Goal: Transaction & Acquisition: Purchase product/service

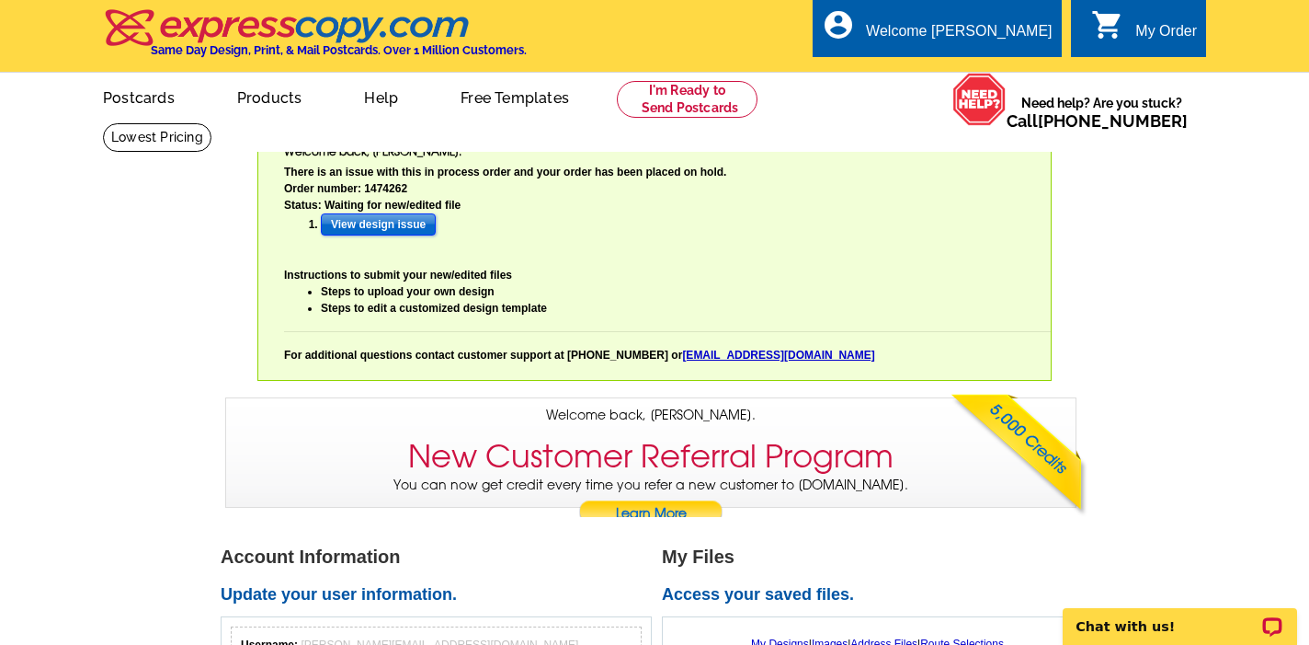
click at [404, 225] on input "View design issue" at bounding box center [378, 224] width 115 height 22
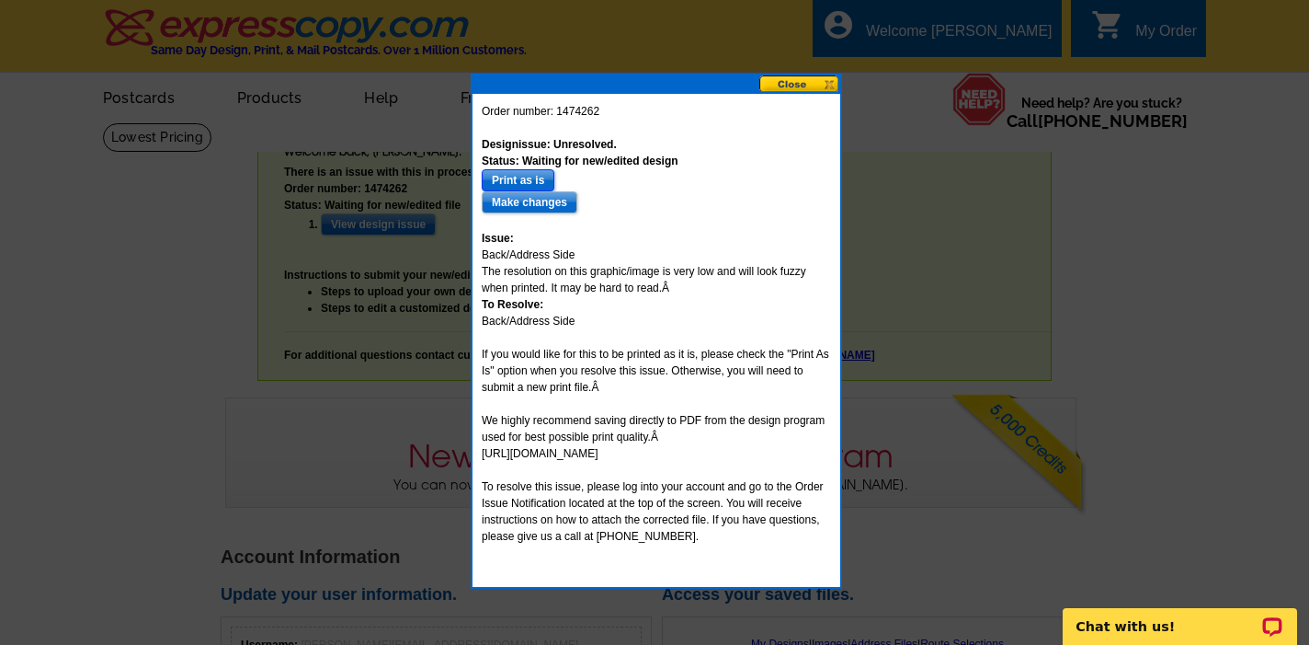
click at [506, 180] on input "Print as is" at bounding box center [518, 180] width 73 height 22
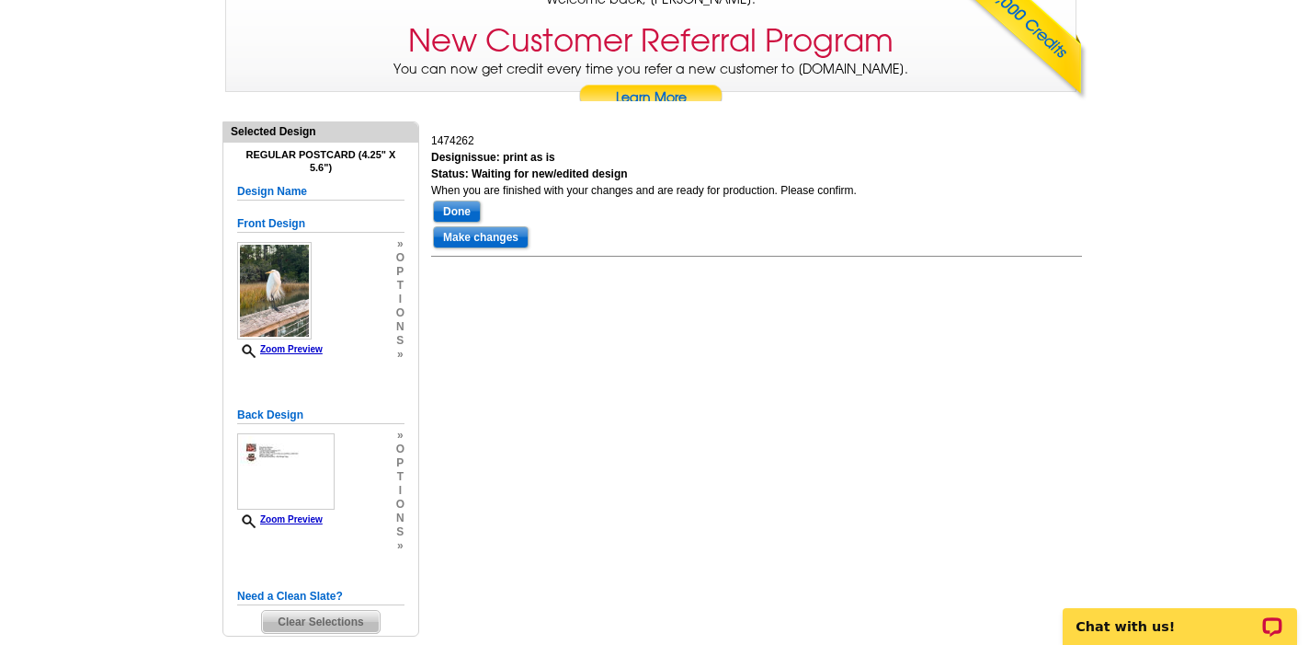
scroll to position [420, 0]
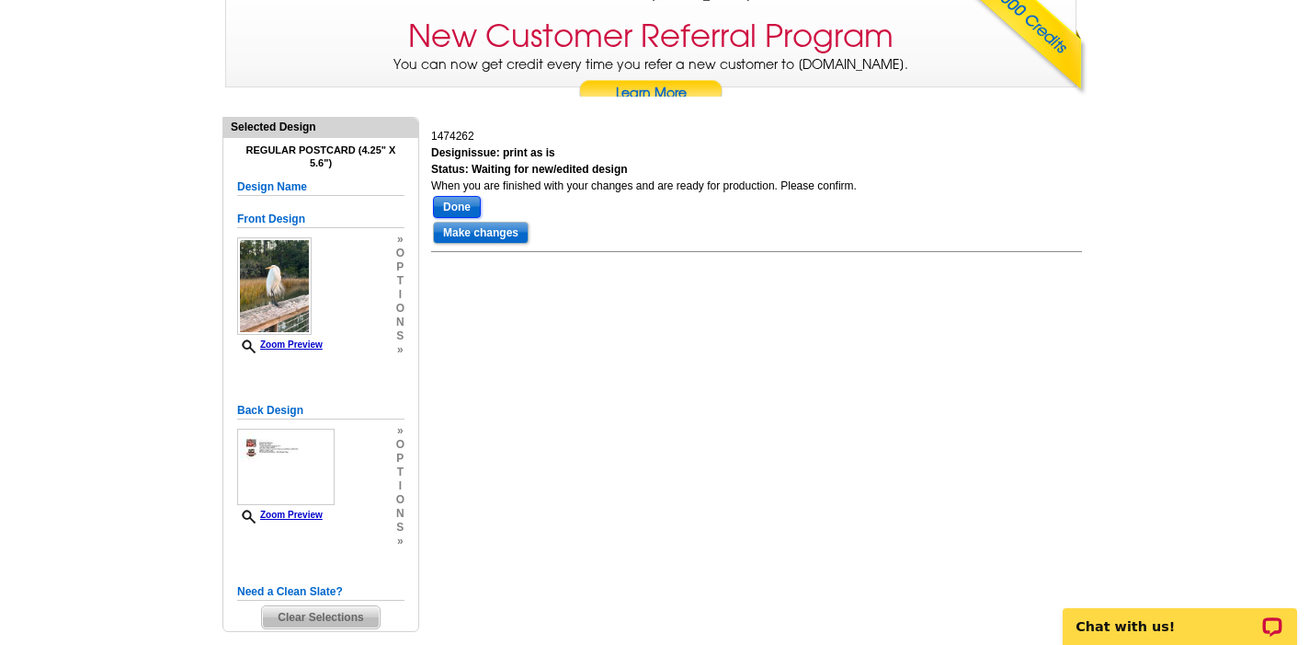
click at [456, 201] on input "Done" at bounding box center [457, 207] width 48 height 22
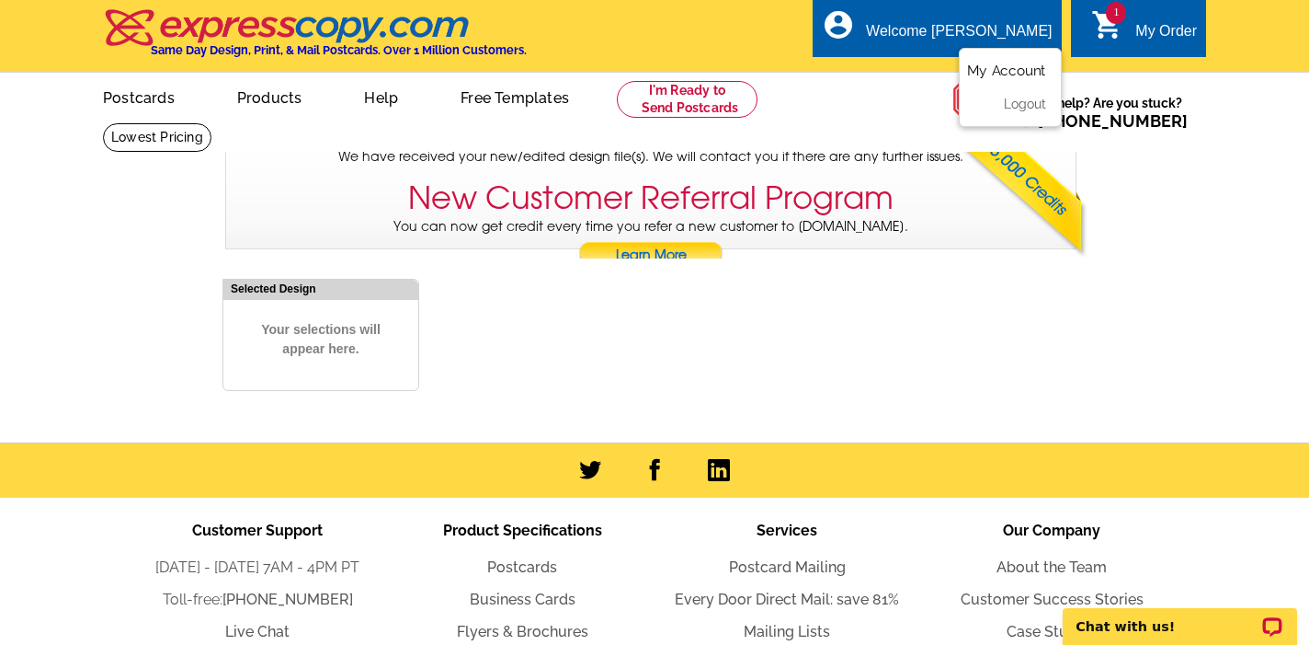
click at [1002, 71] on link "My Account" at bounding box center [1006, 71] width 79 height 17
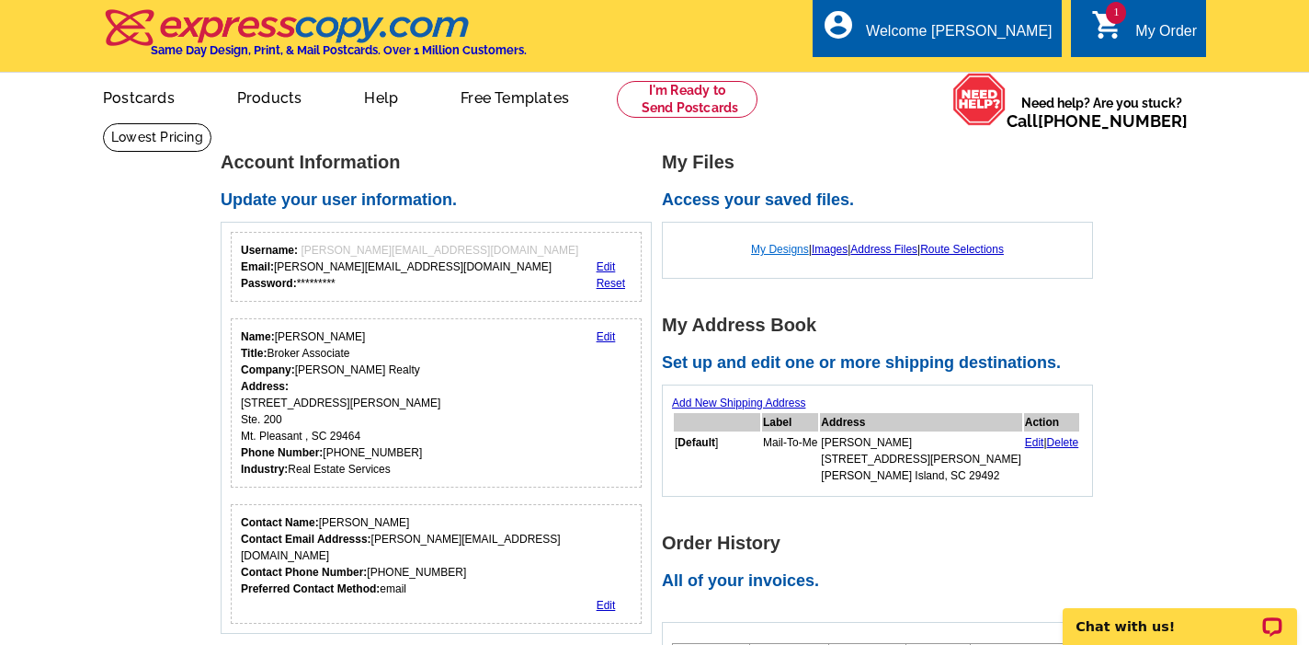
click at [770, 247] on link "My Designs" at bounding box center [780, 249] width 58 height 13
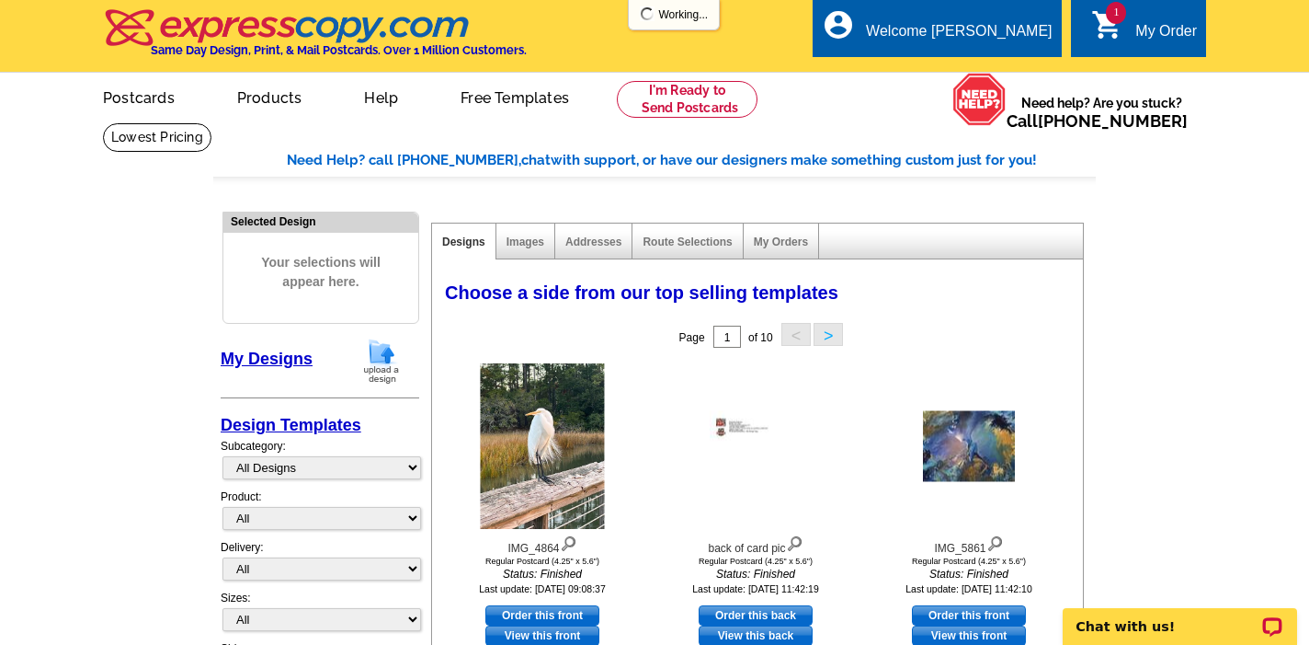
click at [376, 362] on img at bounding box center [382, 360] width 48 height 47
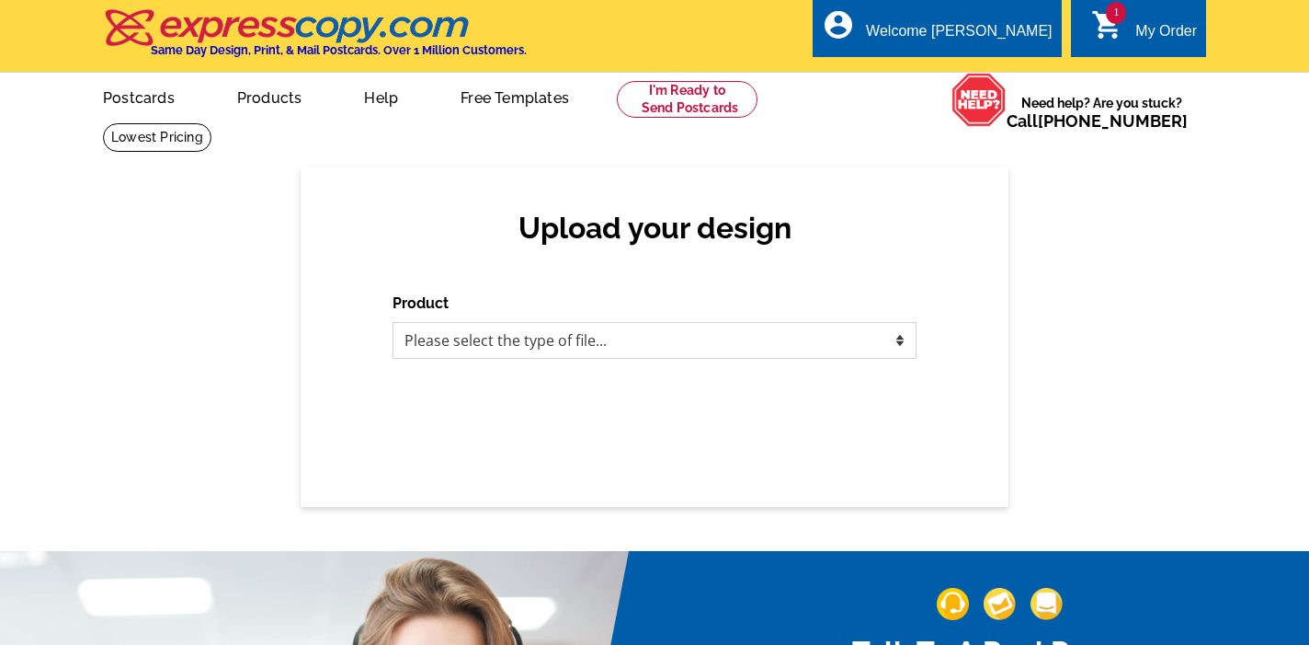
click at [403, 354] on select "Please select the type of file... Postcards Business Cards Letters and flyers G…" at bounding box center [655, 340] width 524 height 37
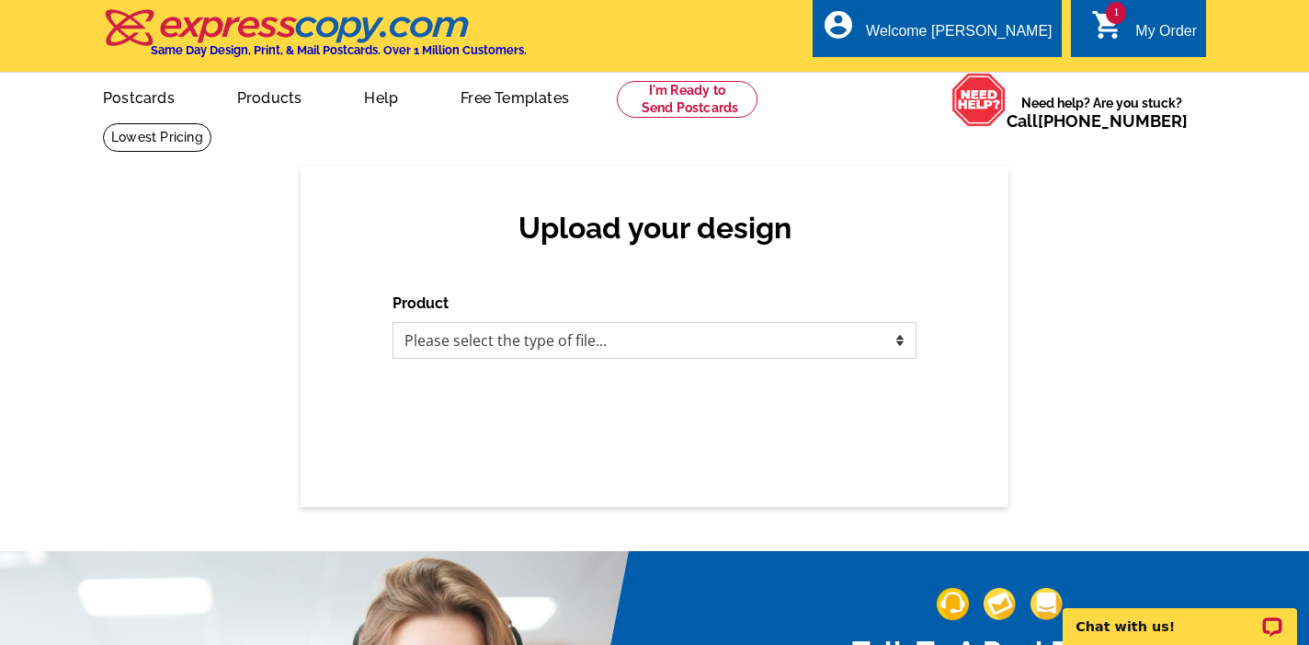
select select "1"
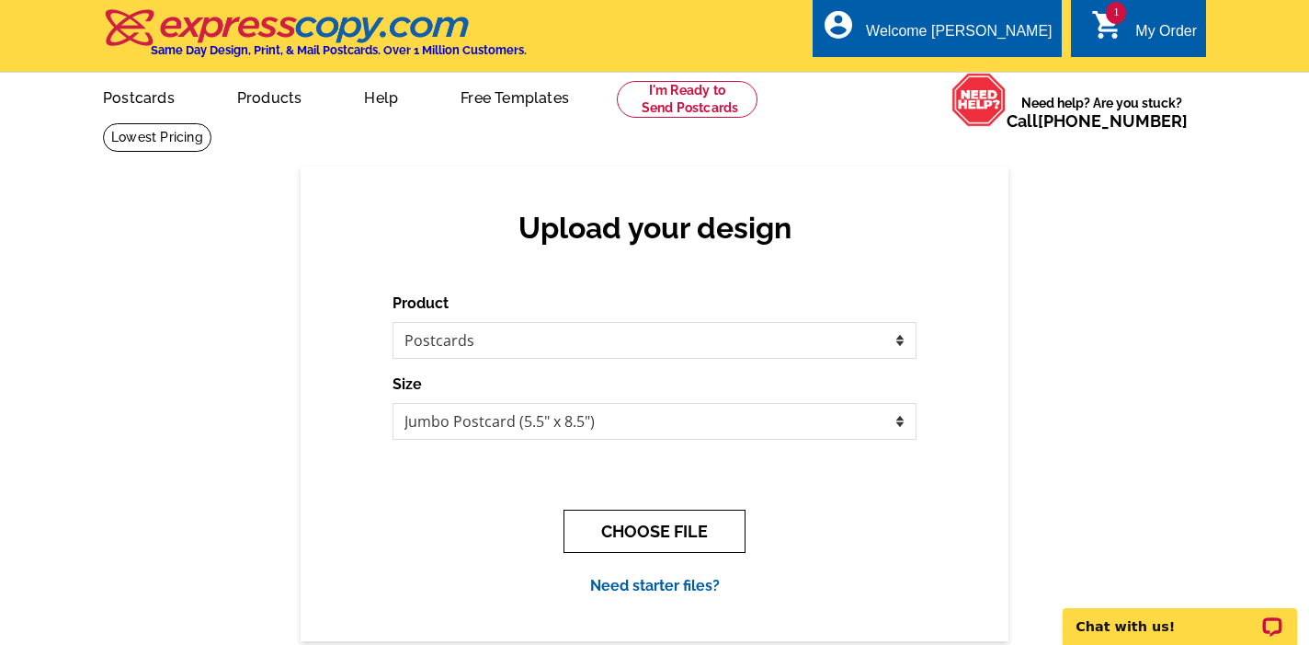
click at [674, 537] on button "CHOOSE FILE" at bounding box center [655, 530] width 182 height 43
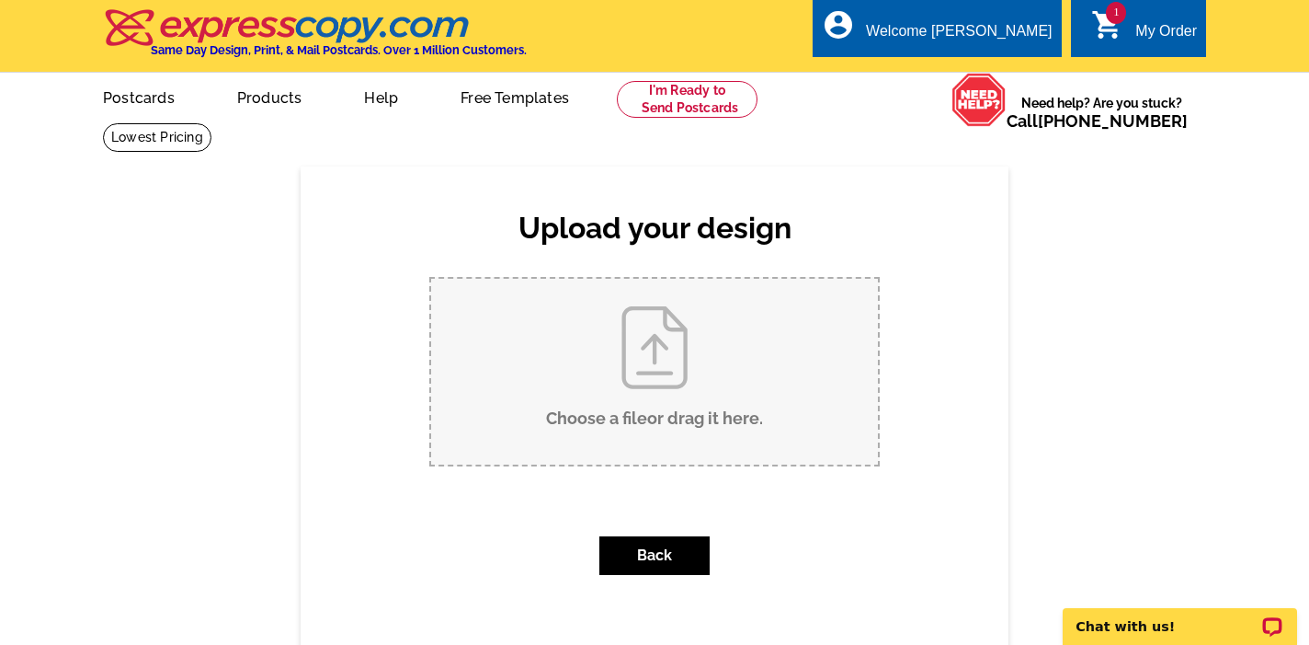
click at [536, 378] on input "Choose a file or drag it here ." at bounding box center [654, 372] width 447 height 186
type input "C:\fakepath\IMG_2487.jpg"
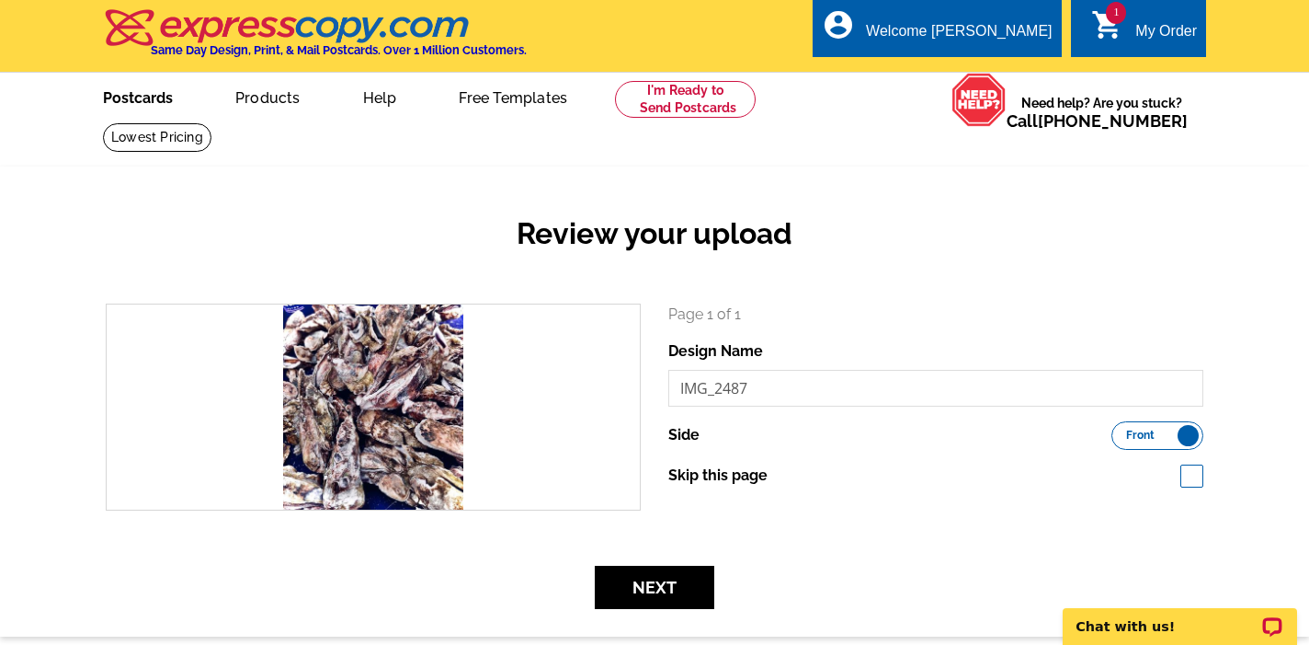
click at [138, 101] on link "Postcards" at bounding box center [138, 95] width 129 height 43
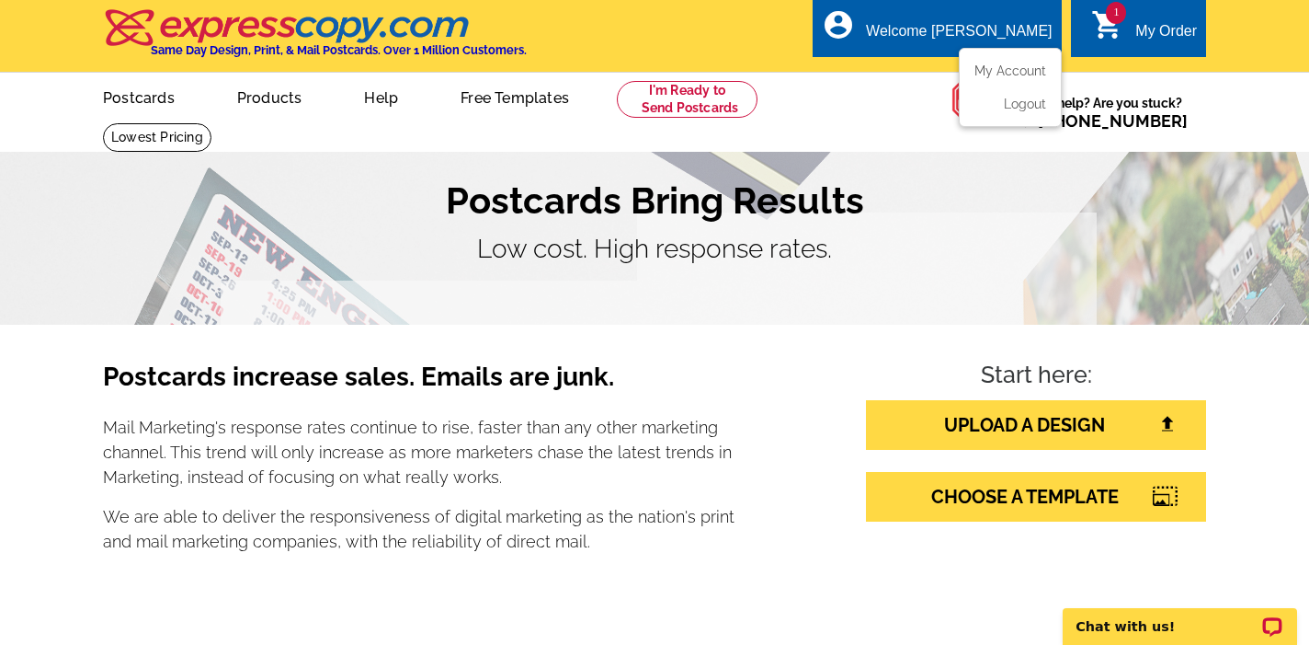
click at [999, 60] on ul "My Account Logout" at bounding box center [1010, 87] width 103 height 79
click at [930, 55] on div "account_circle Welcome [PERSON_NAME] My Account Logout" at bounding box center [937, 28] width 248 height 58
click at [989, 74] on link "My Account" at bounding box center [1006, 71] width 79 height 17
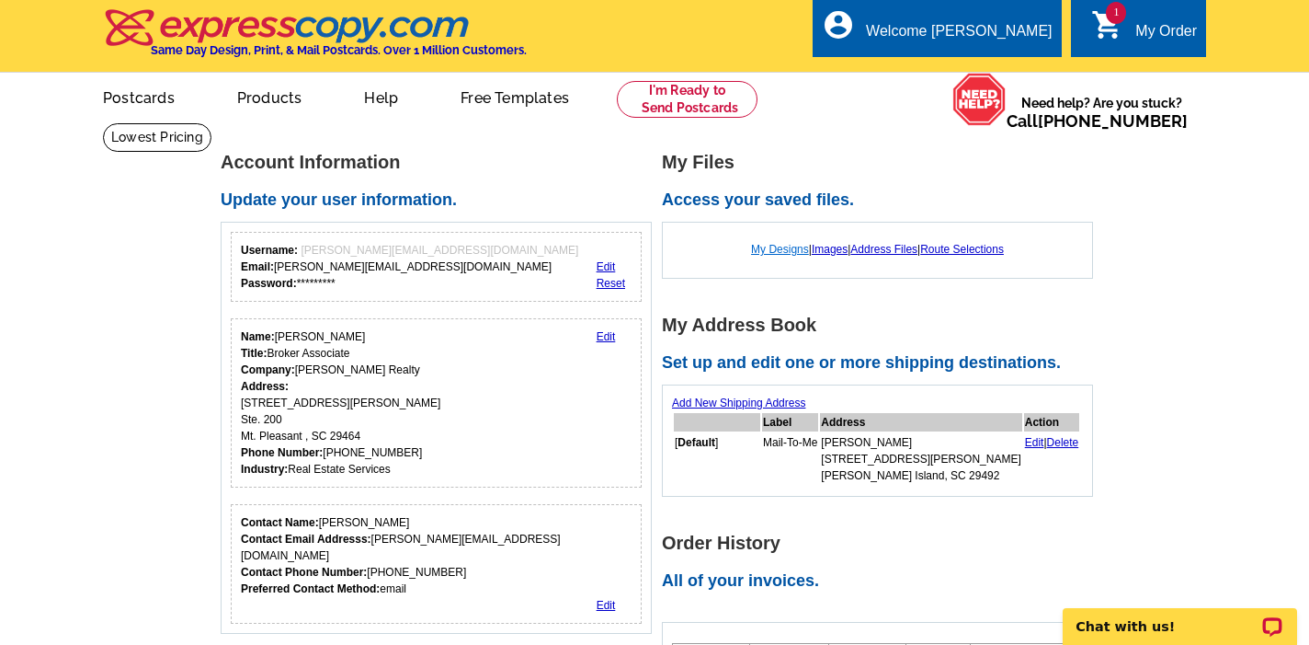
click at [766, 248] on link "My Designs" at bounding box center [780, 249] width 58 height 13
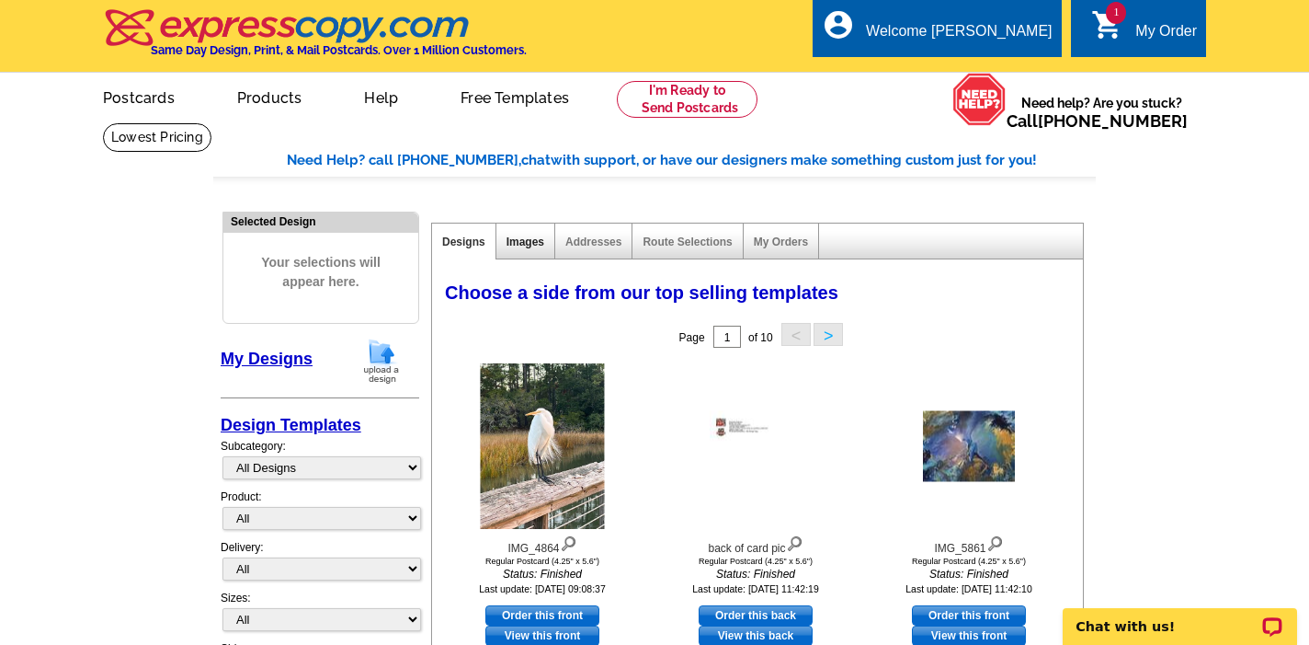
click at [520, 241] on link "Images" at bounding box center [526, 241] width 38 height 13
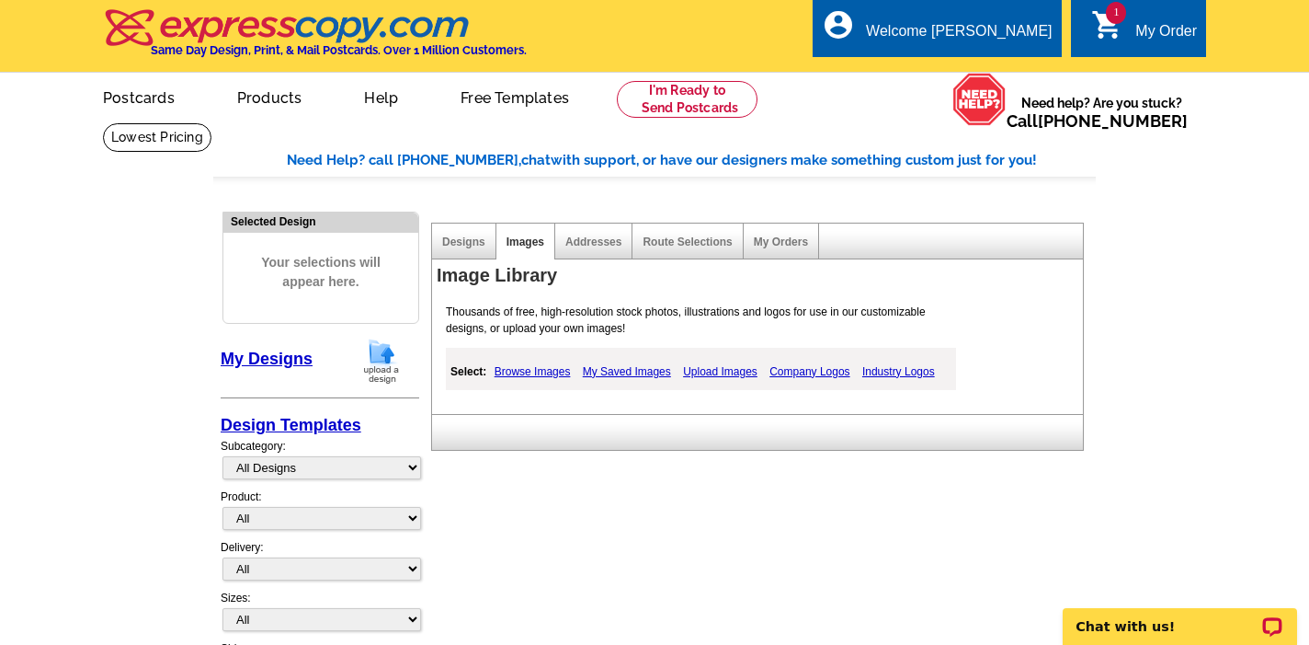
click at [740, 369] on link "Upload Images" at bounding box center [721, 371] width 84 height 22
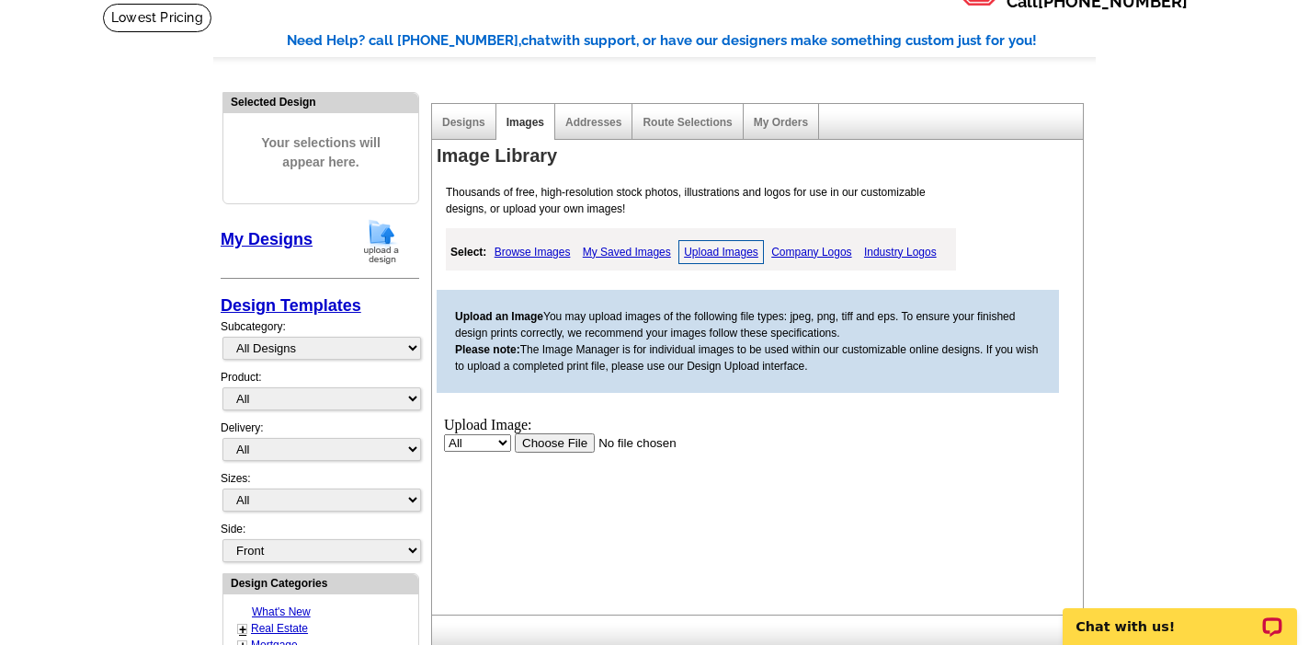
scroll to position [151, 0]
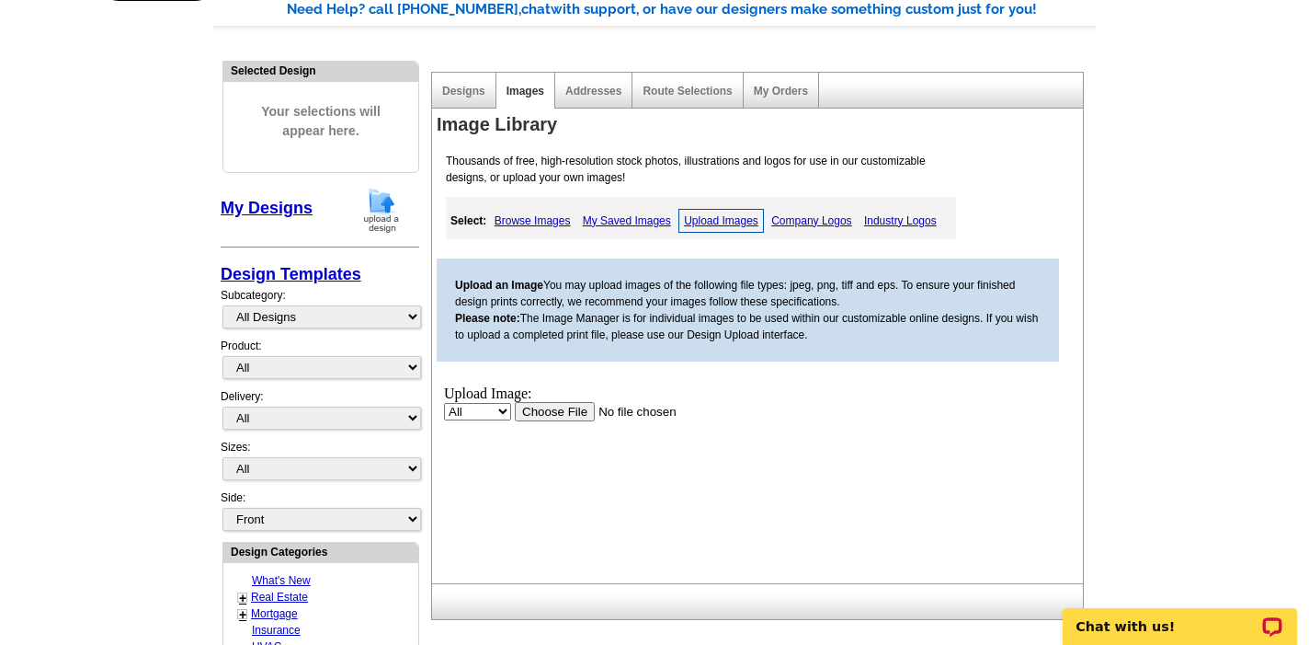
click at [563, 410] on input "file" at bounding box center [631, 410] width 233 height 19
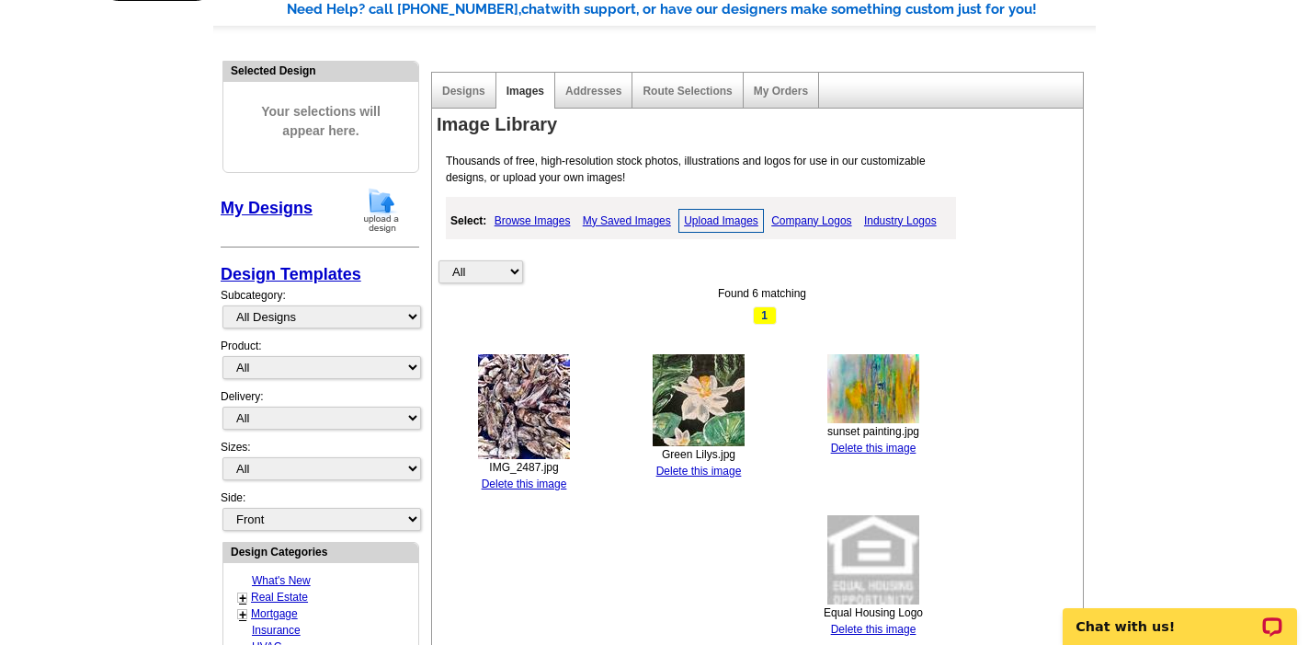
click at [529, 411] on img at bounding box center [524, 406] width 92 height 105
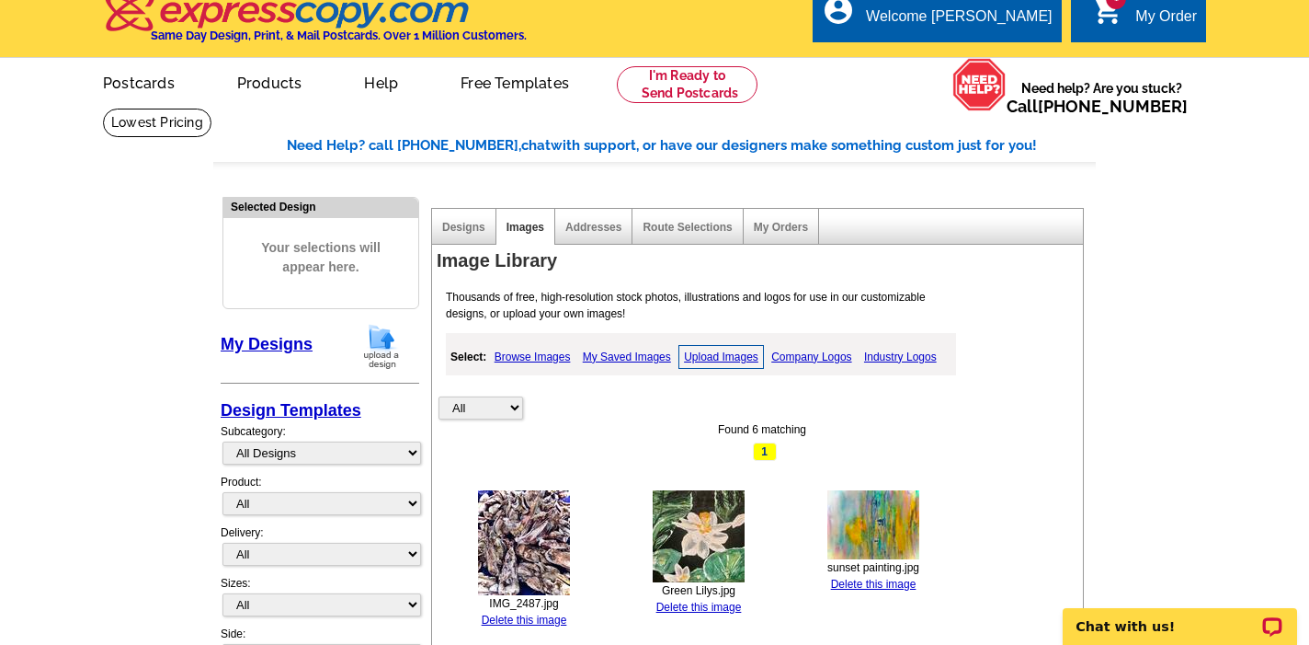
scroll to position [0, 0]
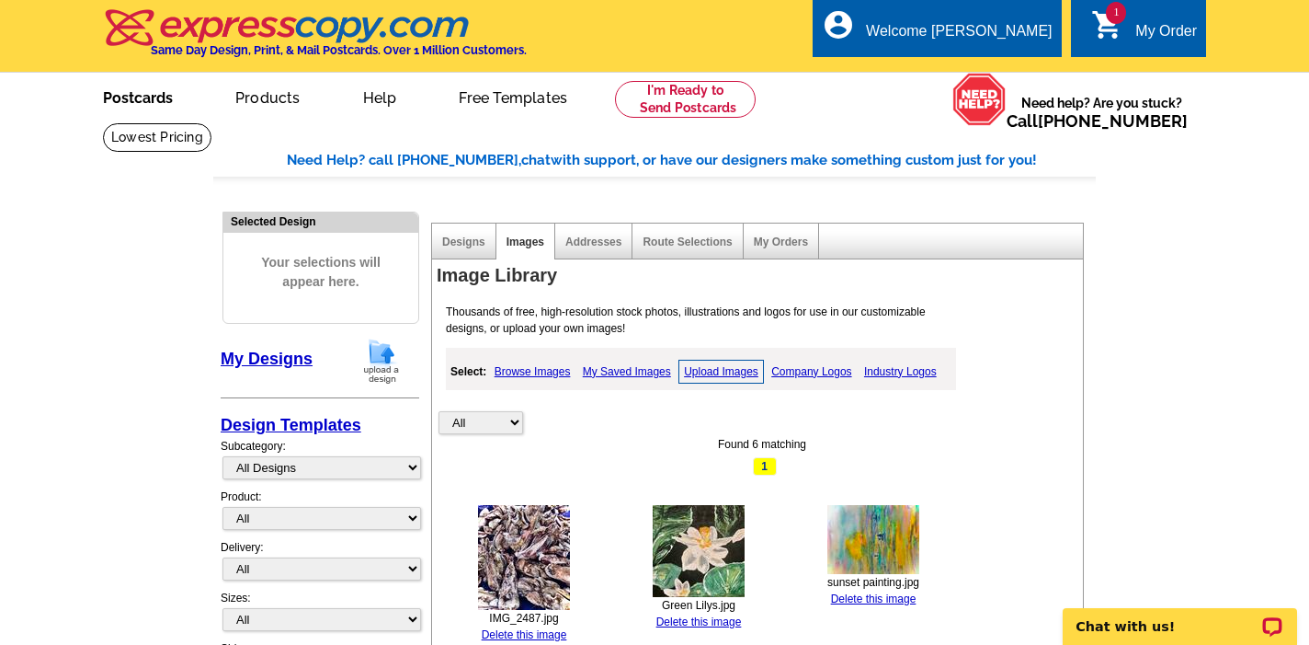
click at [128, 96] on link "Postcards" at bounding box center [138, 95] width 129 height 43
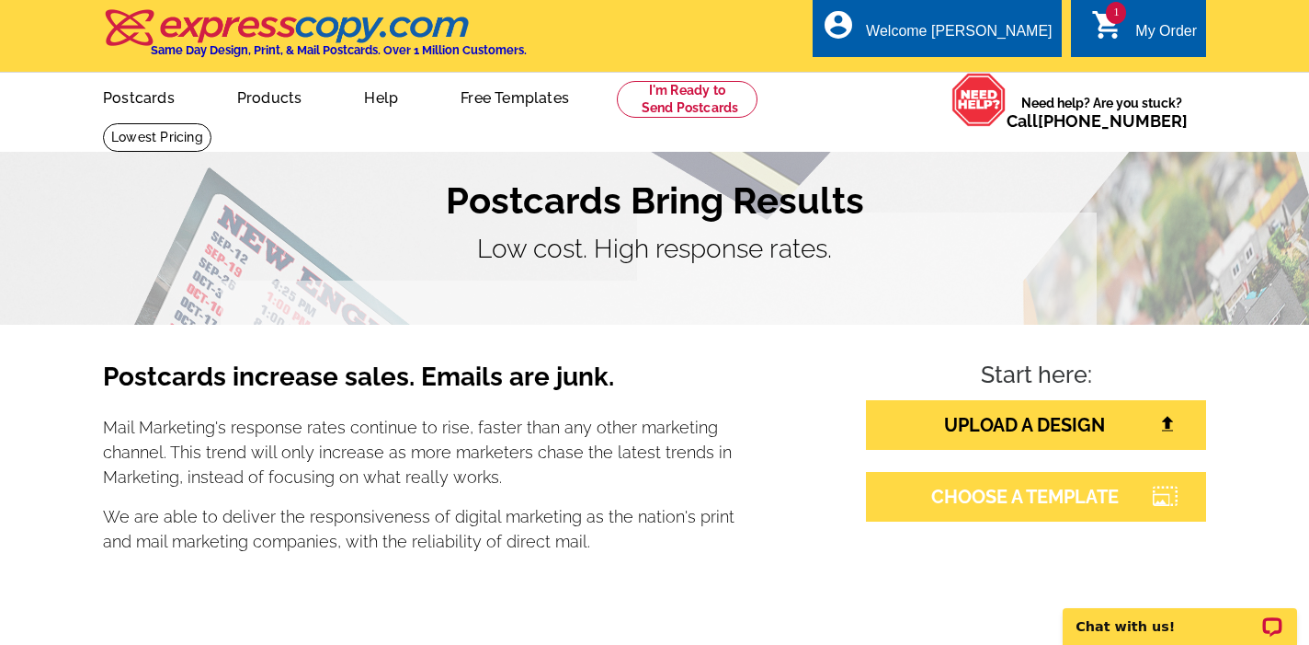
click at [953, 499] on link "CHOOSE A TEMPLATE" at bounding box center [1036, 497] width 340 height 50
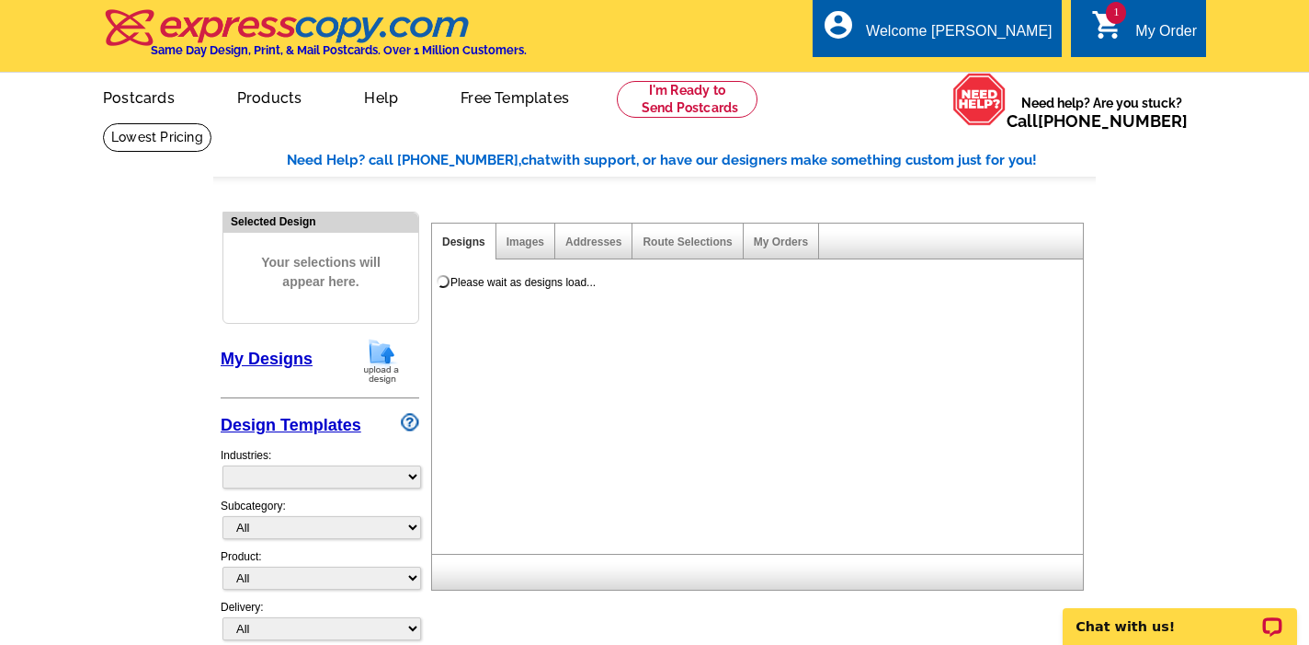
select select "785"
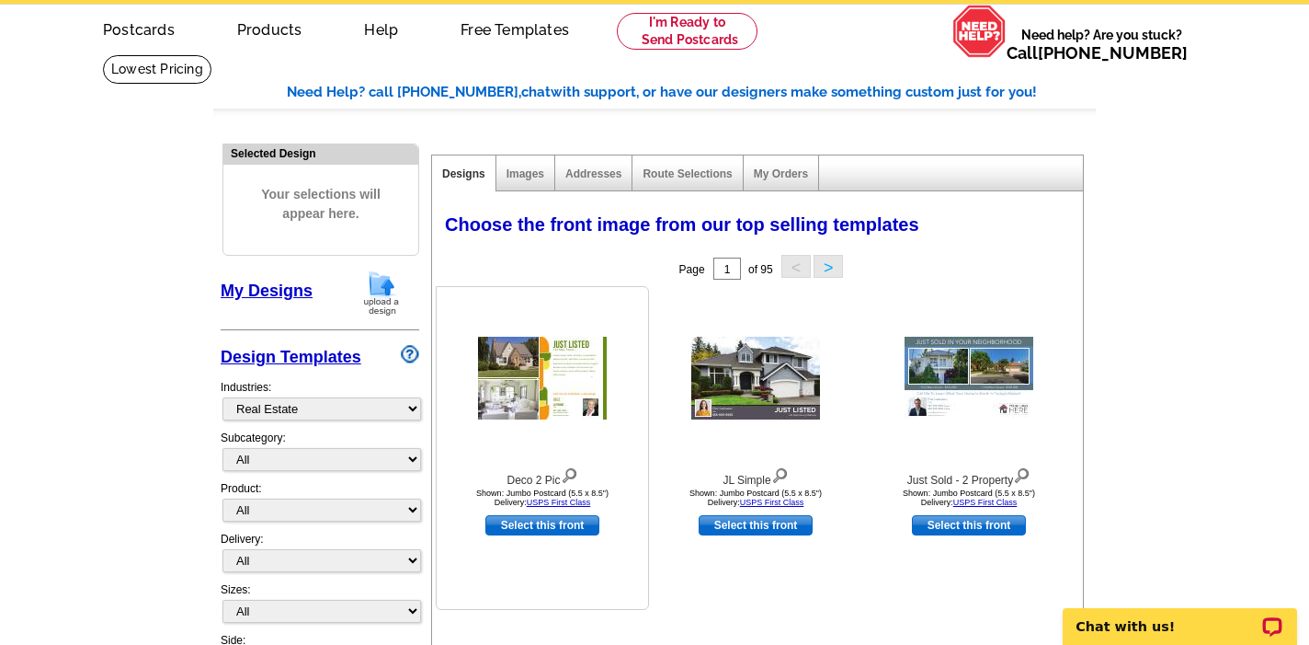
scroll to position [73, 0]
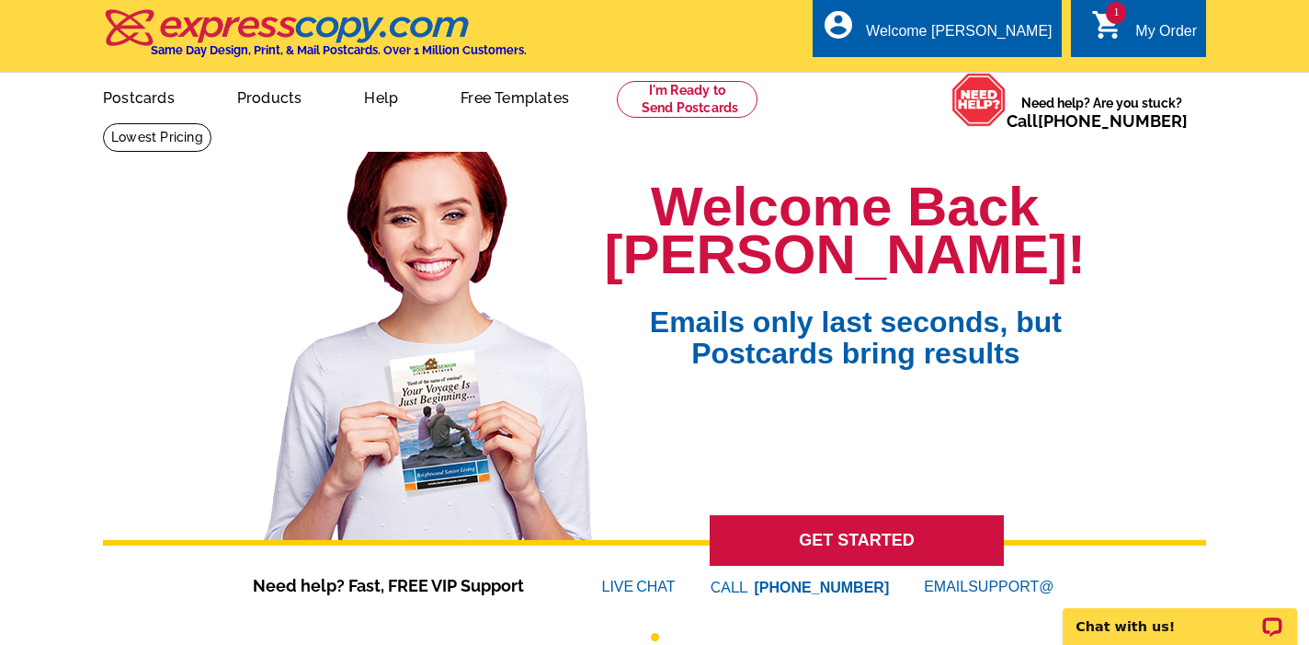
click at [1127, 34] on link "1 shopping_cart My Order" at bounding box center [1145, 31] width 106 height 23
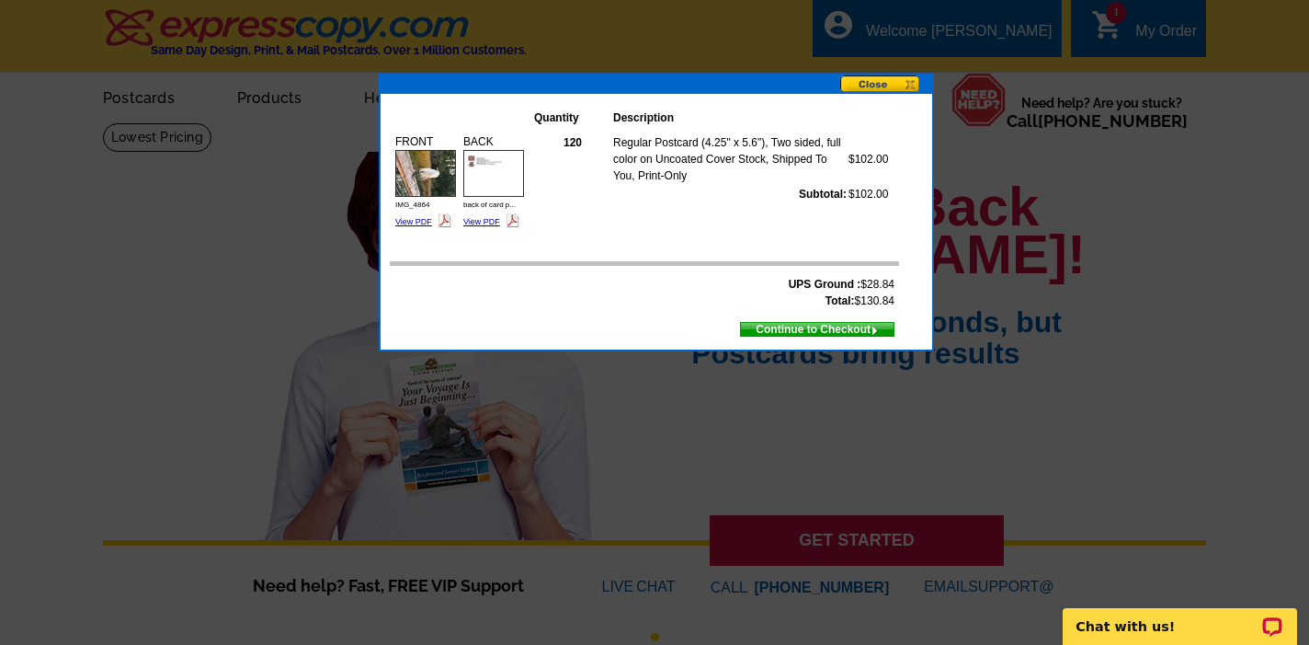
click at [892, 83] on button at bounding box center [886, 84] width 92 height 19
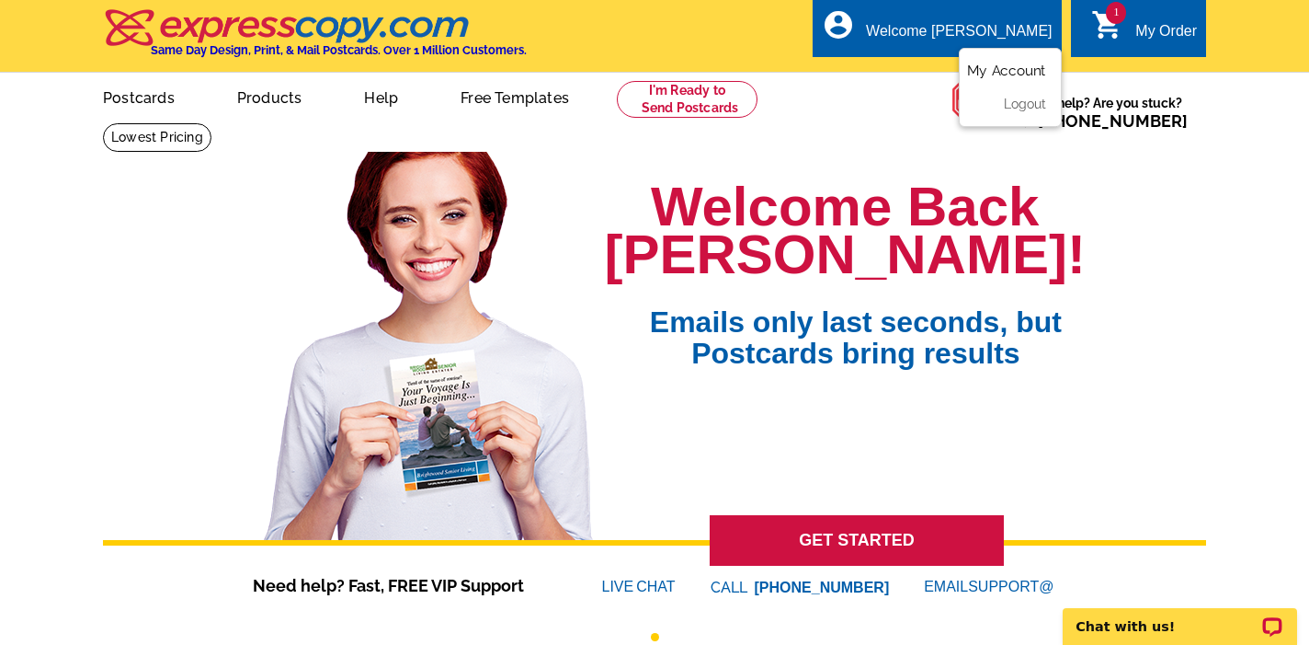
click at [995, 76] on link "My Account" at bounding box center [1006, 71] width 79 height 17
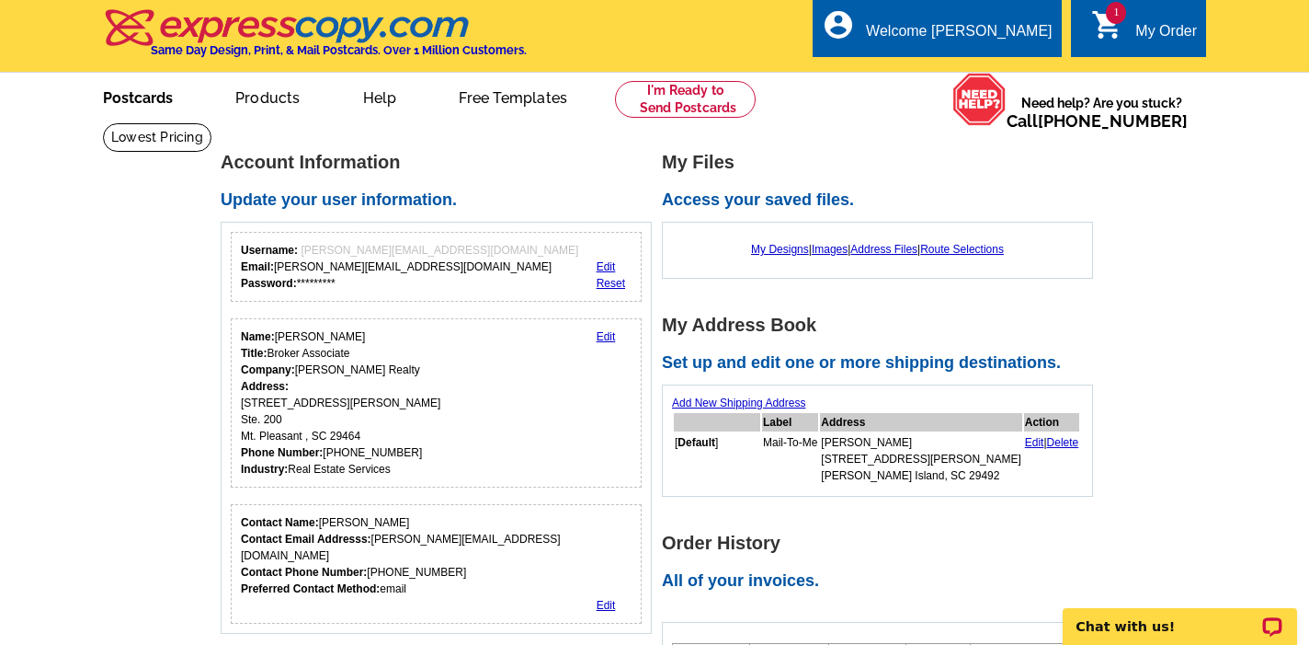
click at [134, 95] on link "Postcards" at bounding box center [138, 95] width 129 height 43
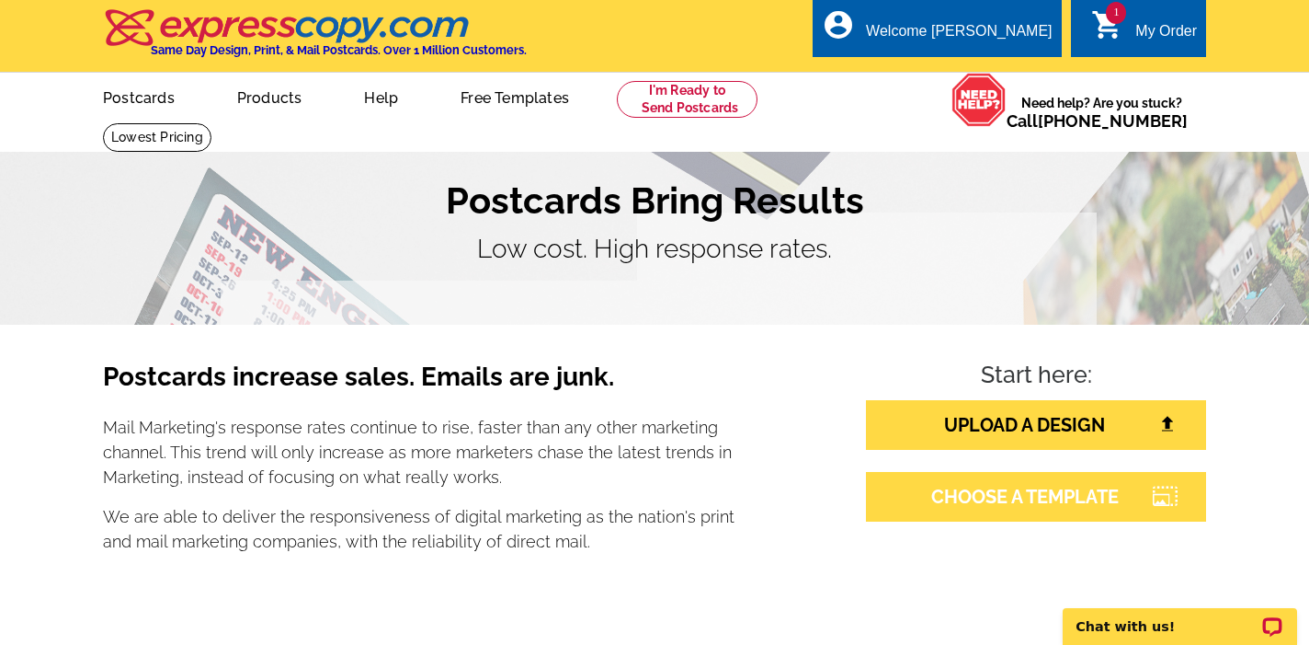
click at [996, 503] on link "CHOOSE A TEMPLATE" at bounding box center [1036, 497] width 340 height 50
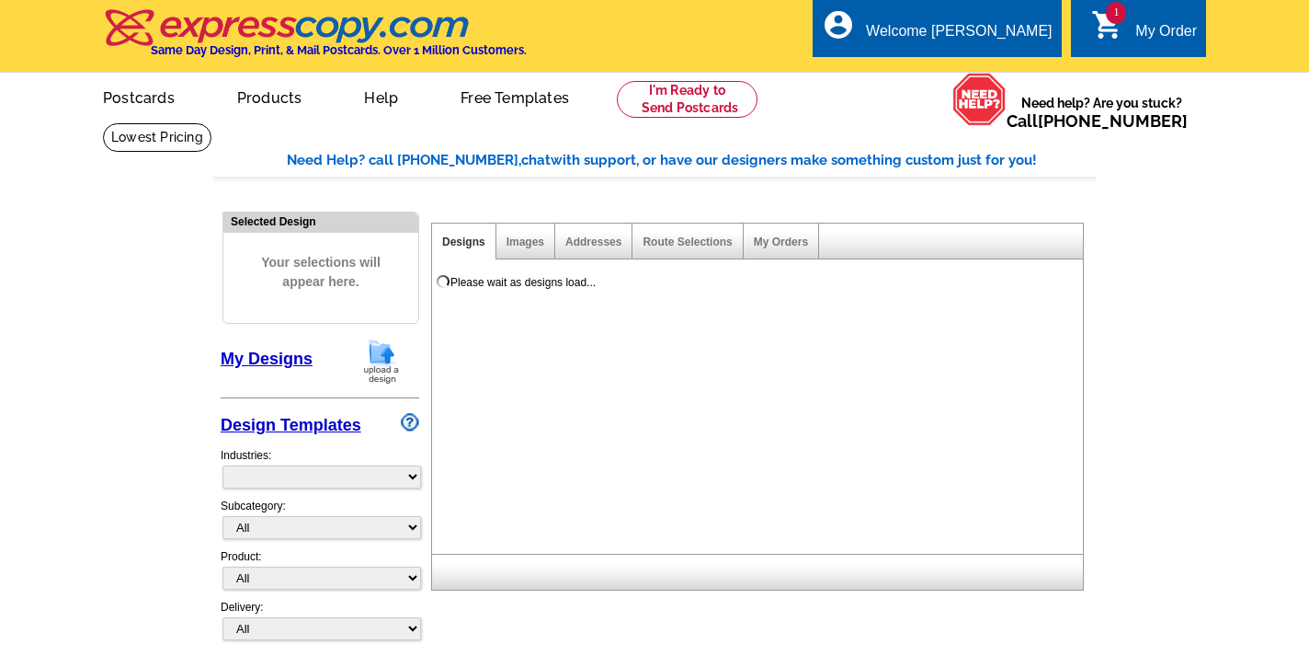
select select "785"
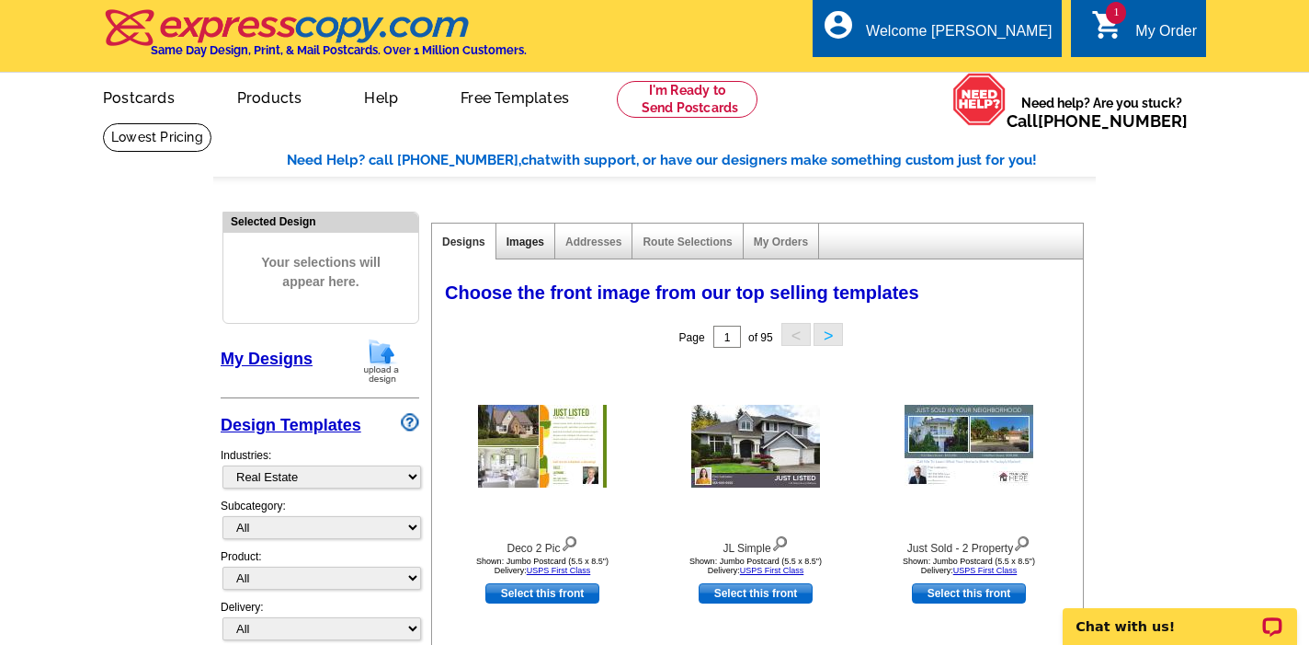
click at [531, 245] on link "Images" at bounding box center [526, 241] width 38 height 13
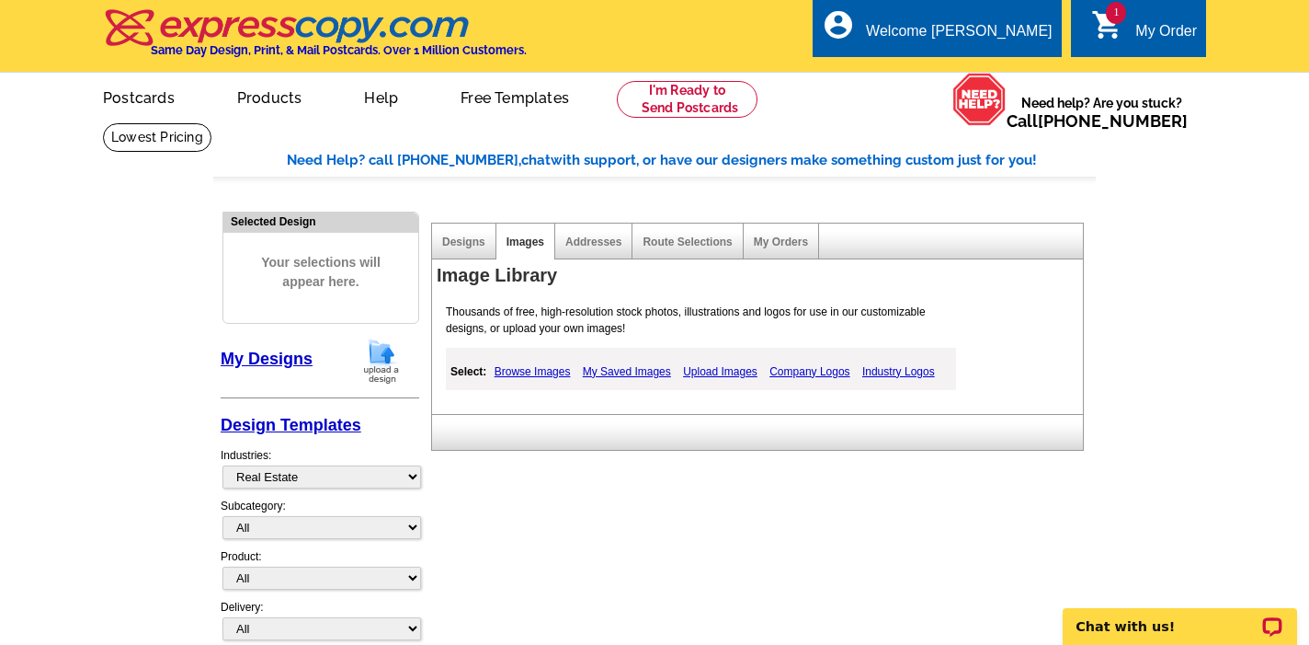
click at [632, 369] on link "My Saved Images" at bounding box center [626, 371] width 97 height 22
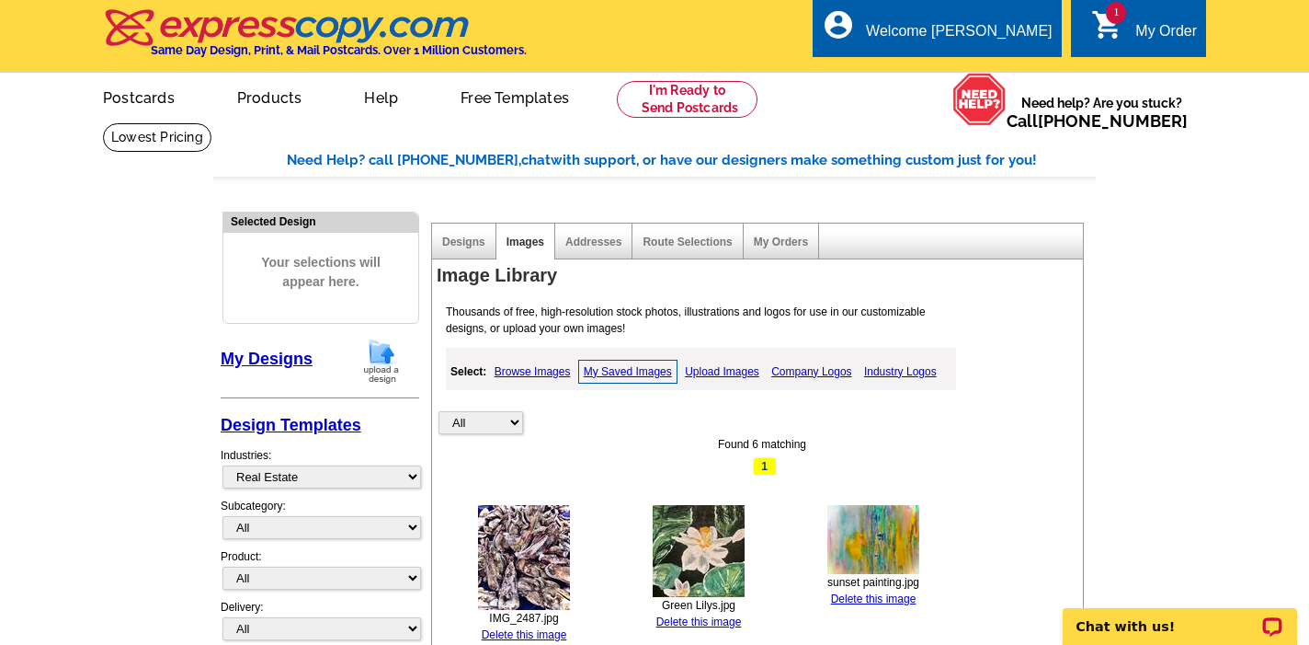
click at [719, 372] on link "Upload Images" at bounding box center [722, 371] width 84 height 22
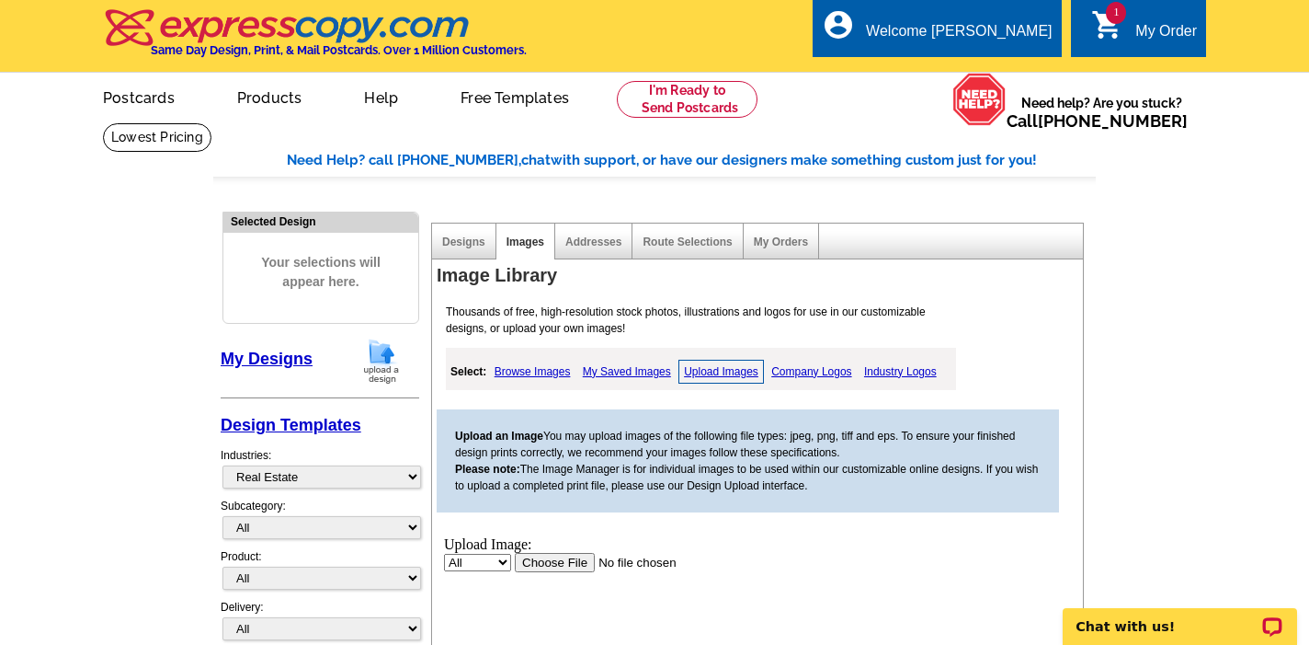
click at [543, 562] on input "file" at bounding box center [631, 561] width 233 height 19
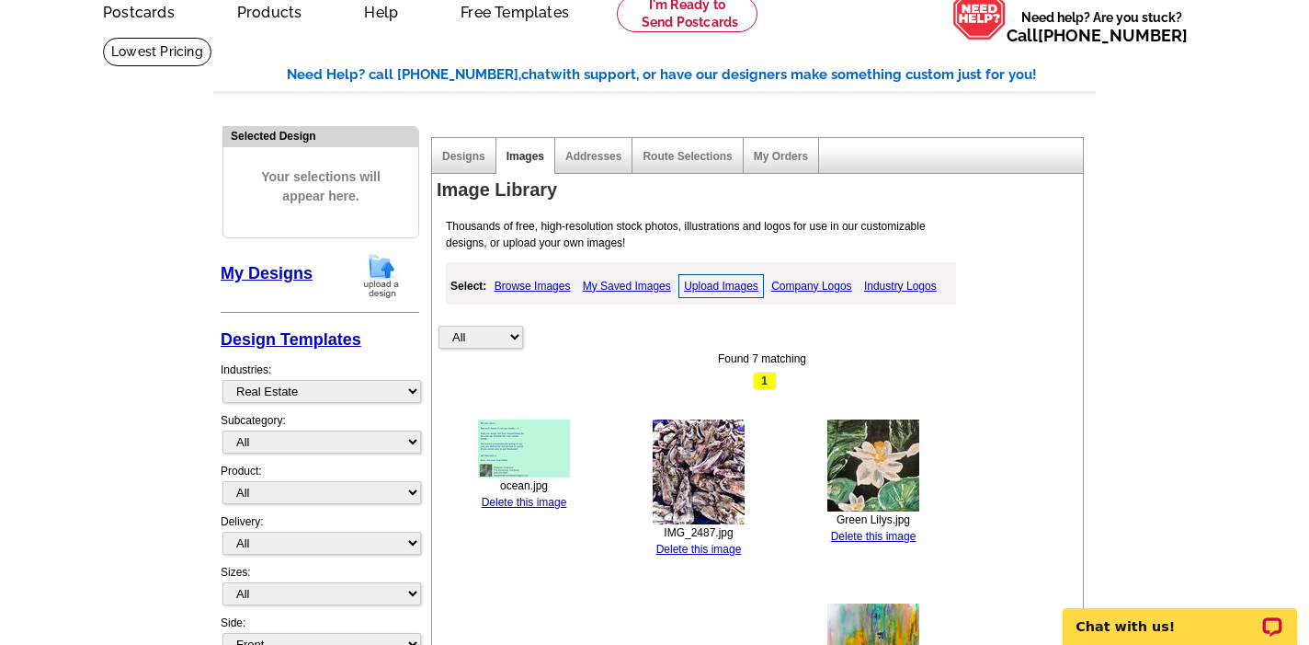
scroll to position [137, 0]
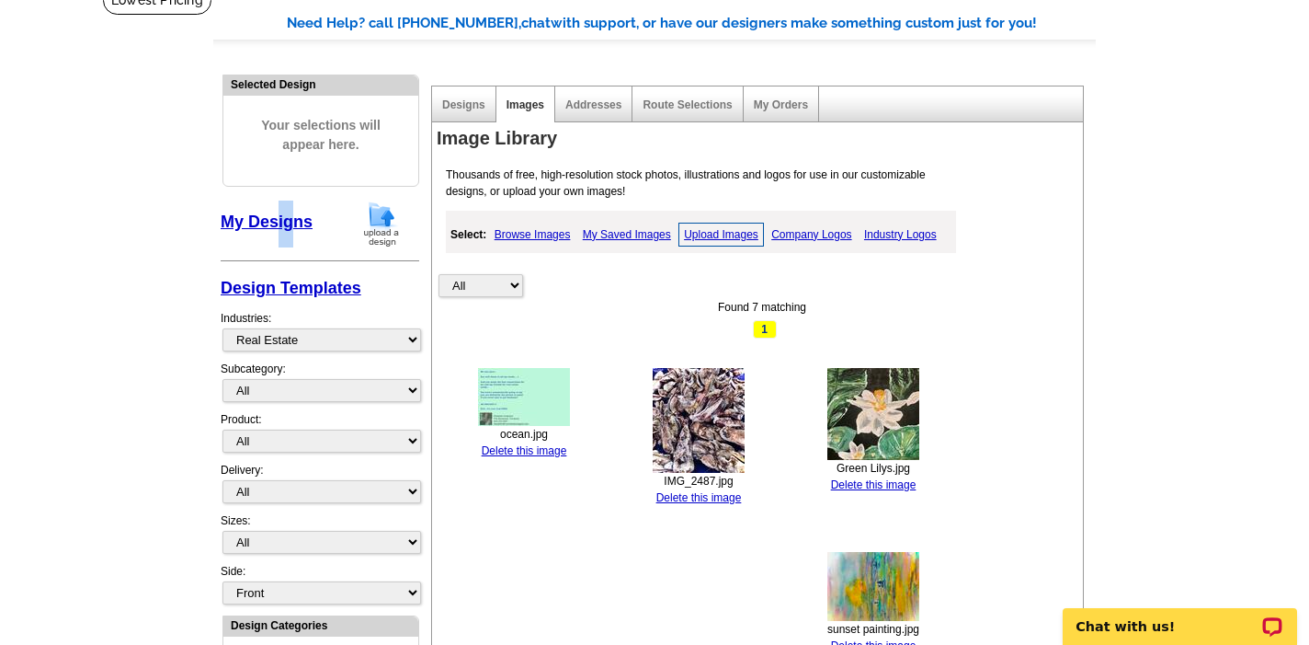
drag, startPoint x: 275, startPoint y: 223, endPoint x: 296, endPoint y: 243, distance: 29.3
click at [296, 244] on div "My Designs" at bounding box center [320, 227] width 199 height 54
click at [314, 339] on select "What's New Real Estate Mortgage Insurance HVAC Dental Solar EDDM - NEW! Calenda…" at bounding box center [322, 339] width 199 height 23
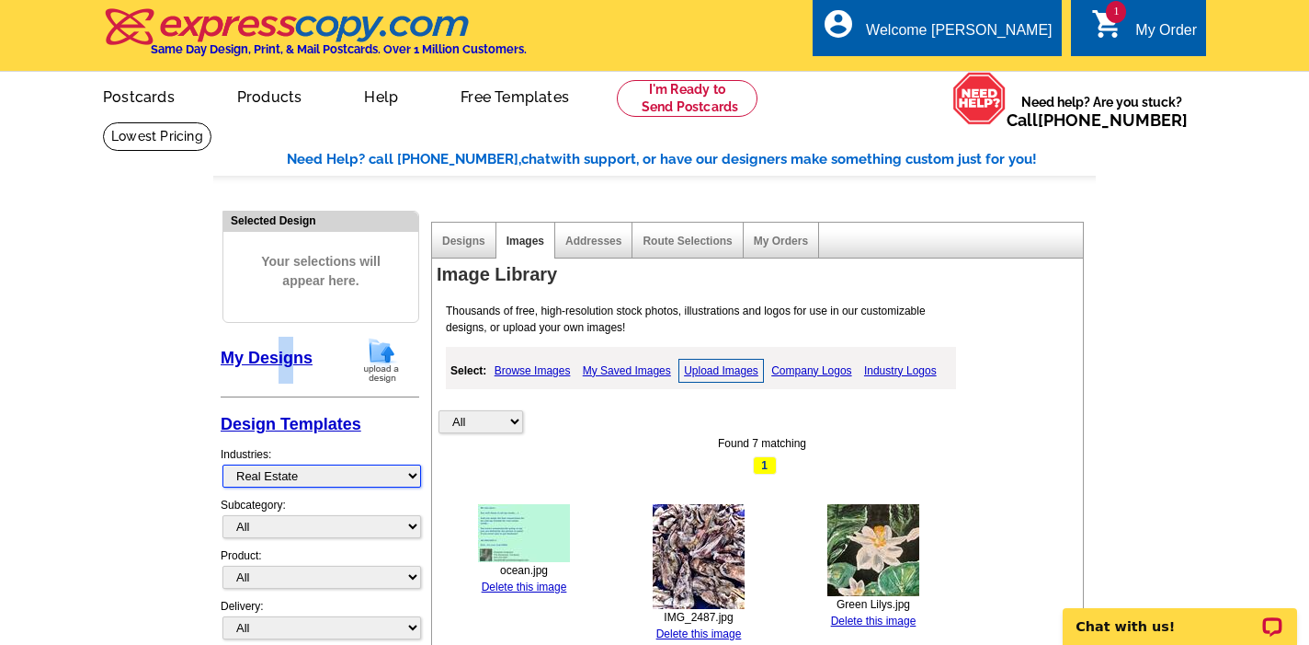
scroll to position [0, 0]
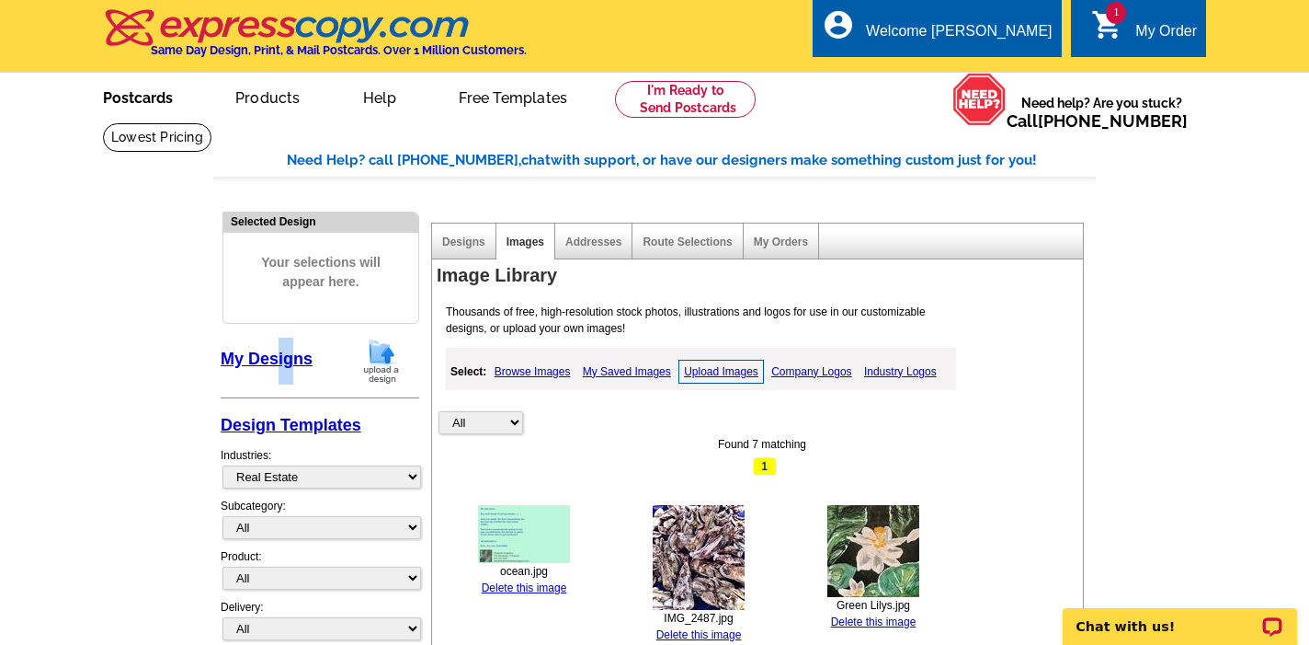
click at [139, 97] on link "Postcards" at bounding box center [138, 95] width 129 height 43
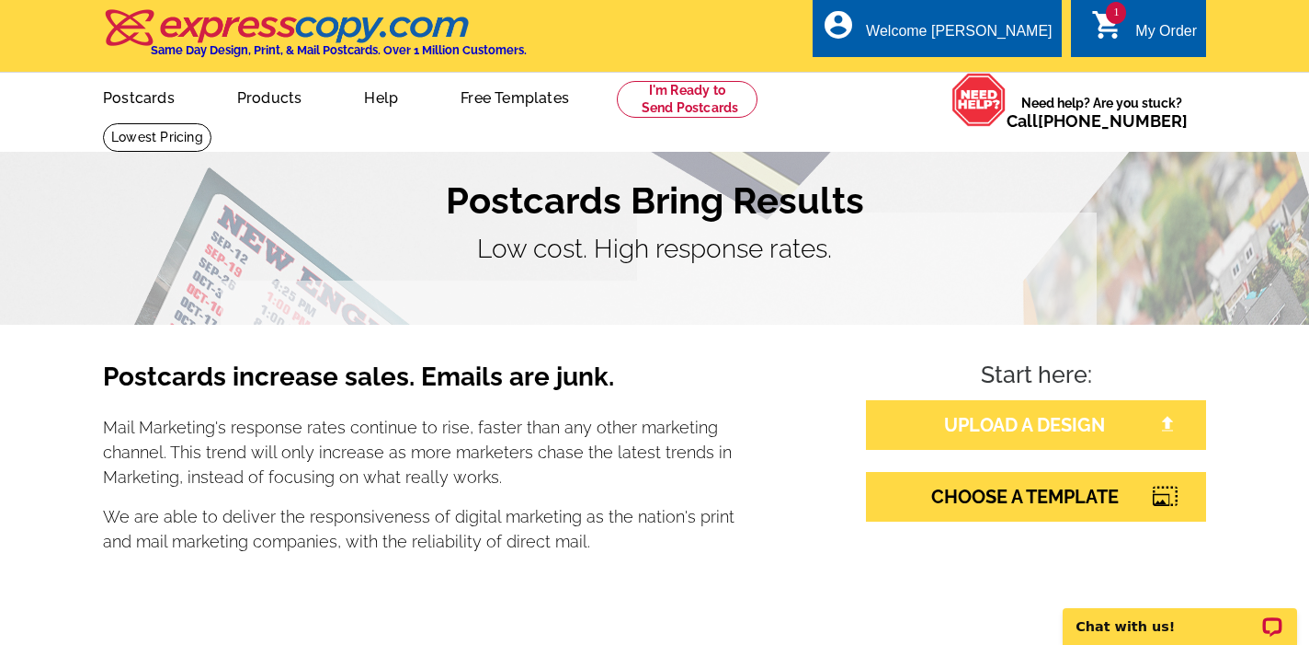
click at [970, 424] on link "UPLOAD A DESIGN" at bounding box center [1036, 425] width 340 height 50
click at [990, 494] on link "CHOOSE A TEMPLATE" at bounding box center [1036, 497] width 340 height 50
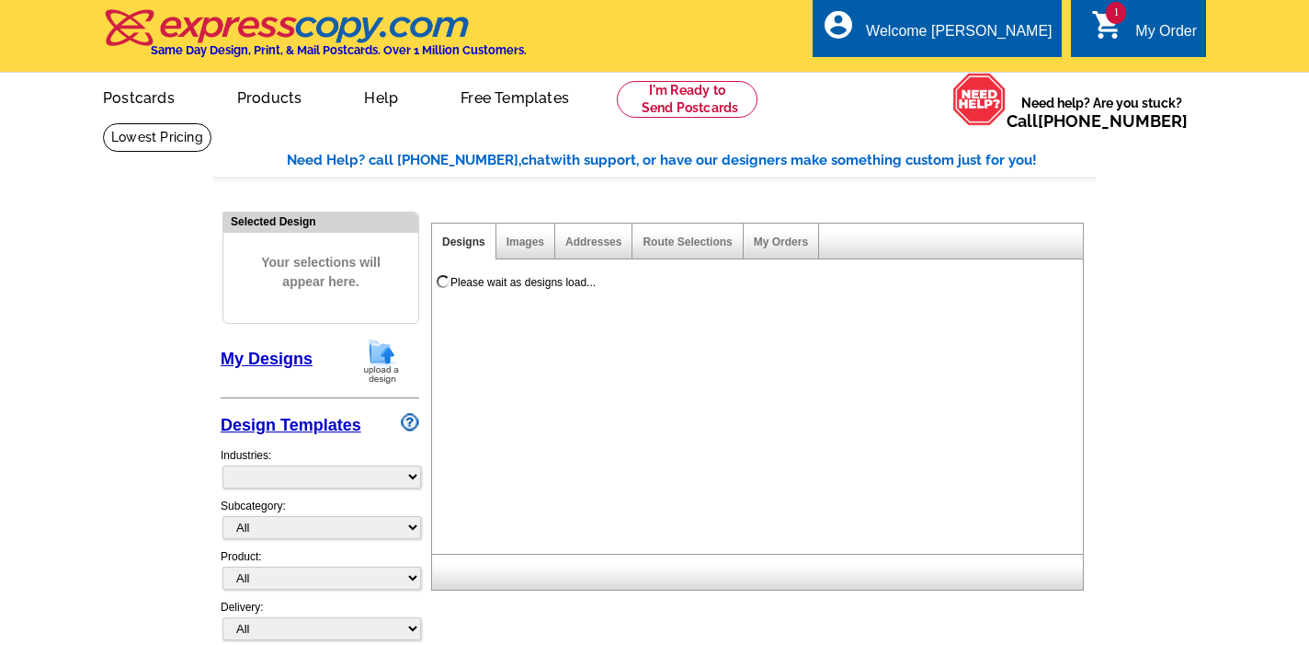
select select "785"
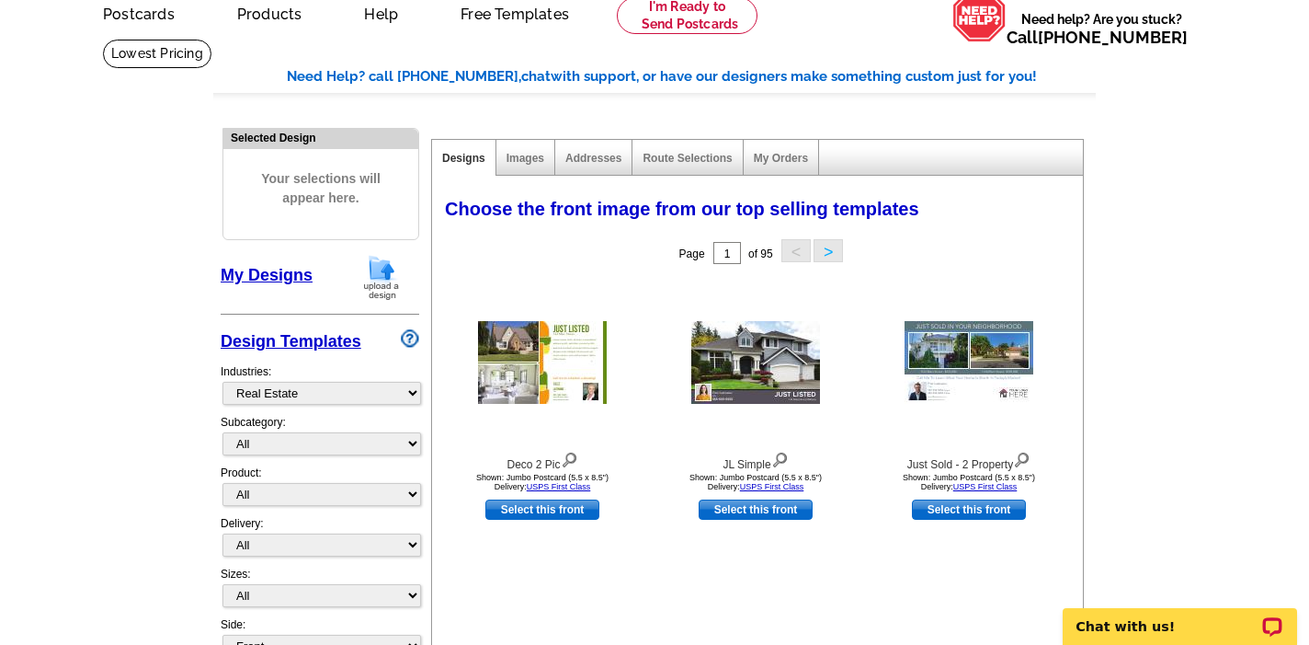
scroll to position [111, 0]
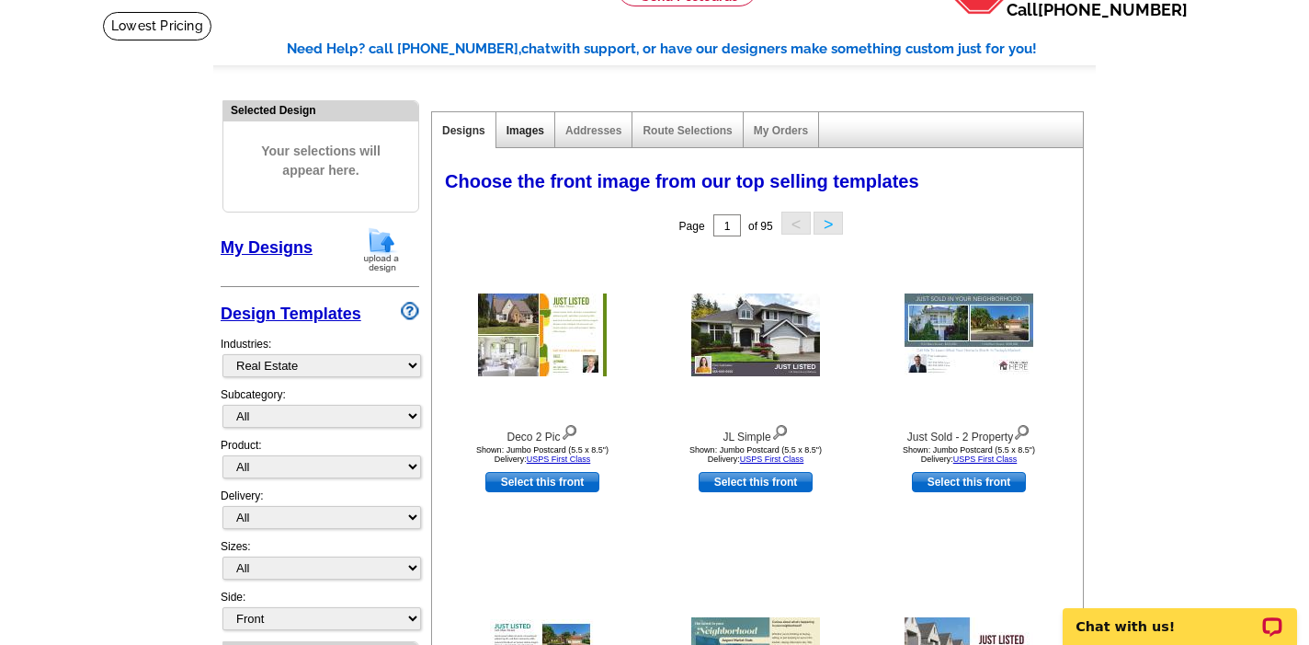
click at [524, 134] on link "Images" at bounding box center [526, 130] width 38 height 13
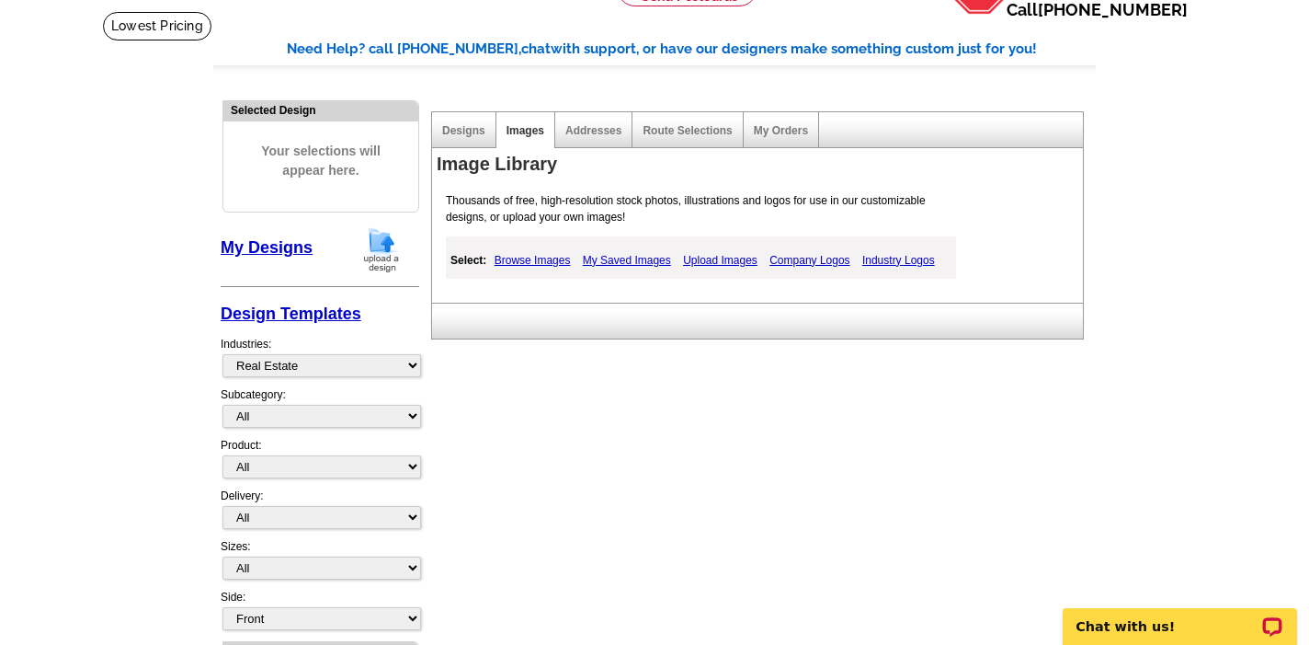
click at [640, 257] on link "My Saved Images" at bounding box center [626, 260] width 97 height 22
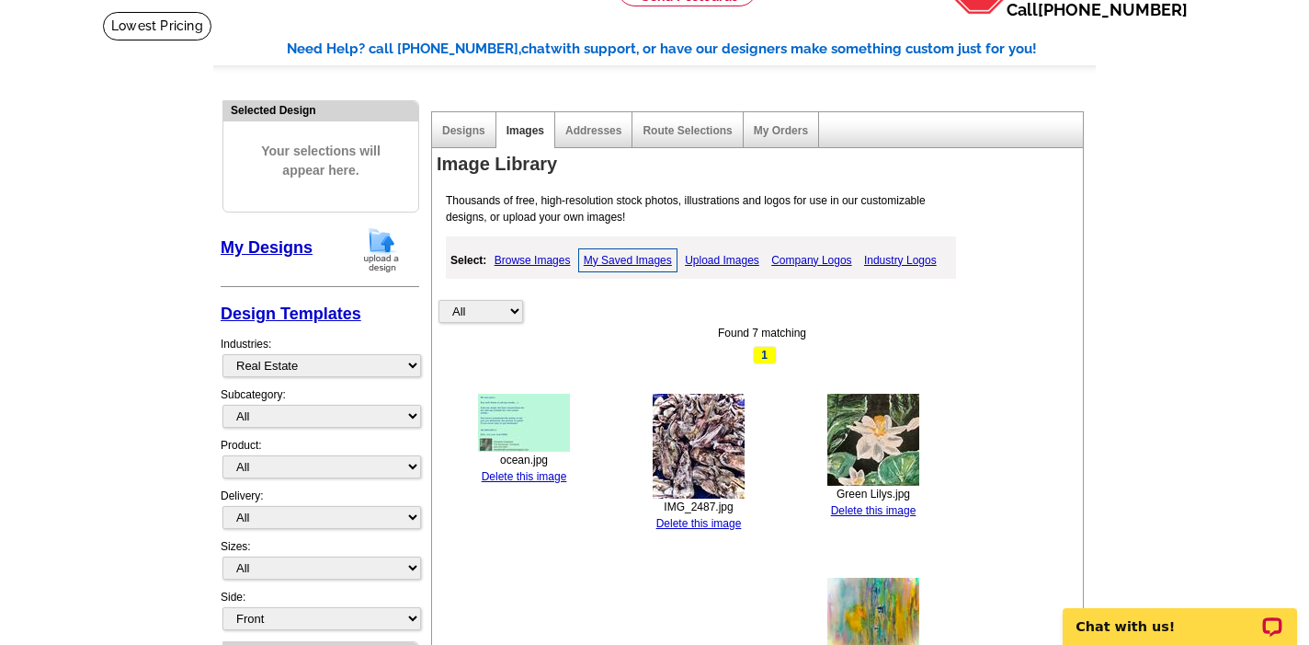
click at [693, 467] on img at bounding box center [699, 446] width 92 height 105
click at [692, 452] on img at bounding box center [699, 446] width 92 height 105
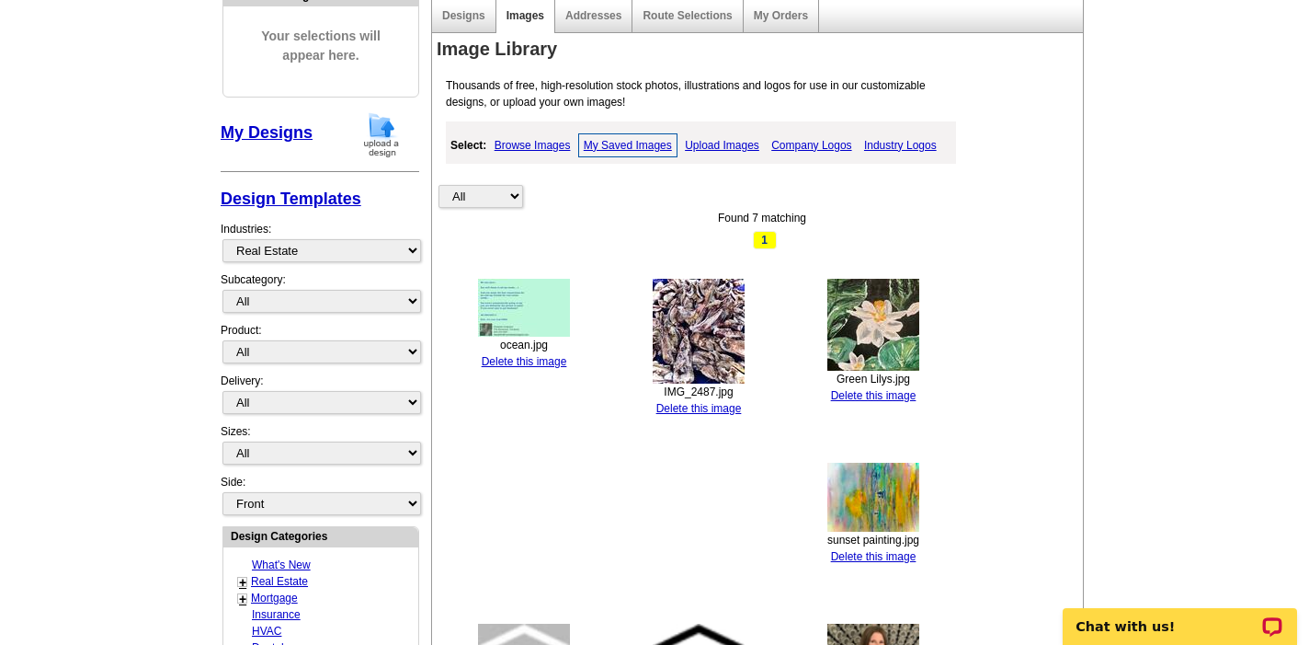
scroll to position [242, 0]
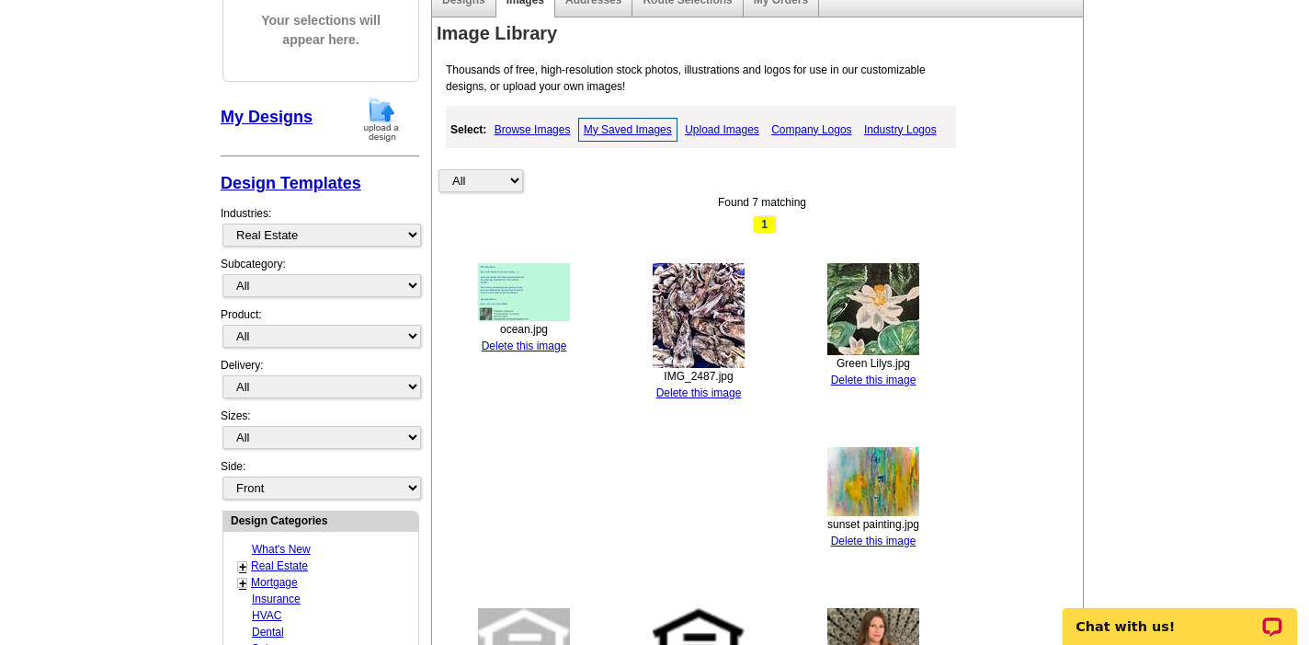
click at [716, 280] on img at bounding box center [699, 315] width 92 height 105
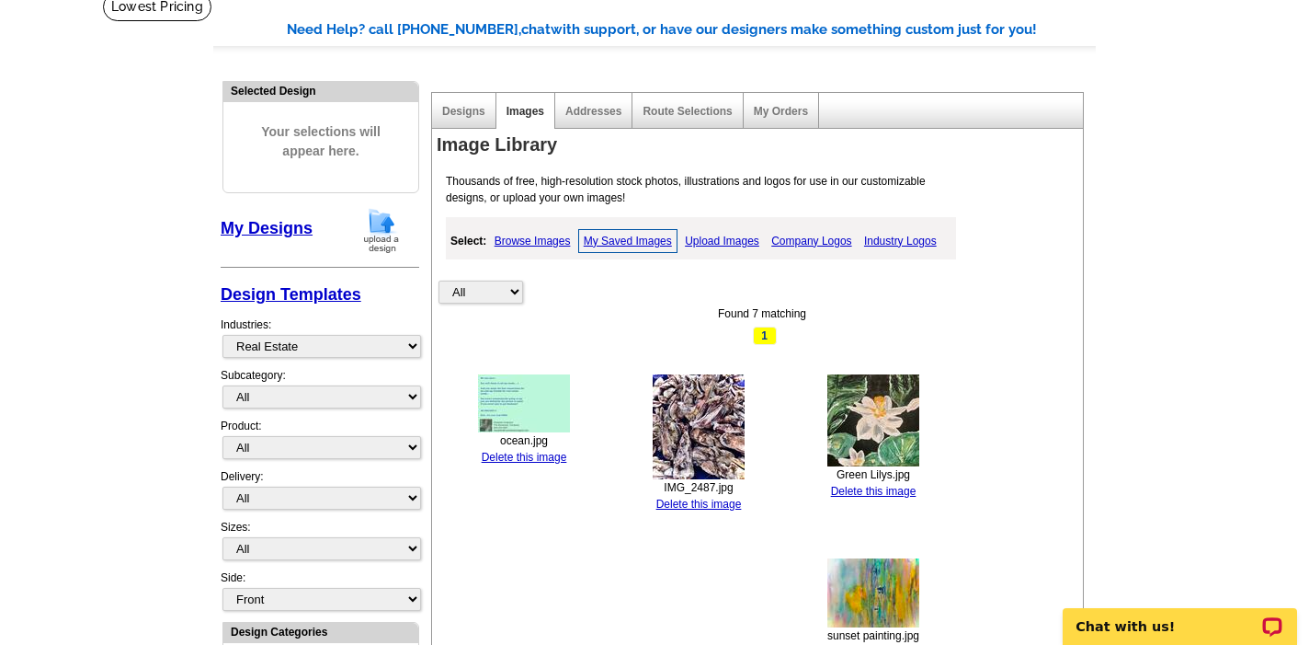
scroll to position [76, 0]
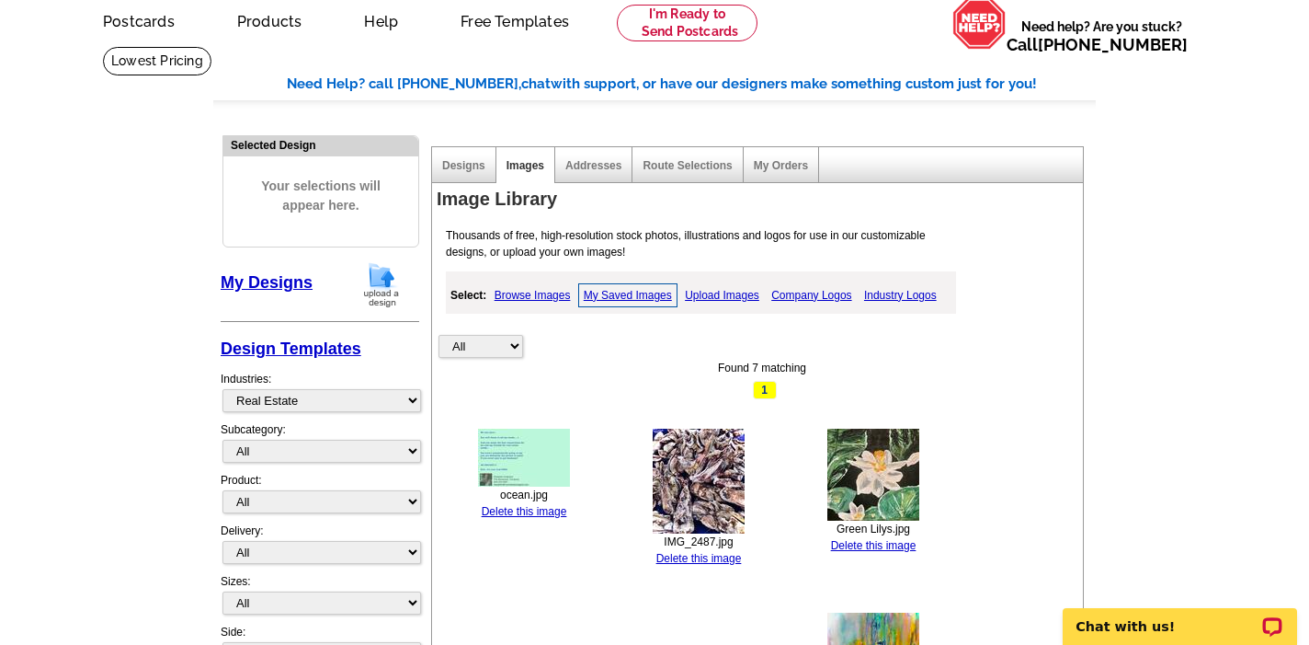
click at [280, 284] on link "My Designs" at bounding box center [267, 282] width 92 height 18
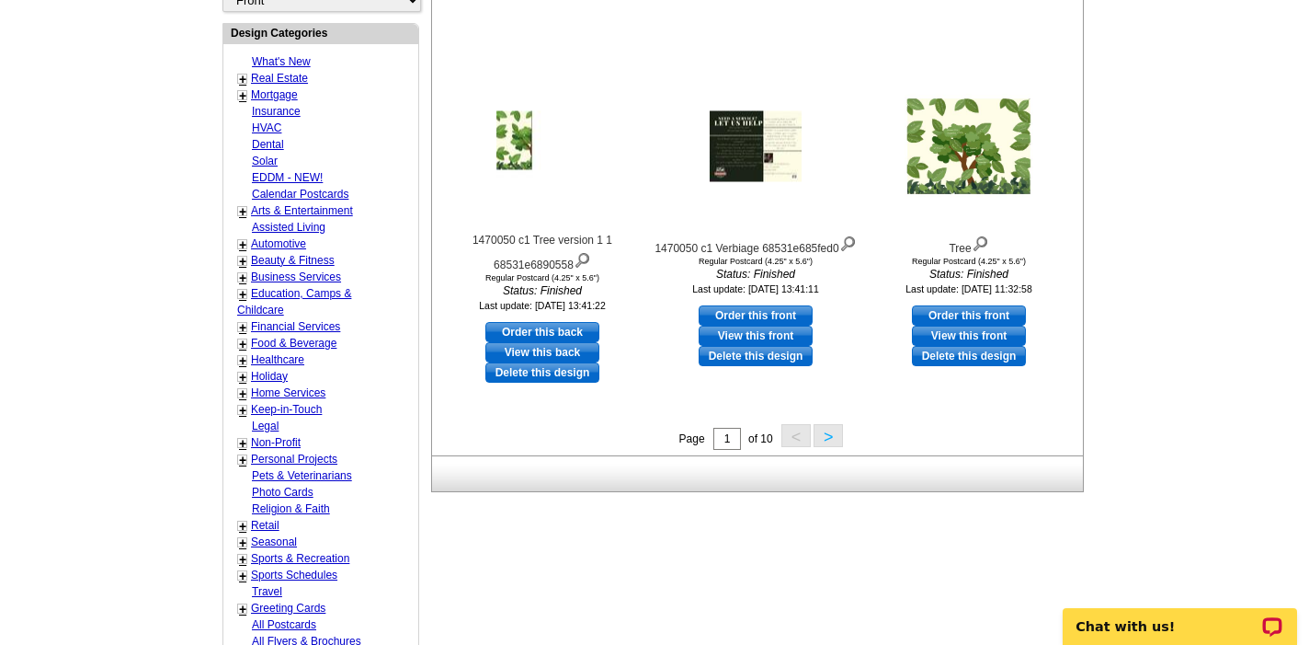
scroll to position [665, 0]
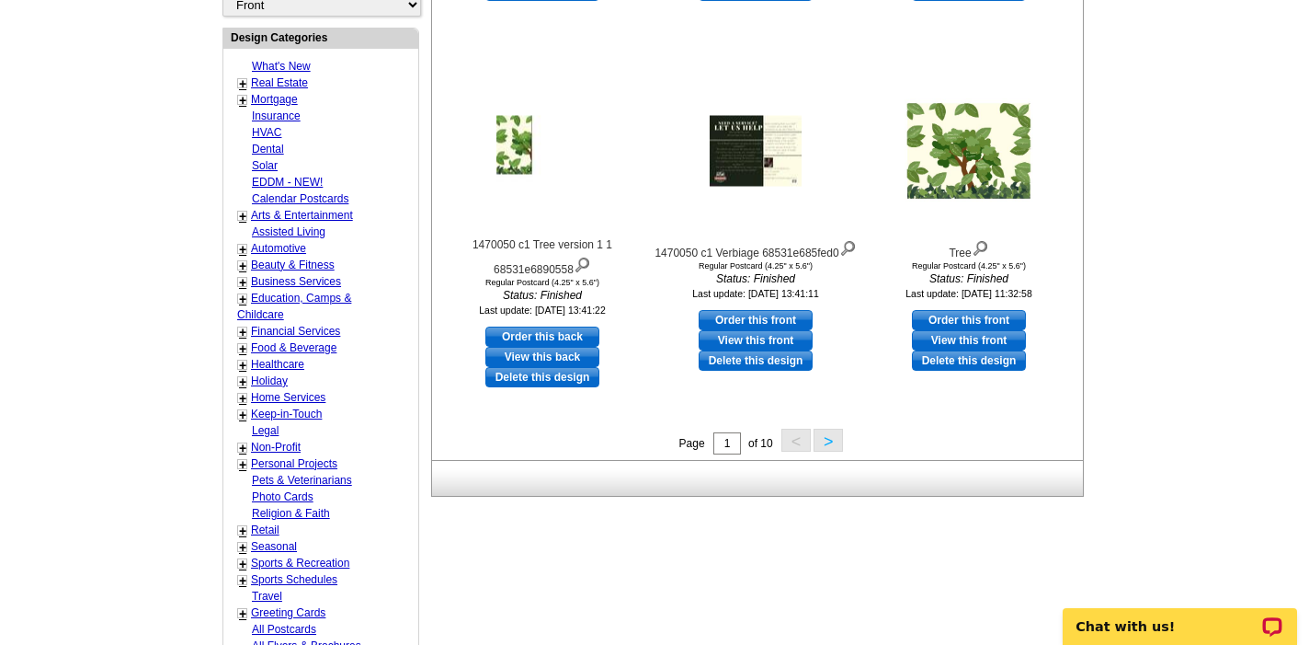
click at [824, 433] on button ">" at bounding box center [828, 440] width 29 height 23
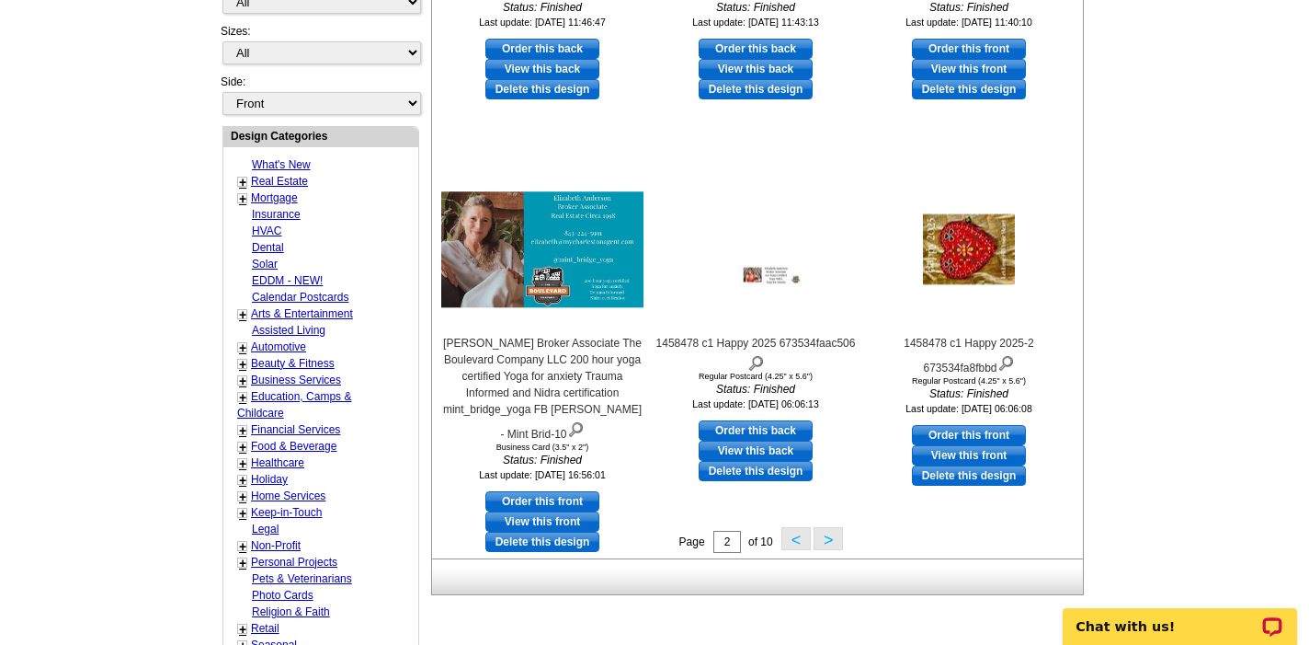
scroll to position [603, 0]
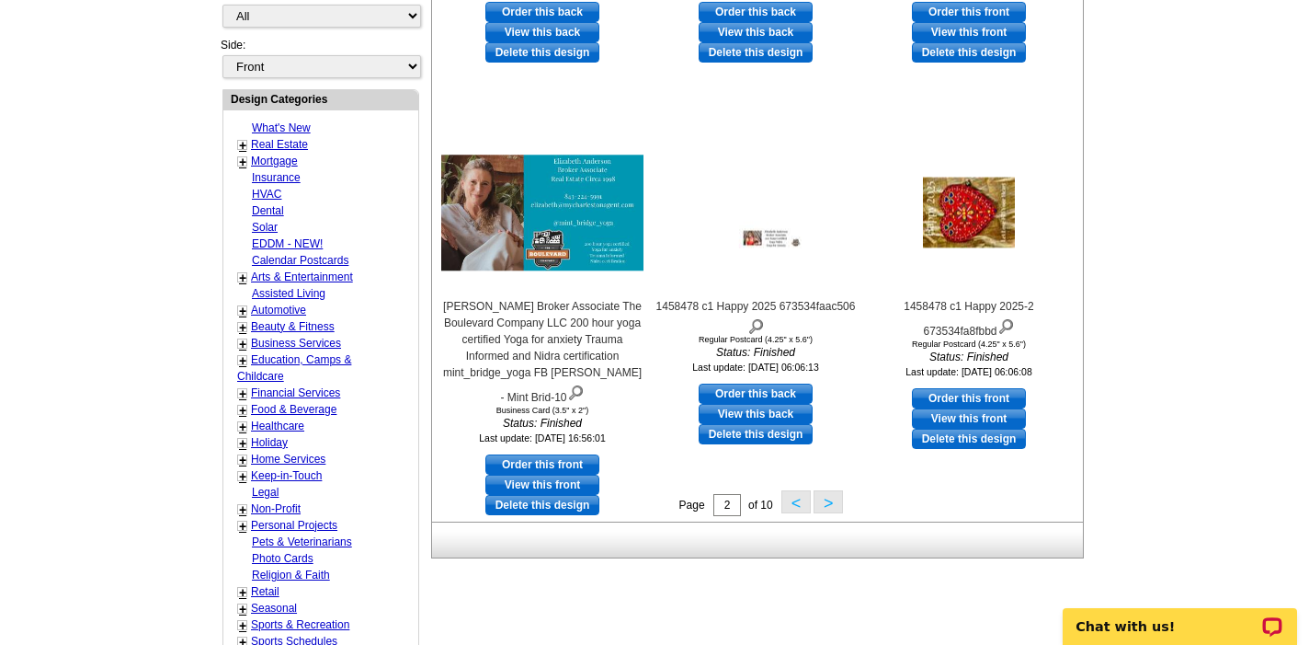
click at [790, 504] on button "<" at bounding box center [796, 501] width 29 height 23
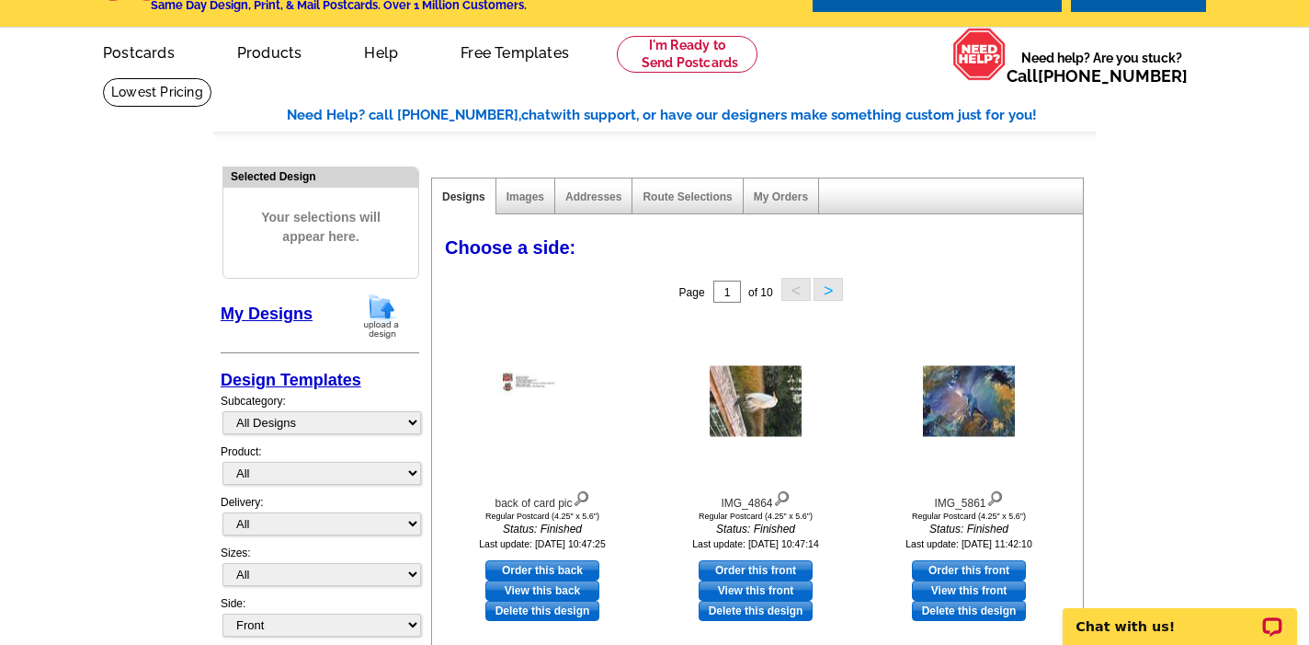
scroll to position [40, 0]
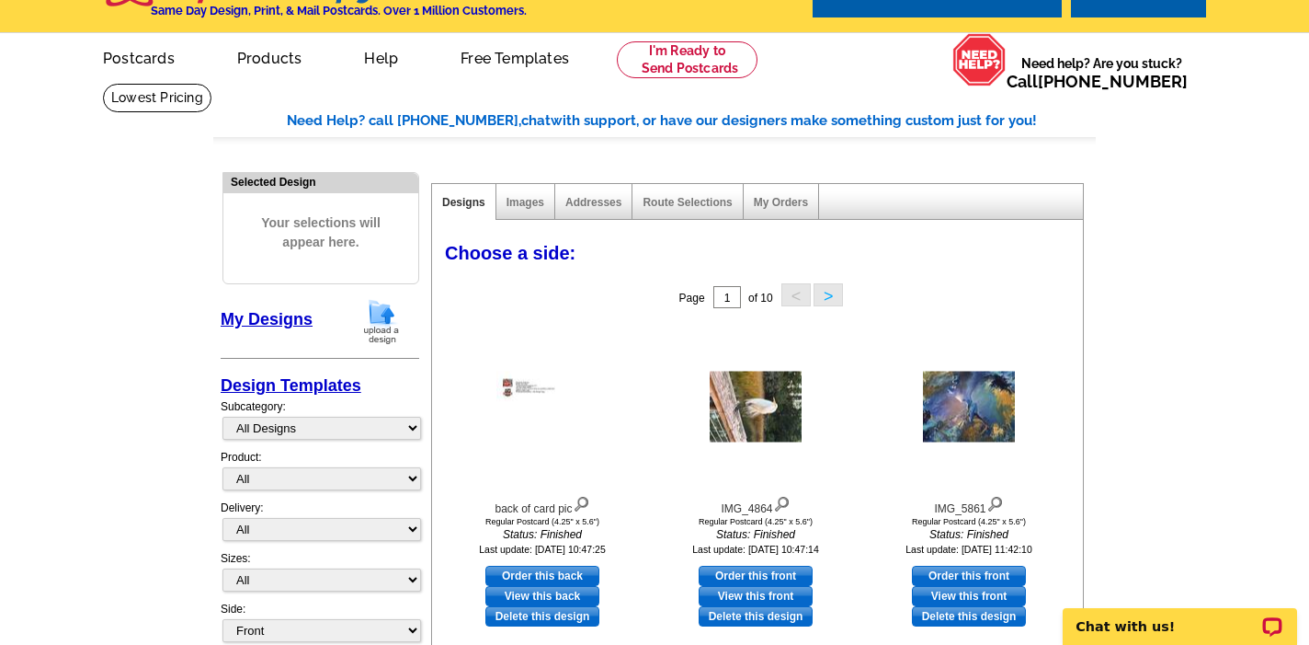
click at [406, 316] on div "My Designs" at bounding box center [320, 325] width 199 height 54
click at [366, 316] on img at bounding box center [382, 321] width 48 height 47
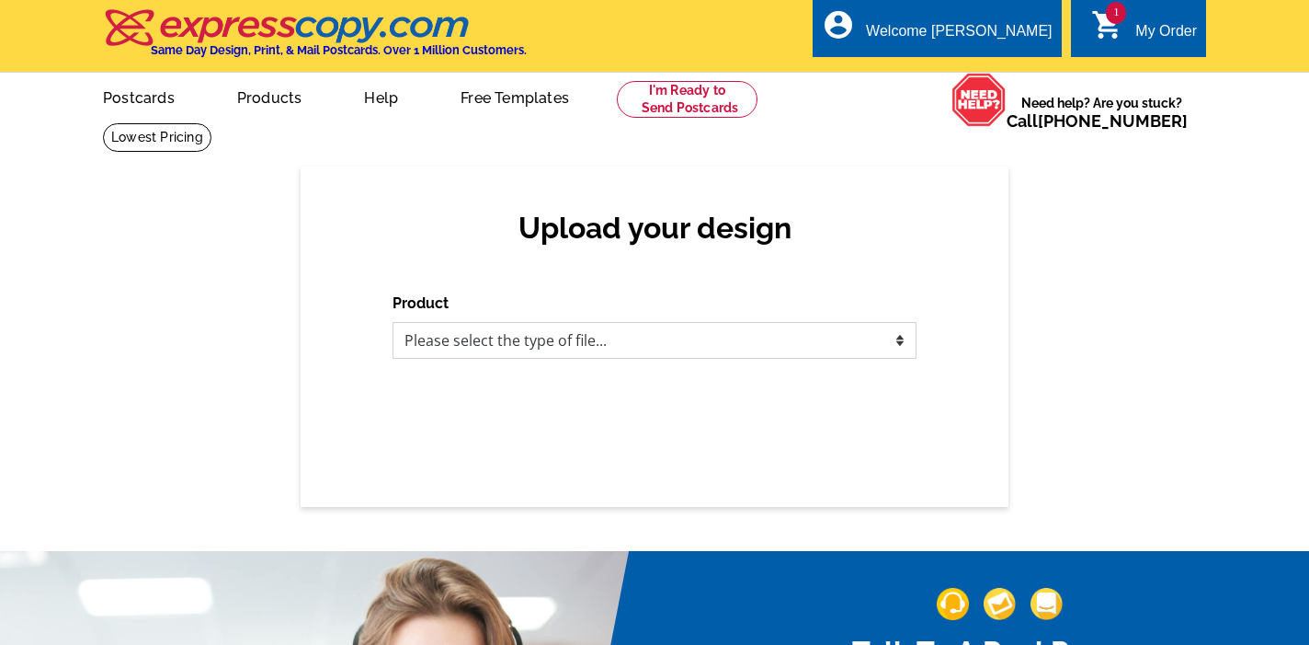
click at [504, 352] on select "Please select the type of file... Postcards Business Cards Letters and flyers G…" at bounding box center [655, 340] width 524 height 37
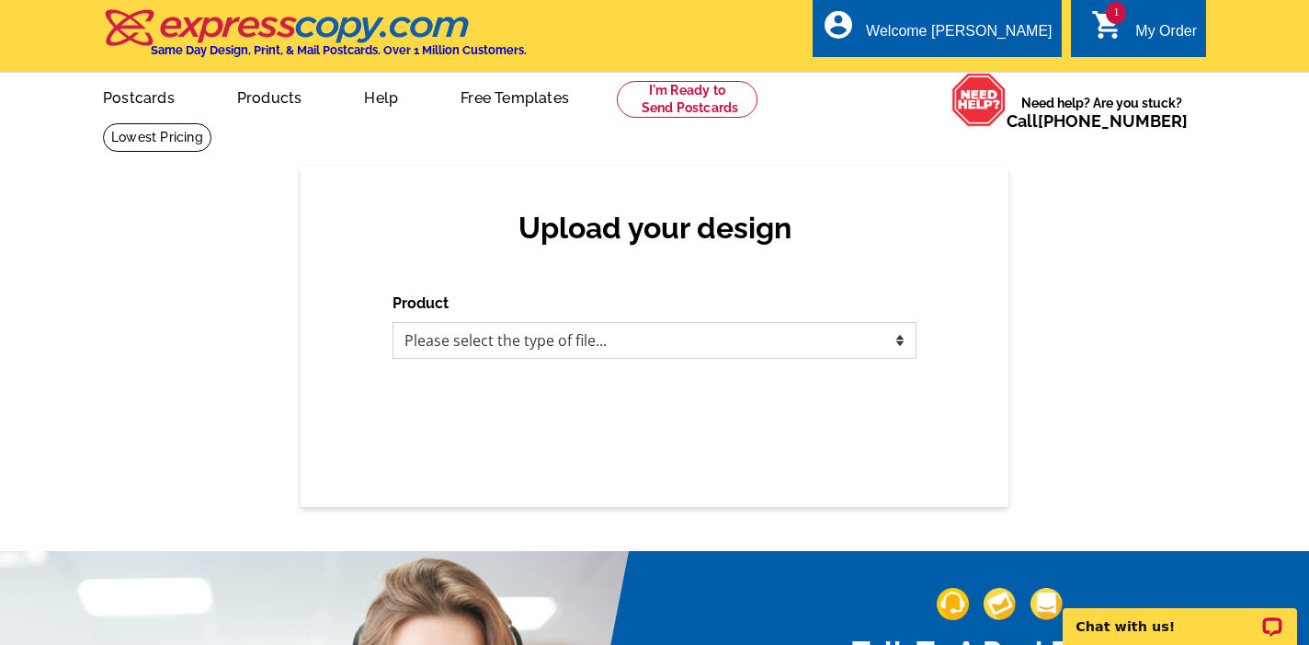
select select "1"
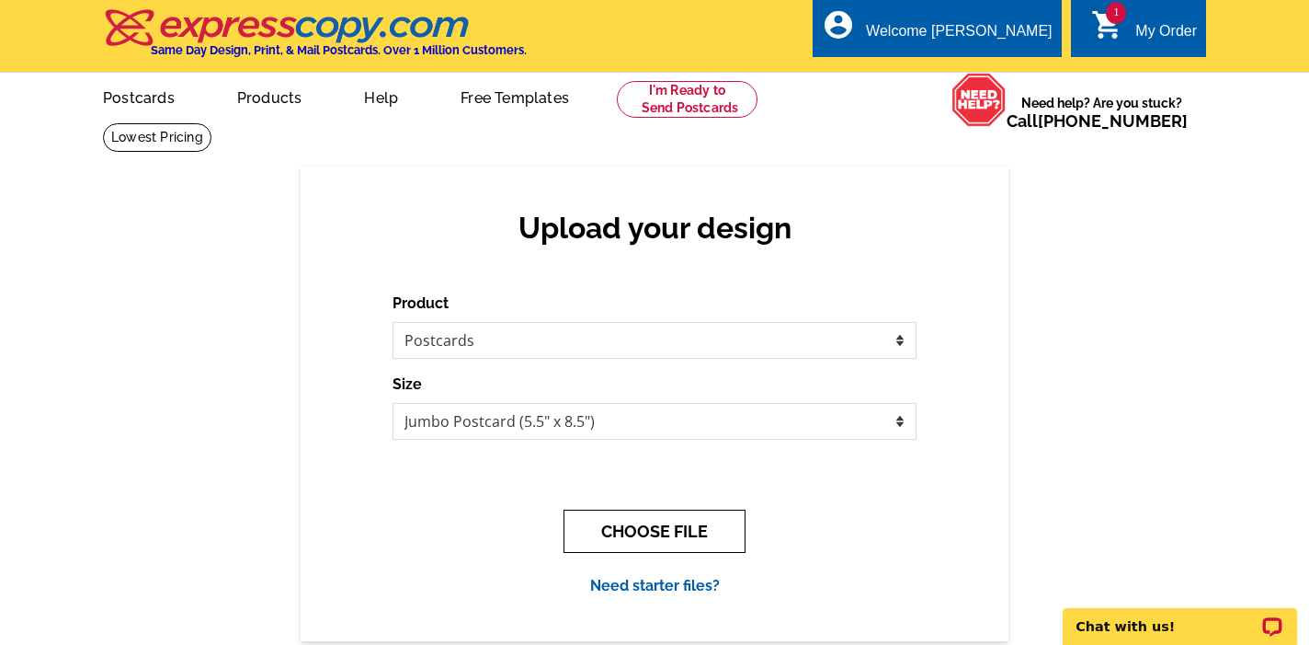
click at [606, 533] on button "CHOOSE FILE" at bounding box center [655, 530] width 182 height 43
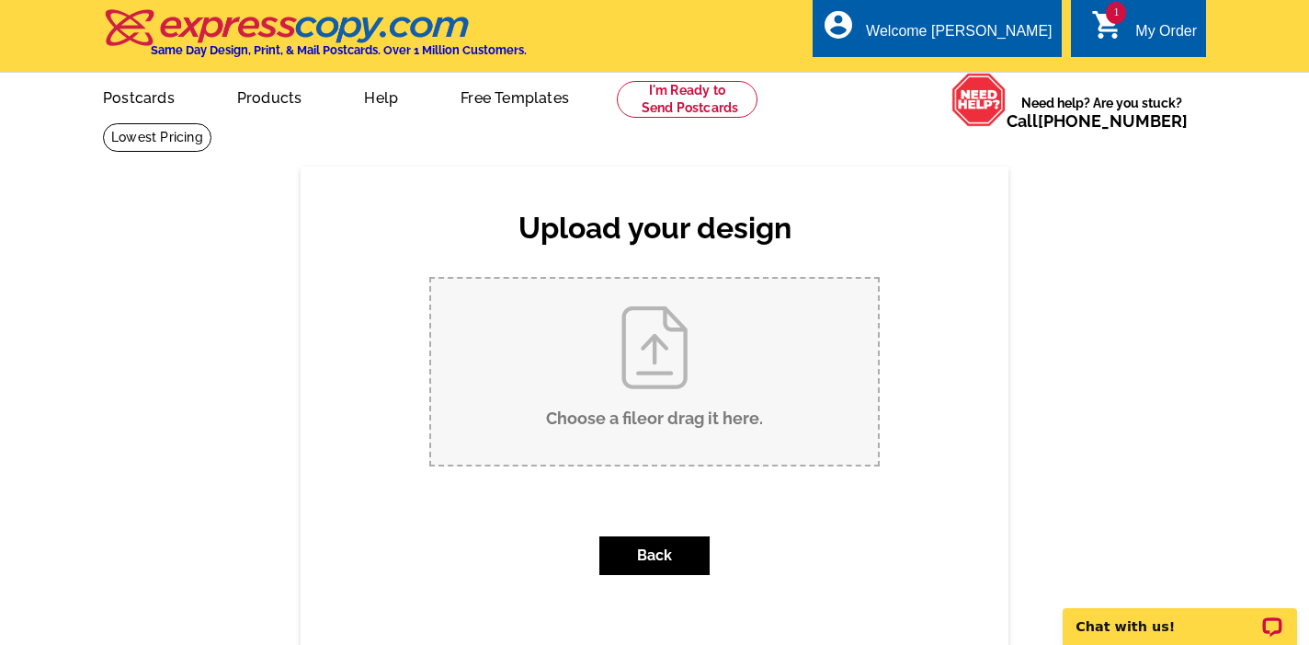
click at [666, 378] on input "Choose a file or drag it here ." at bounding box center [654, 372] width 447 height 186
type input "C:\fakepath\IMG_2487.jpg"
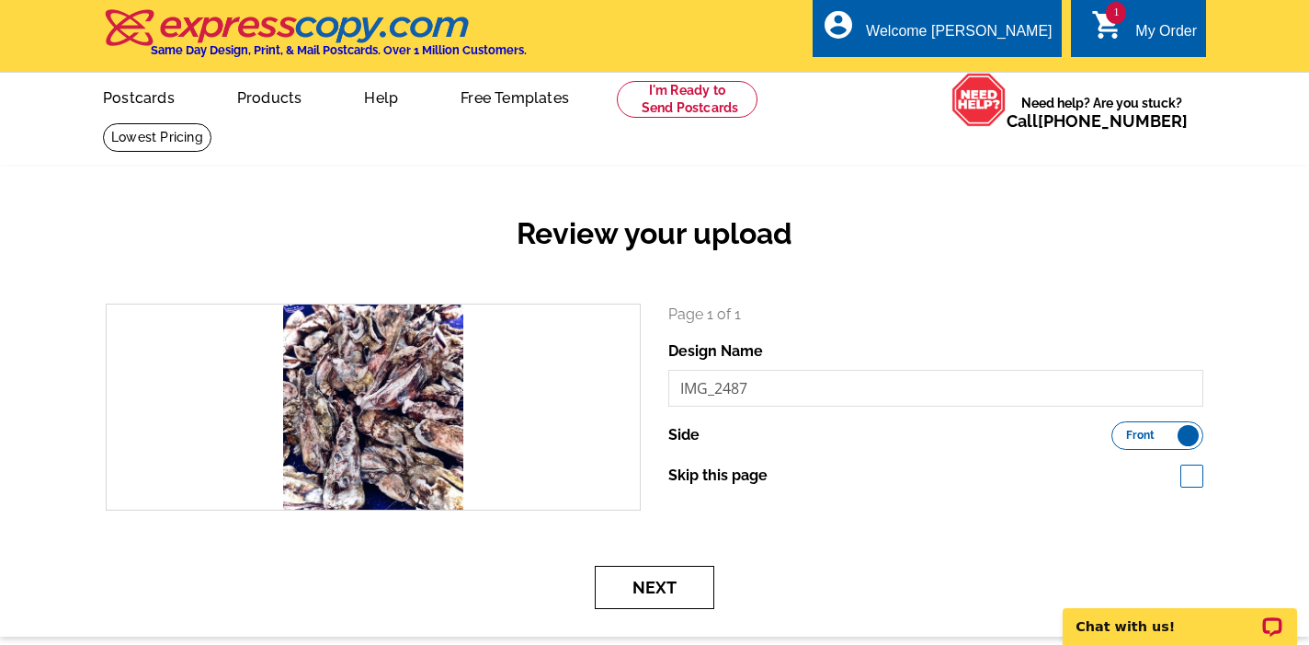
click at [671, 589] on button "Next" at bounding box center [655, 587] width 120 height 43
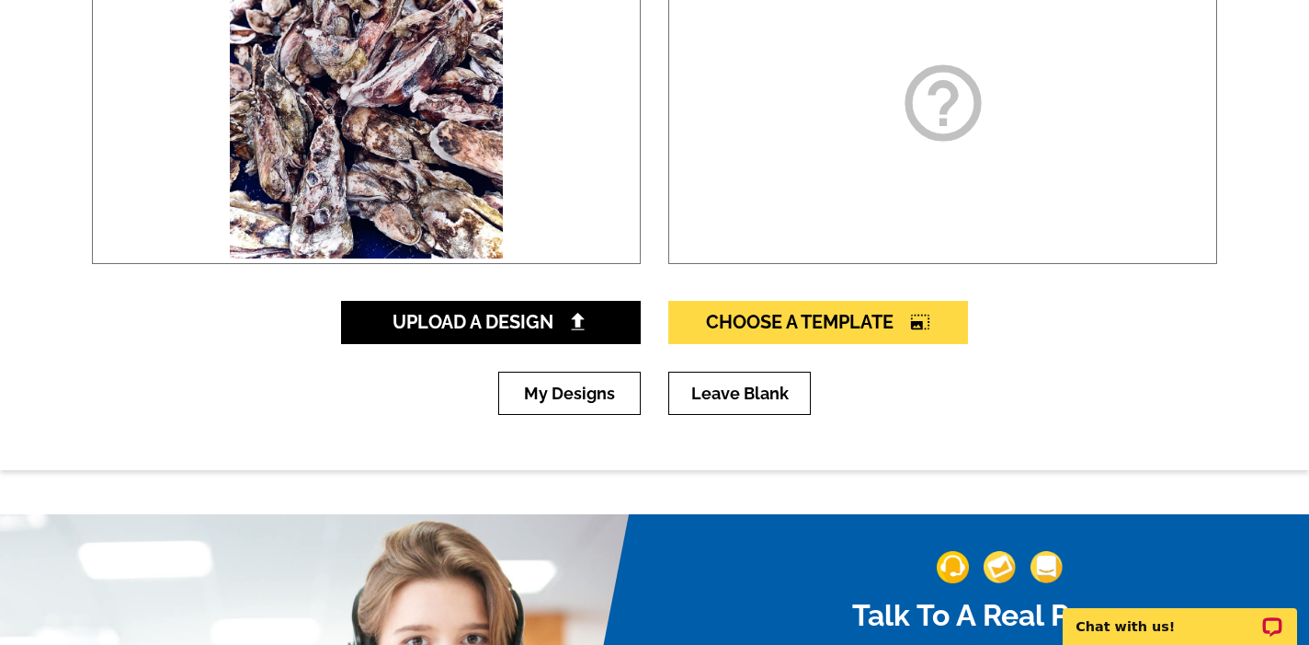
scroll to position [429, 0]
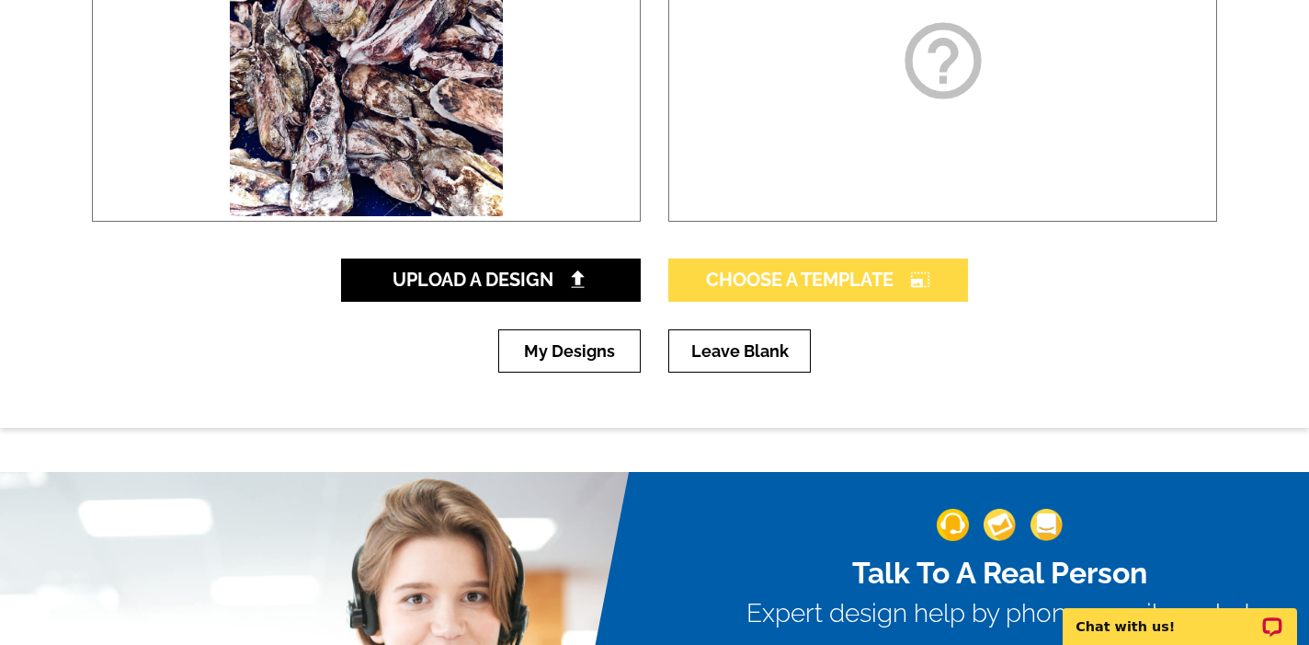
click at [783, 267] on link "Choose A Template photo_size_select_large" at bounding box center [819, 279] width 300 height 43
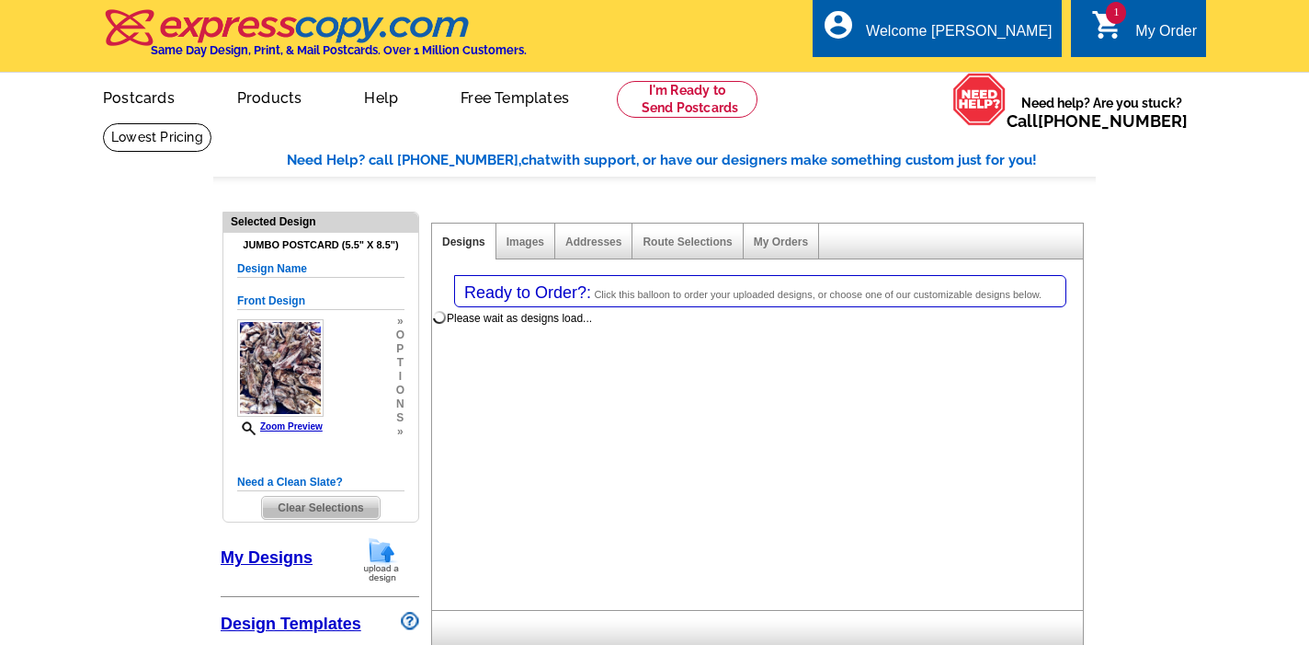
select select "1"
select select "2"
select select "back"
select select "785"
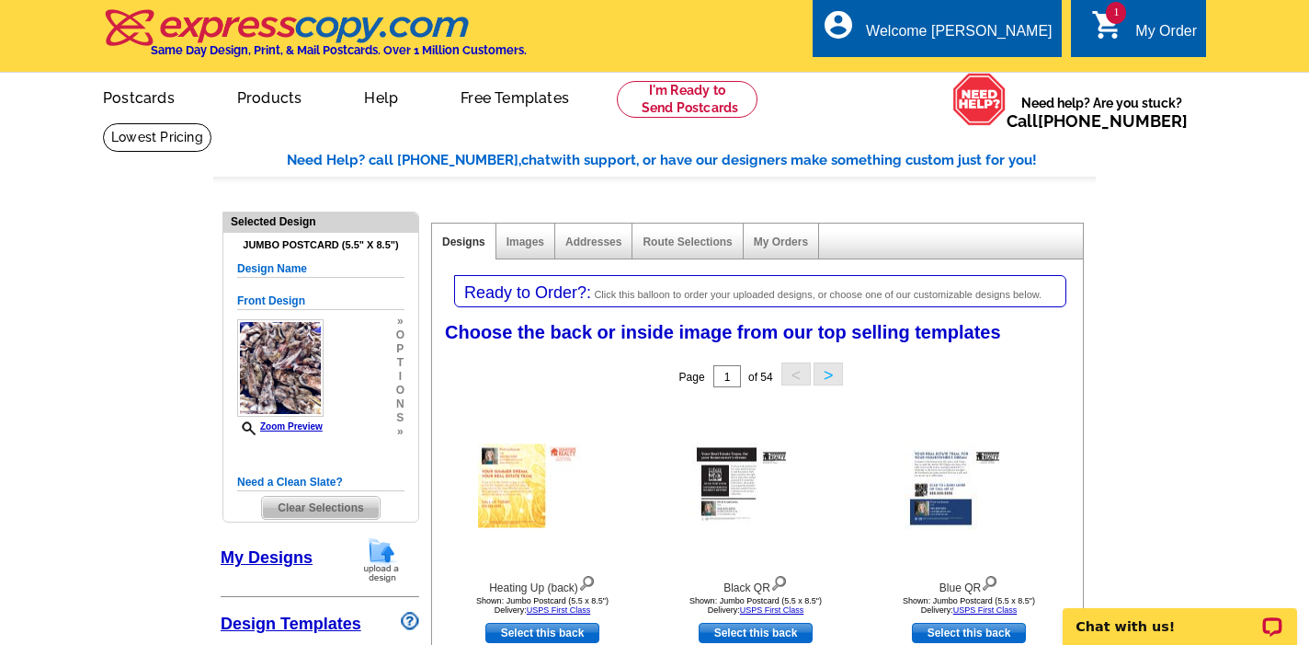
click at [387, 552] on img at bounding box center [382, 559] width 48 height 47
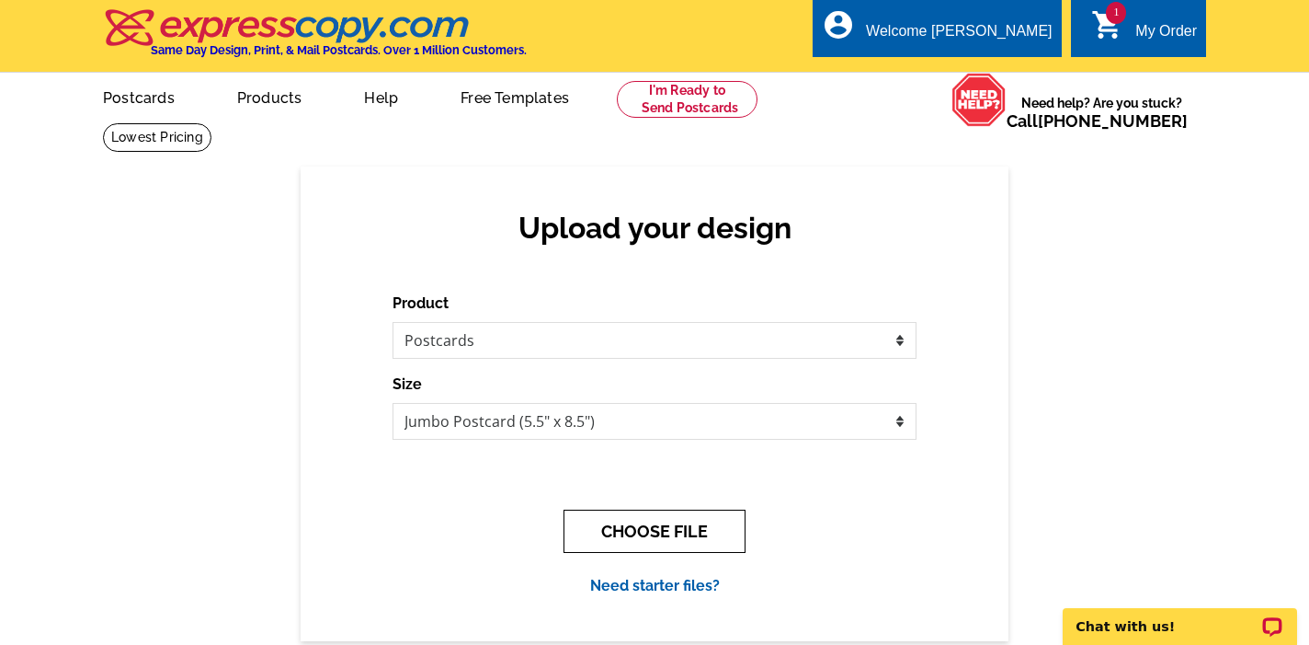
click at [710, 536] on button "CHOOSE FILE" at bounding box center [655, 530] width 182 height 43
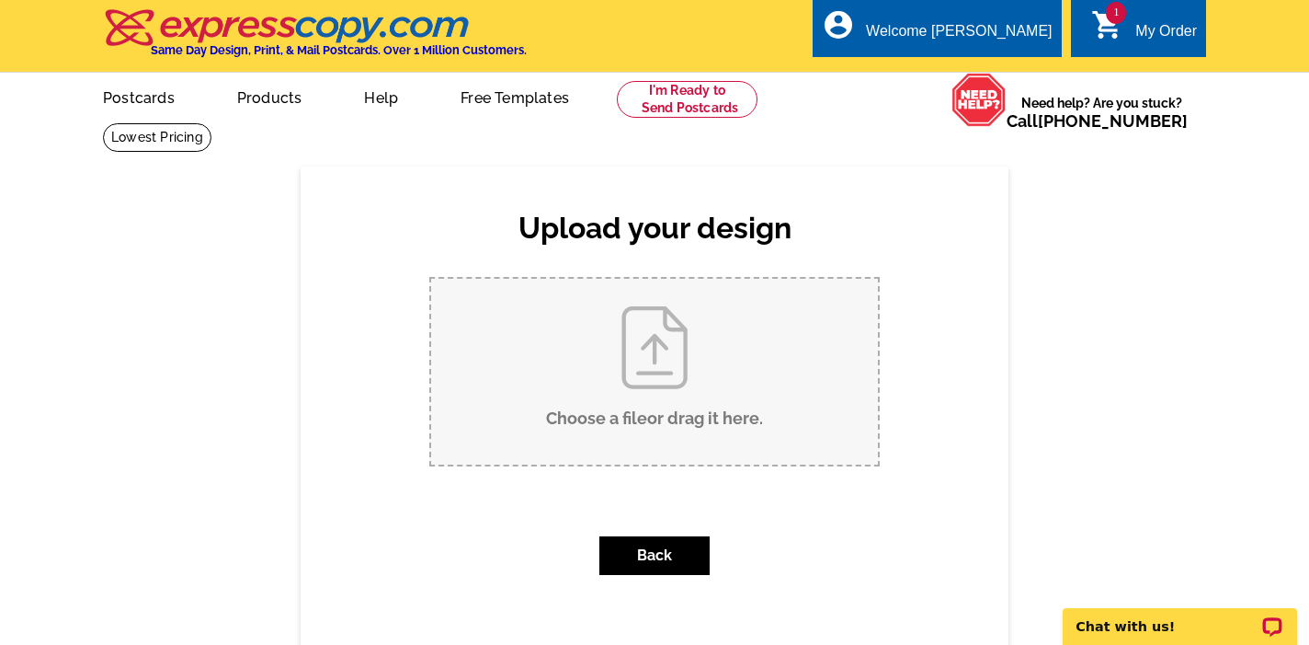
click at [772, 418] on input "Choose a file or drag it here ." at bounding box center [654, 372] width 447 height 186
type input "C:\fakepath\IMG_2487.jpg"
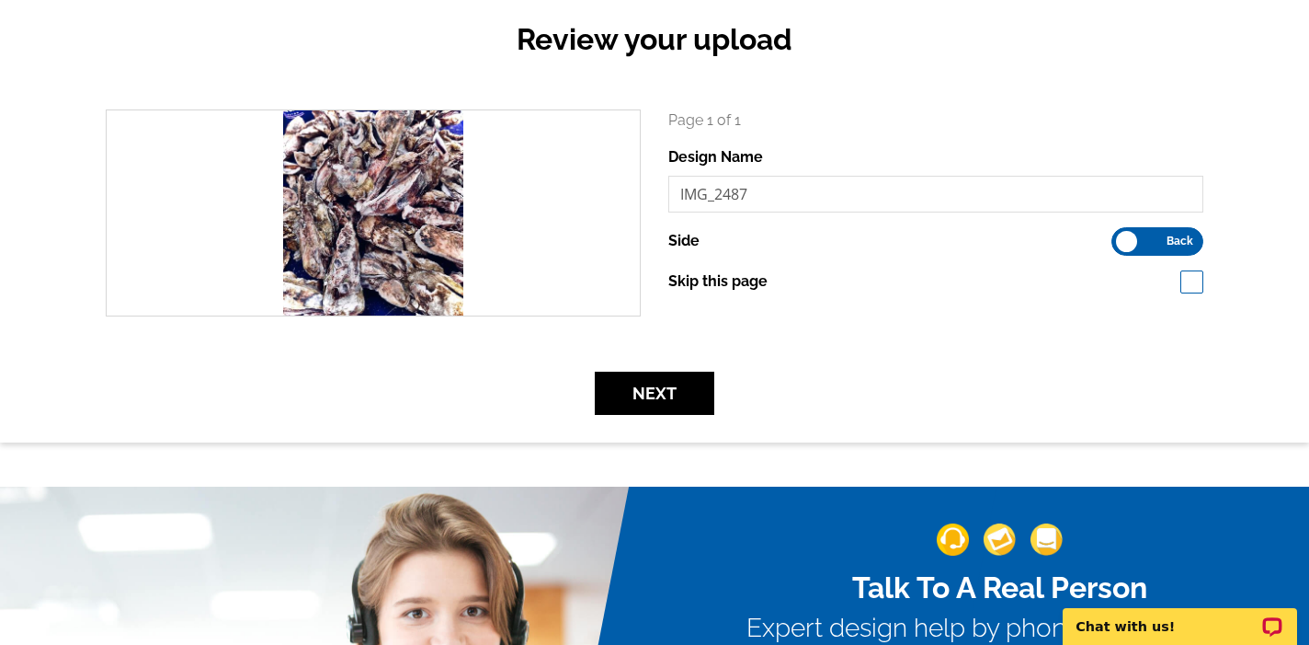
scroll to position [206, 0]
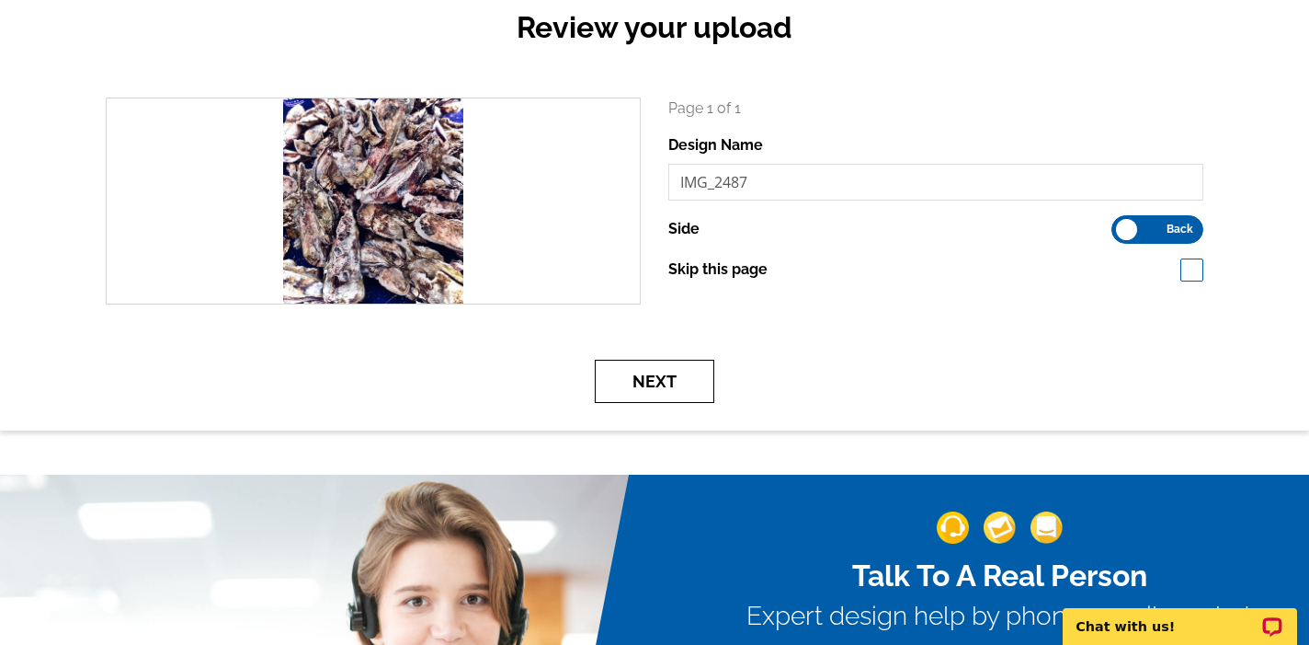
click at [681, 391] on button "Next" at bounding box center [655, 381] width 120 height 43
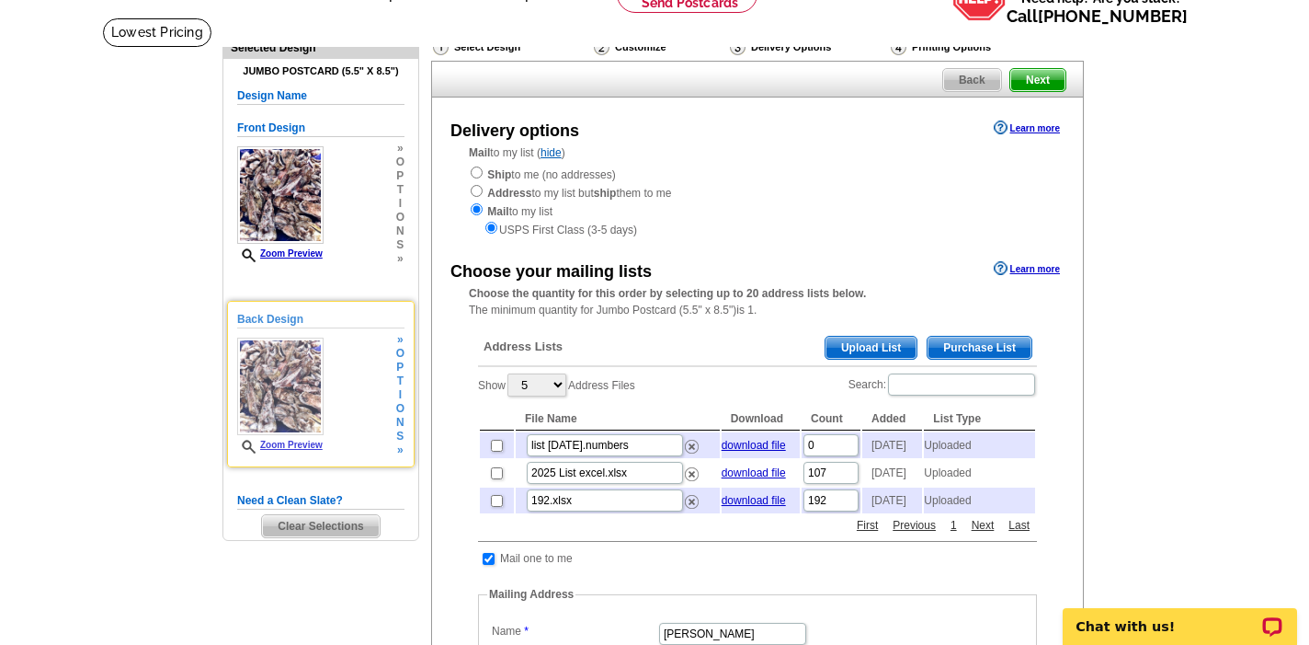
scroll to position [131, 0]
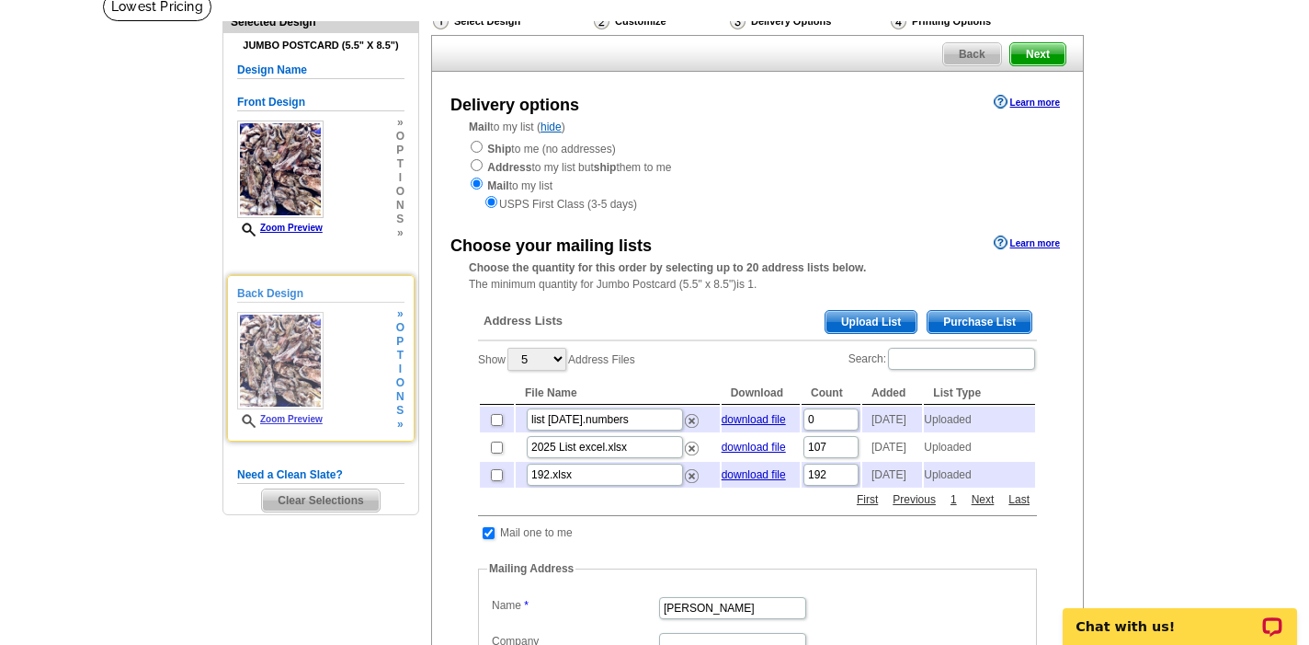
click at [276, 383] on img at bounding box center [280, 360] width 86 height 97
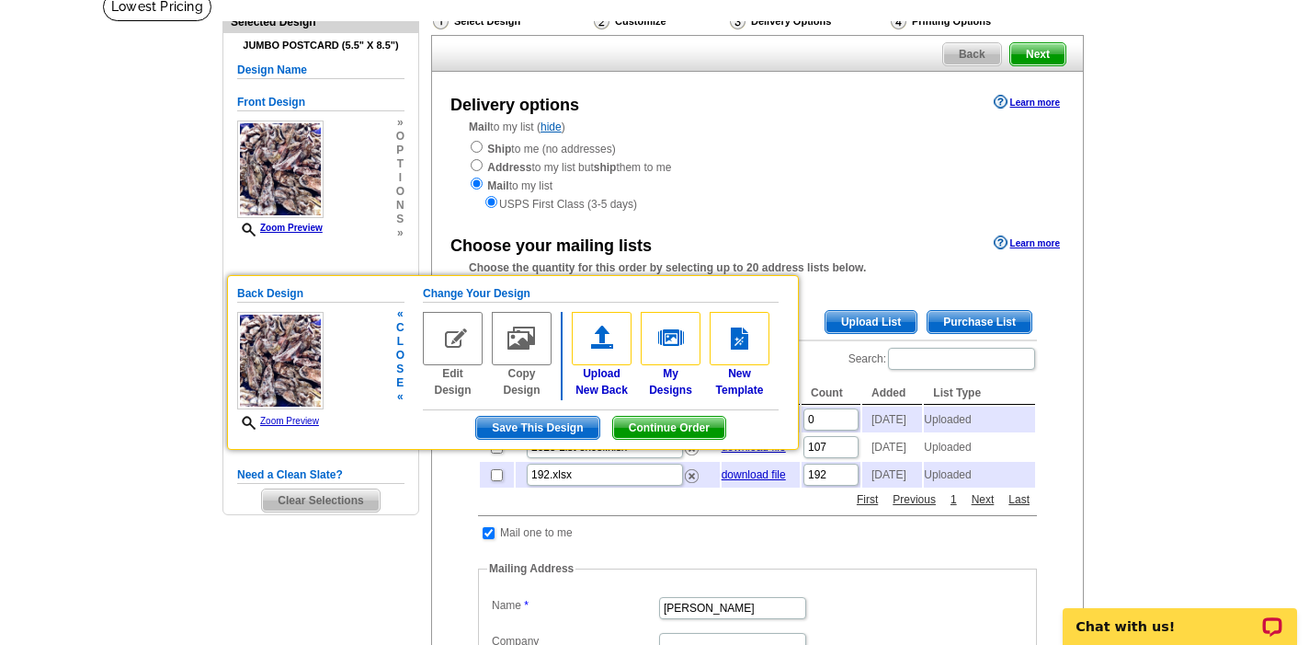
click at [458, 330] on img at bounding box center [453, 338] width 60 height 53
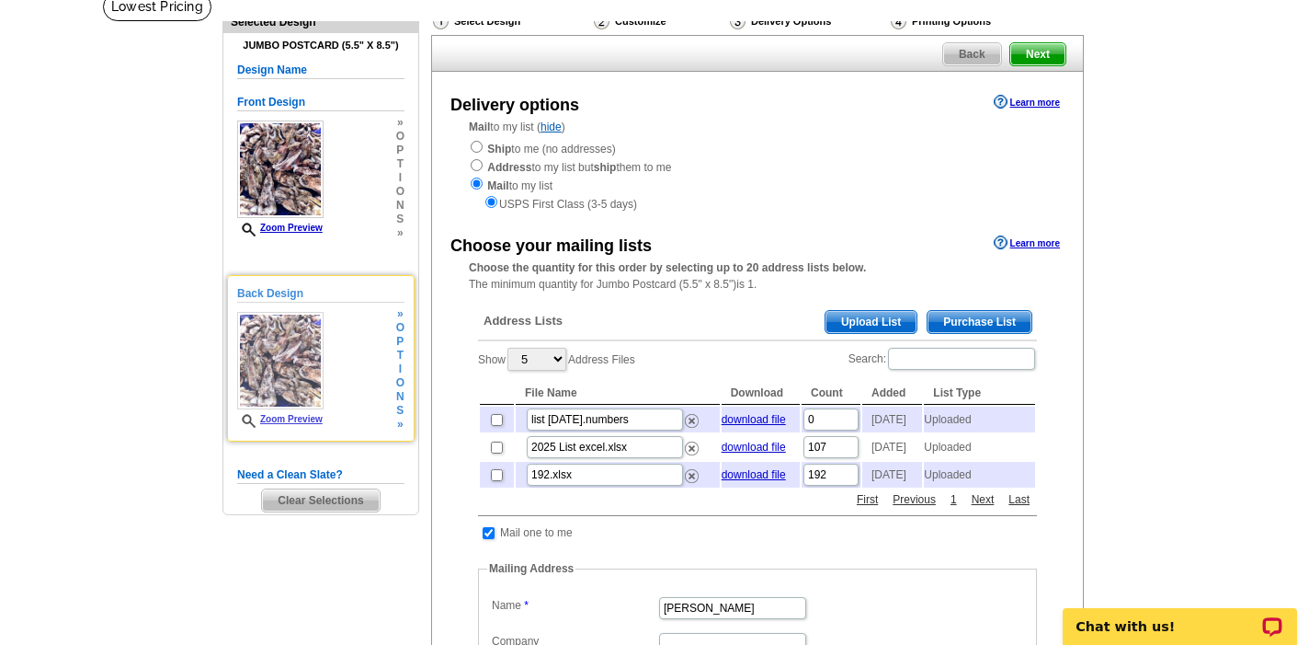
click at [398, 394] on span "n" at bounding box center [400, 397] width 8 height 14
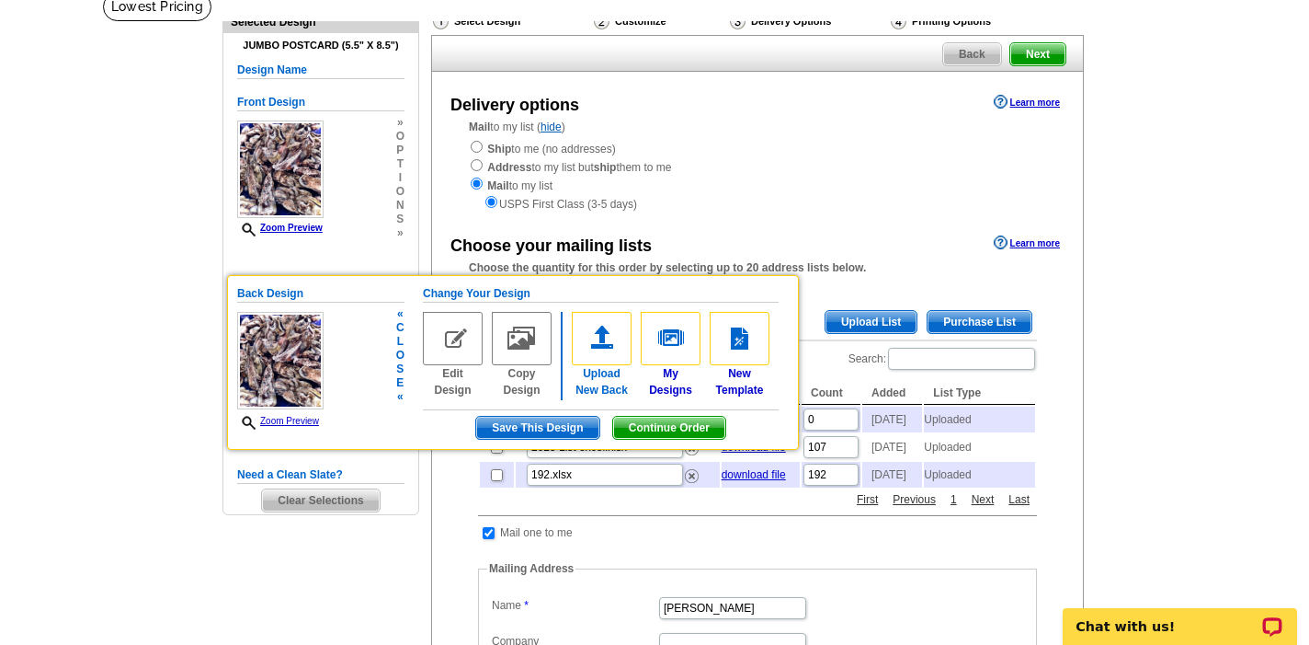
click at [607, 333] on img at bounding box center [602, 338] width 60 height 53
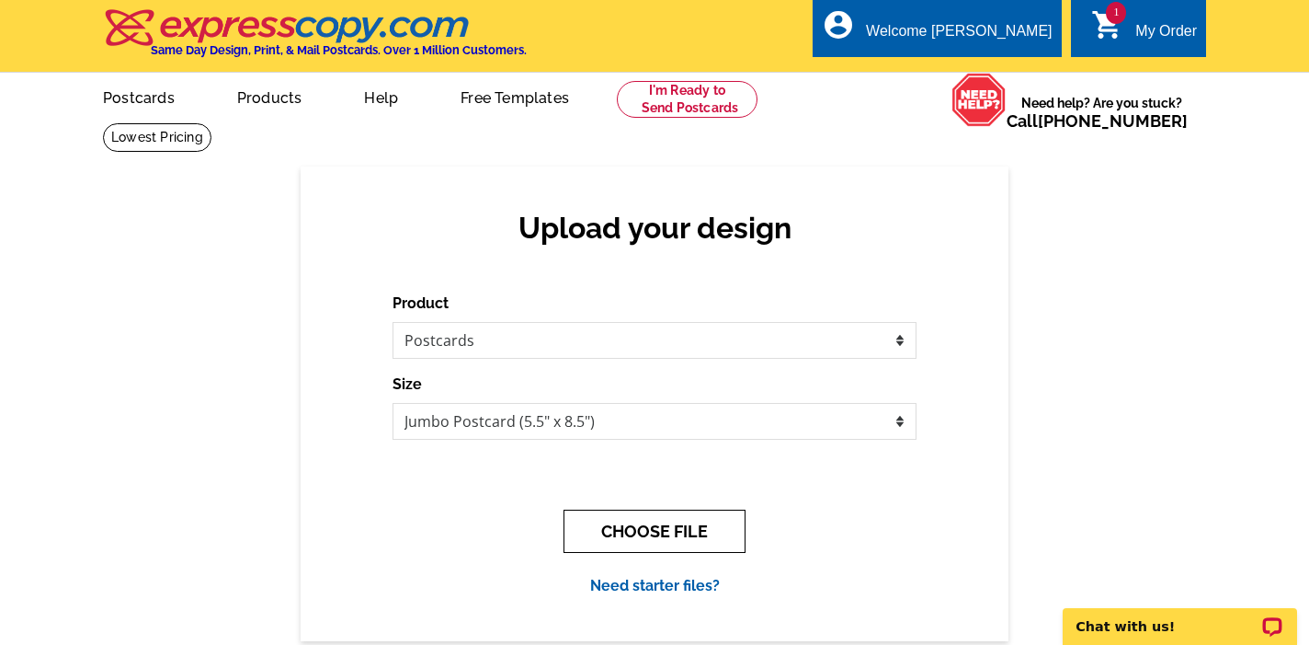
click at [621, 528] on button "CHOOSE FILE" at bounding box center [655, 530] width 182 height 43
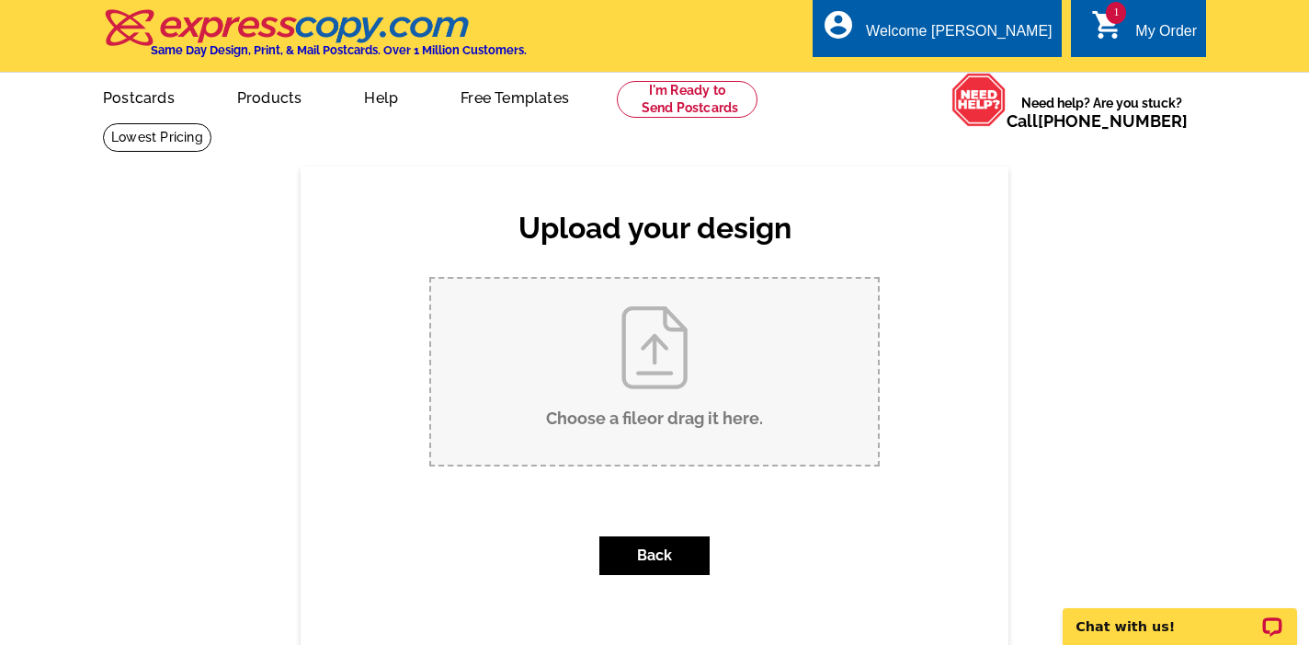
click at [610, 348] on input "Choose a file or drag it here ." at bounding box center [654, 372] width 447 height 186
type input "C:\fakepath\ocean.jpg"
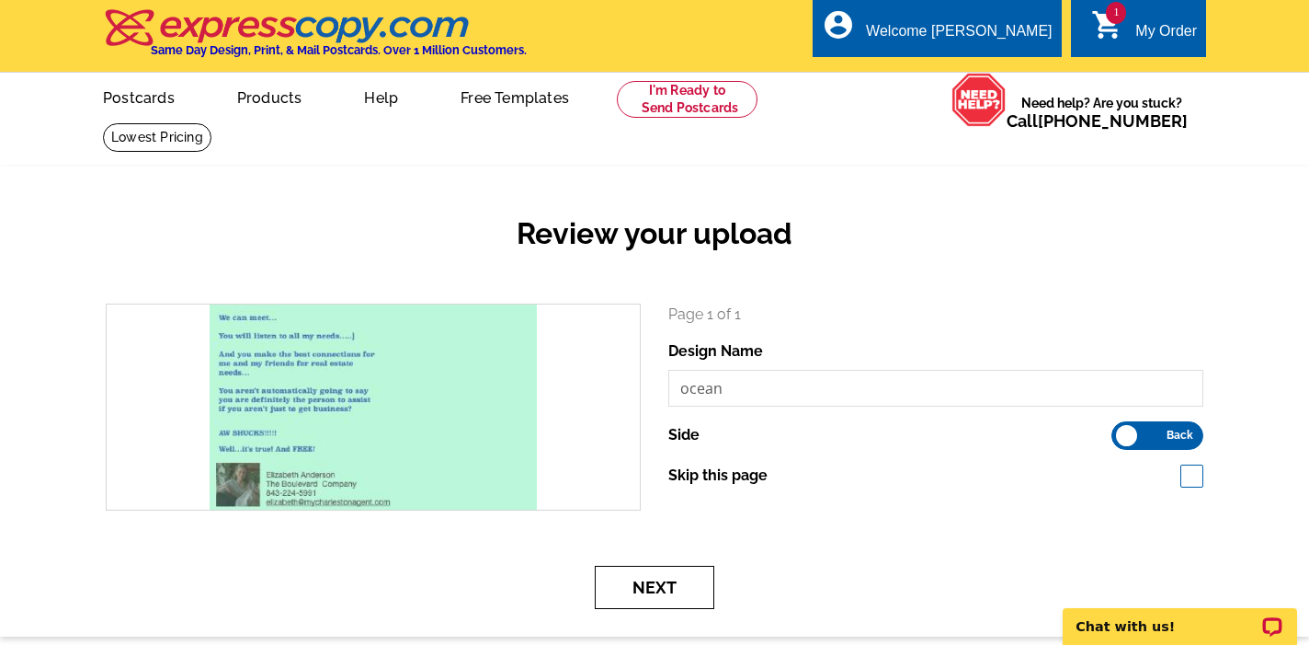
click at [649, 567] on button "Next" at bounding box center [655, 587] width 120 height 43
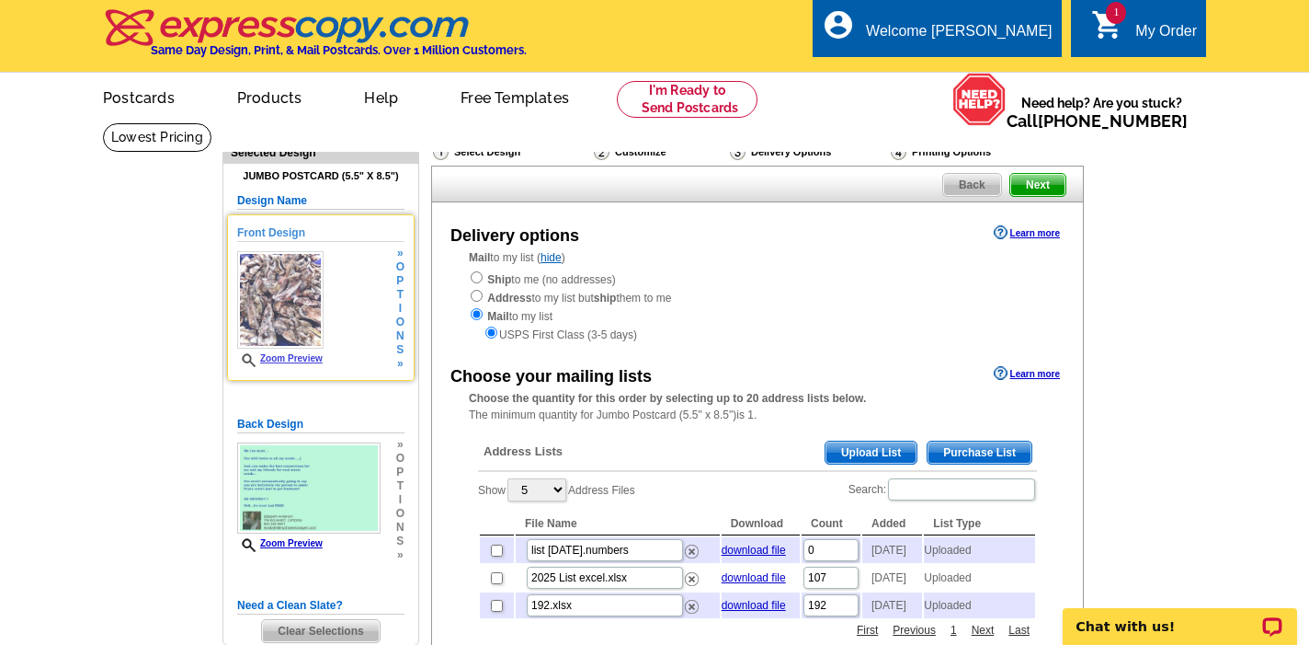
click at [296, 366] on div "Front Design Zoom Preview » o p t i o n s »" at bounding box center [320, 297] width 167 height 146
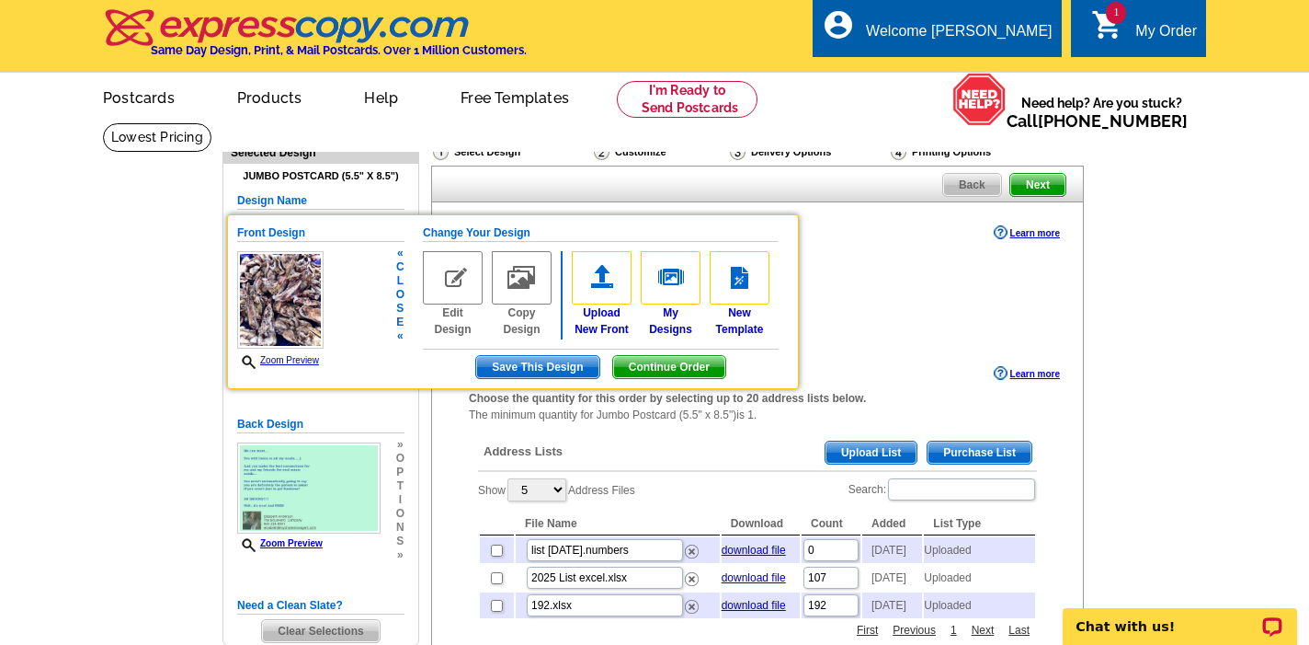
click at [268, 313] on img at bounding box center [280, 299] width 86 height 97
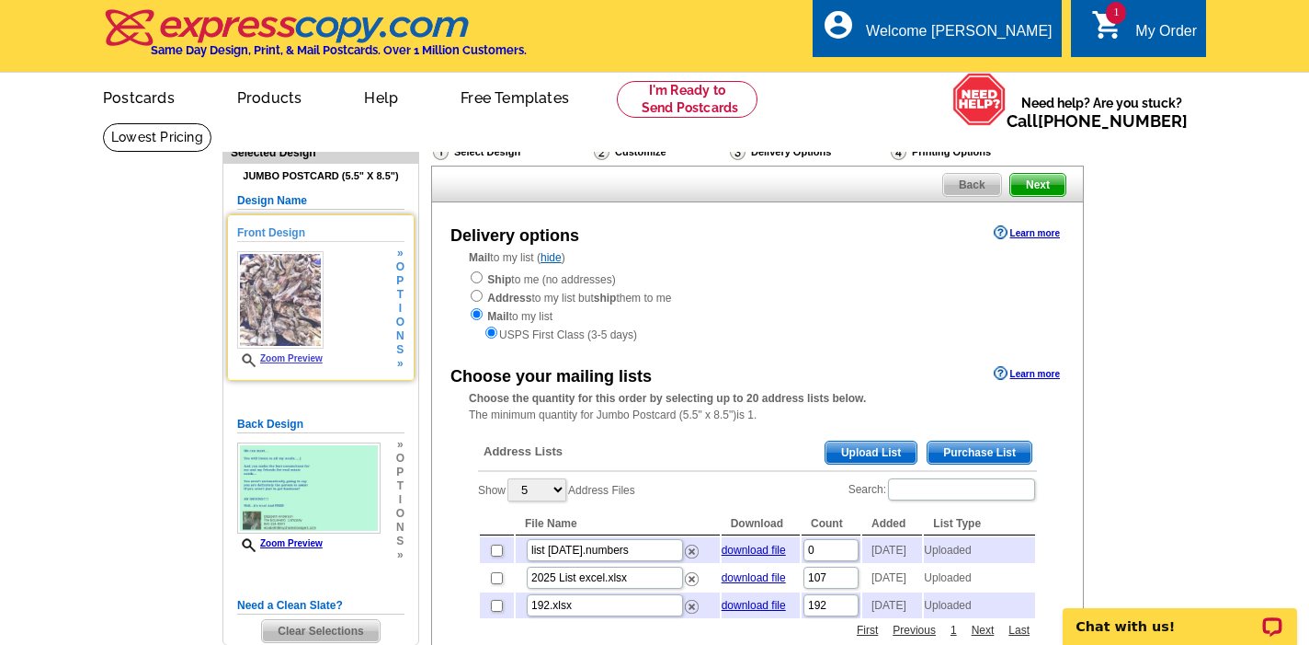
click at [270, 360] on link "Zoom Preview" at bounding box center [280, 358] width 86 height 10
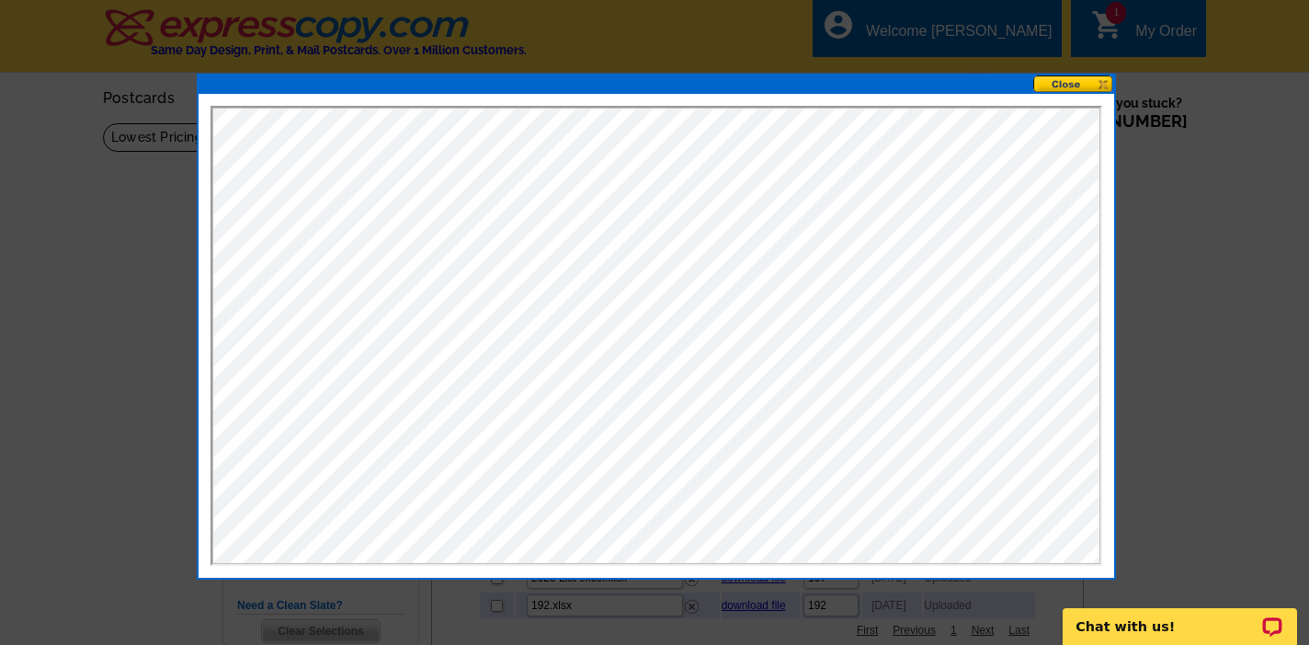
click at [1072, 82] on button at bounding box center [1074, 83] width 81 height 17
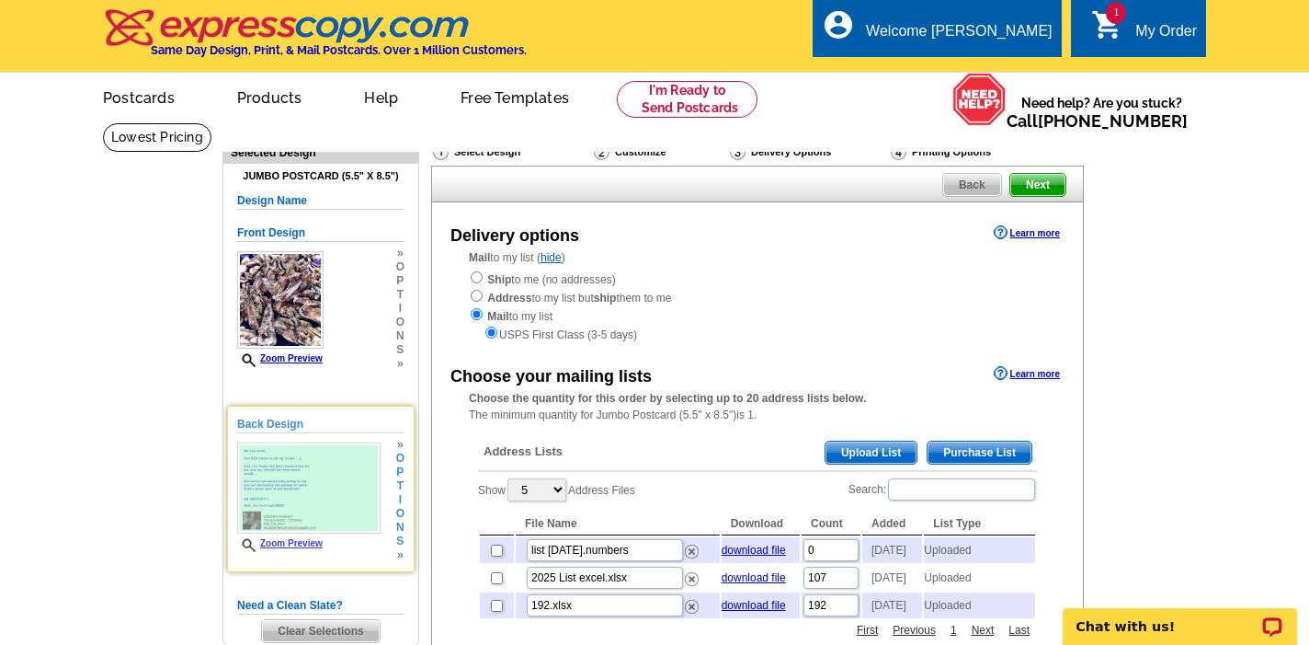
click at [280, 543] on link "Zoom Preview" at bounding box center [280, 543] width 86 height 10
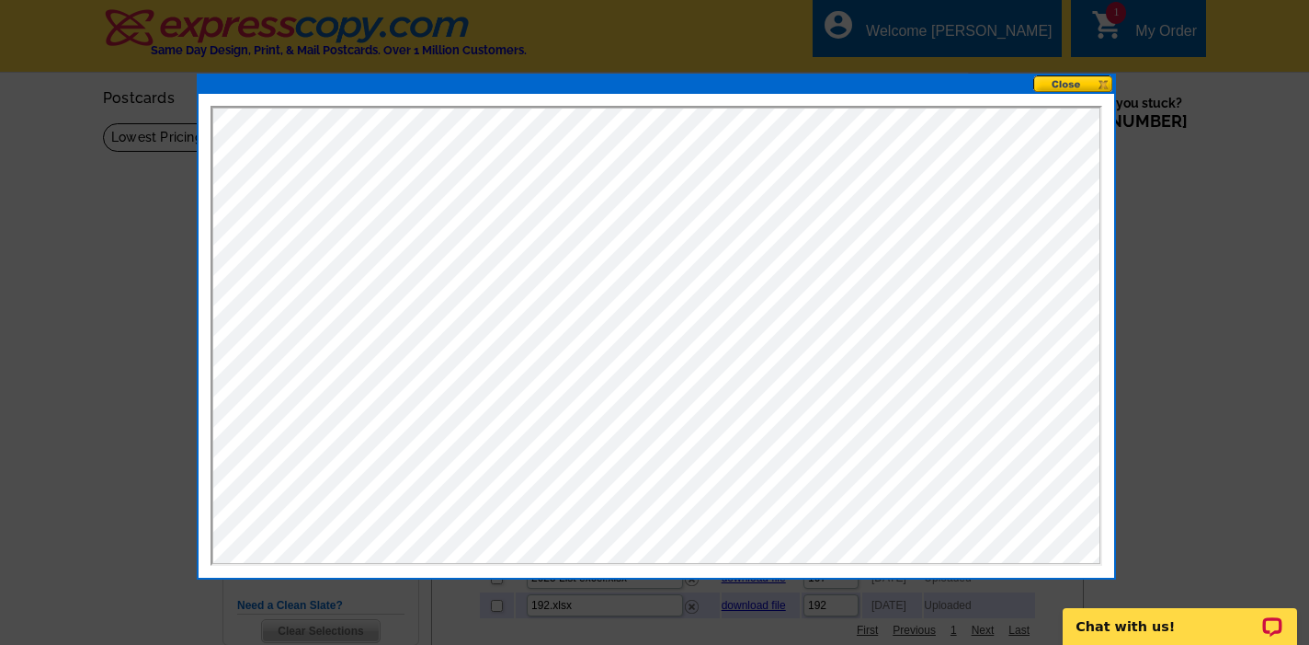
click at [1067, 85] on button at bounding box center [1074, 83] width 81 height 17
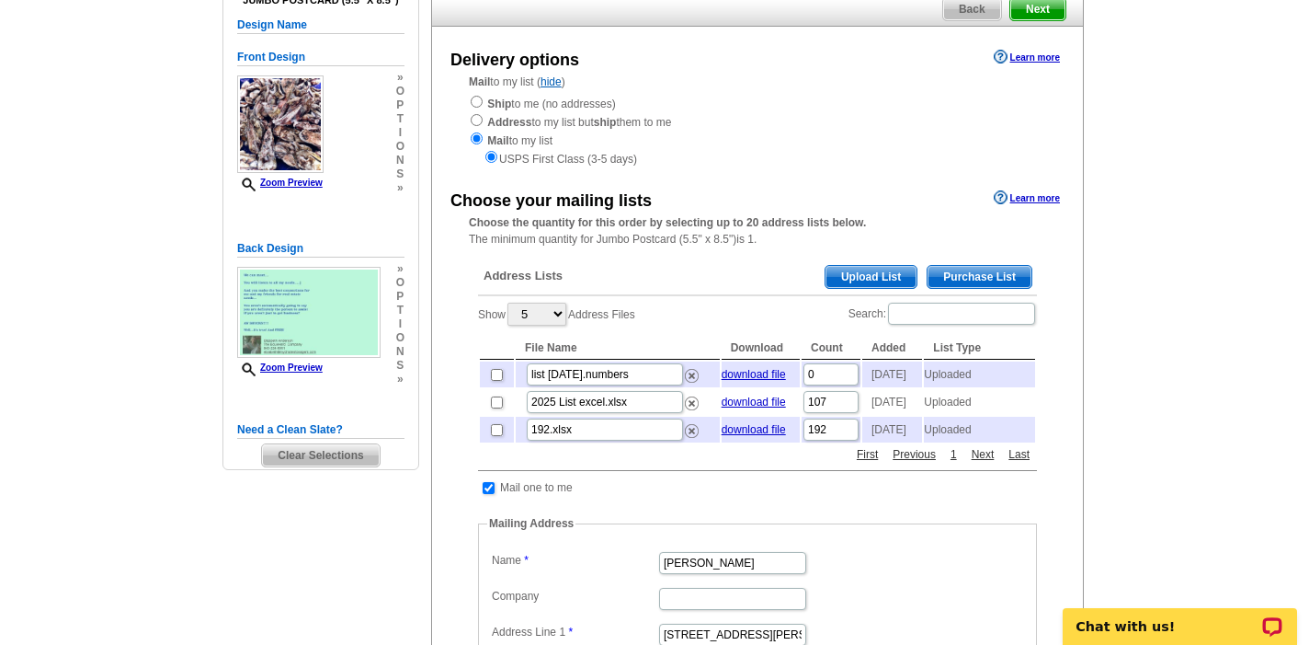
scroll to position [213, 0]
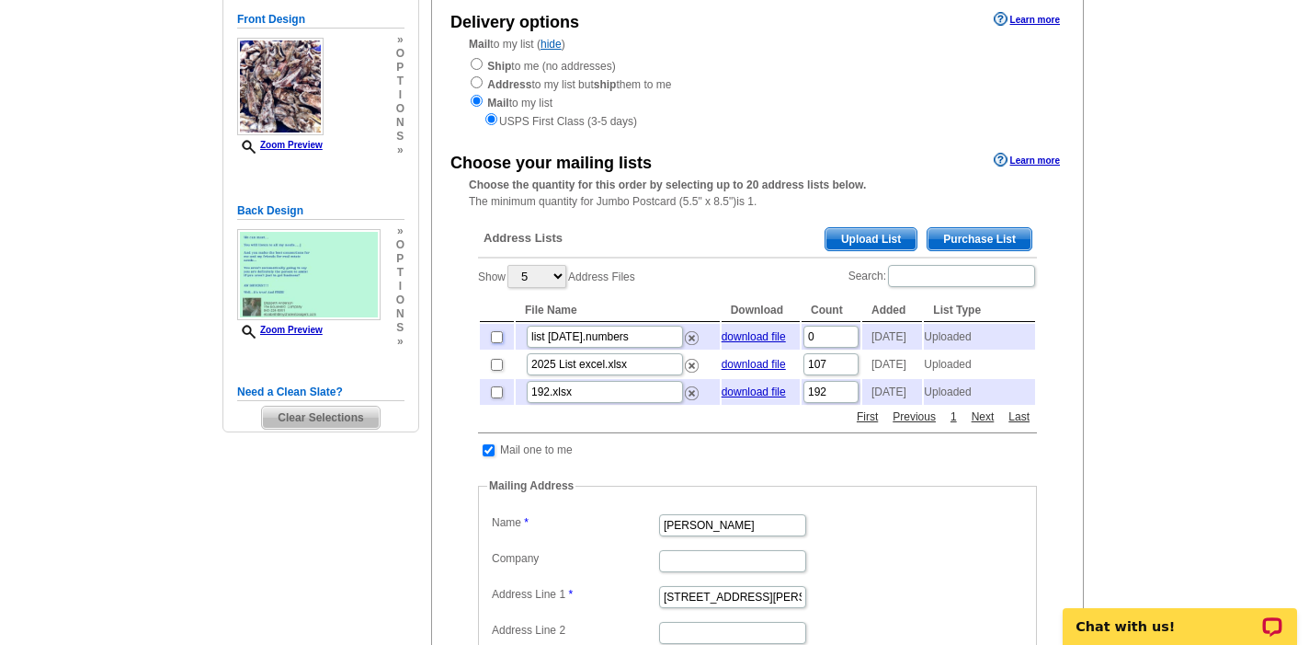
click at [497, 343] on input "checkbox" at bounding box center [497, 337] width 12 height 12
checkbox input "false"
click at [824, 342] on input "0" at bounding box center [831, 337] width 55 height 22
type input "114"
click at [926, 538] on dd "[PERSON_NAME]" at bounding box center [757, 523] width 541 height 29
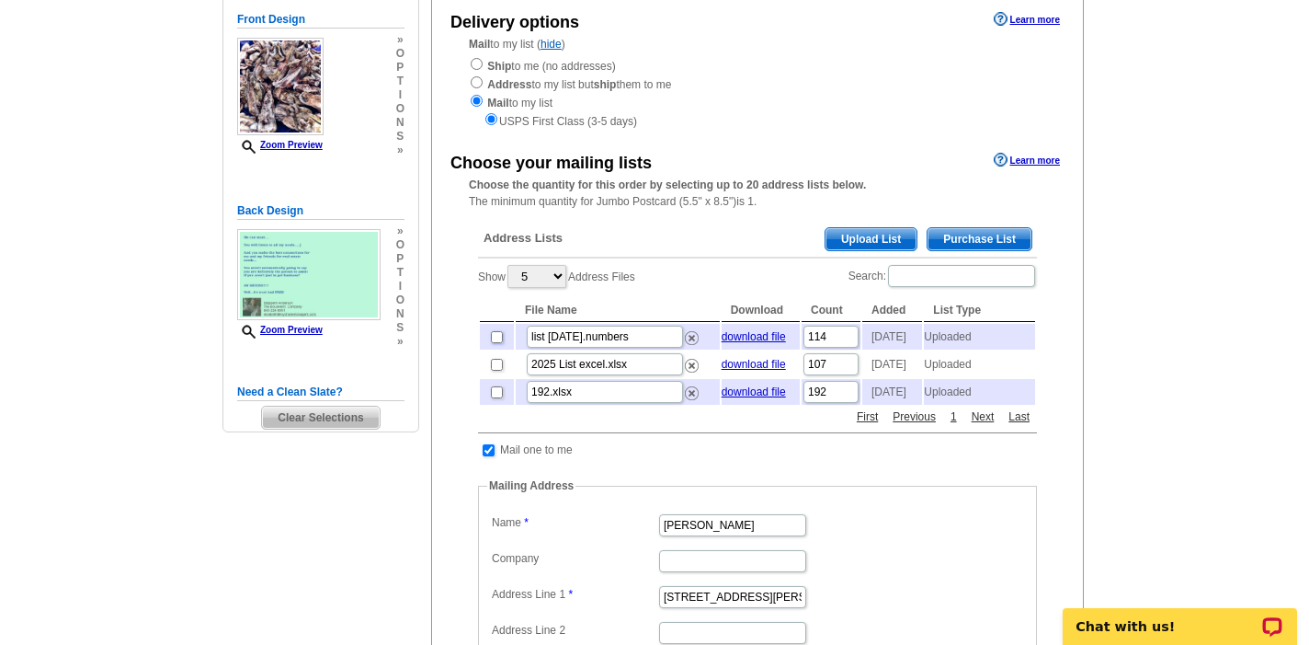
click at [495, 341] on input "checkbox" at bounding box center [497, 337] width 12 height 12
checkbox input "true"
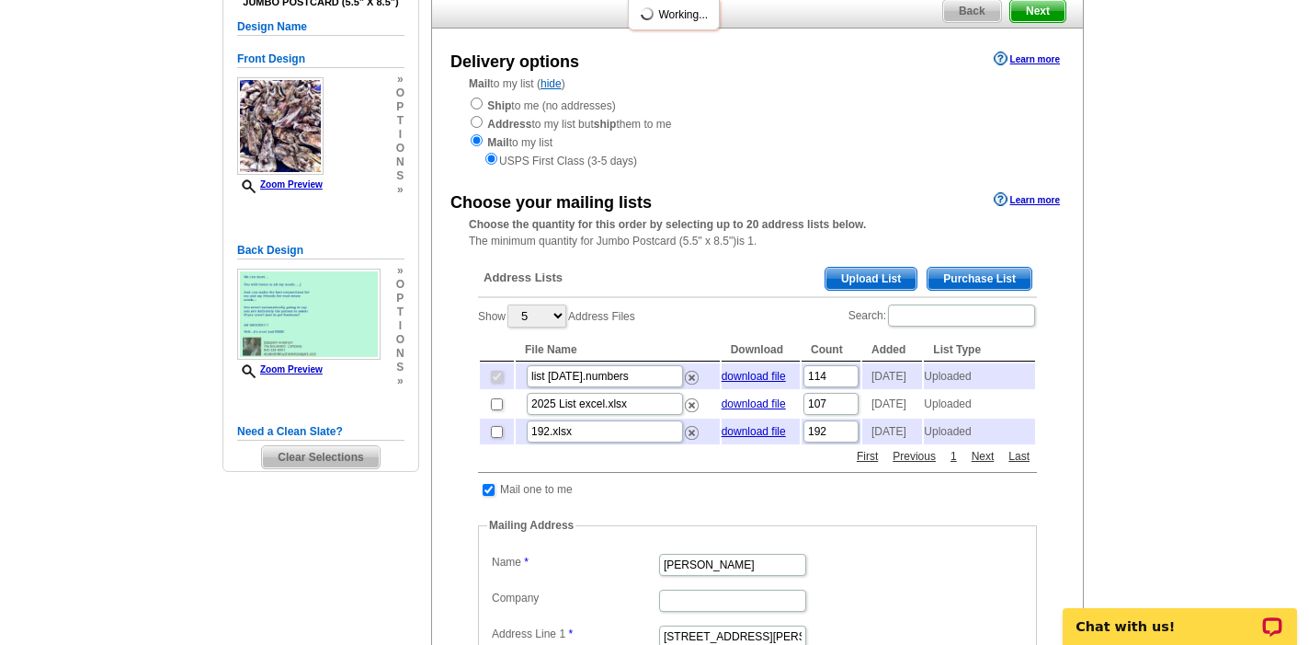
scroll to position [192, 0]
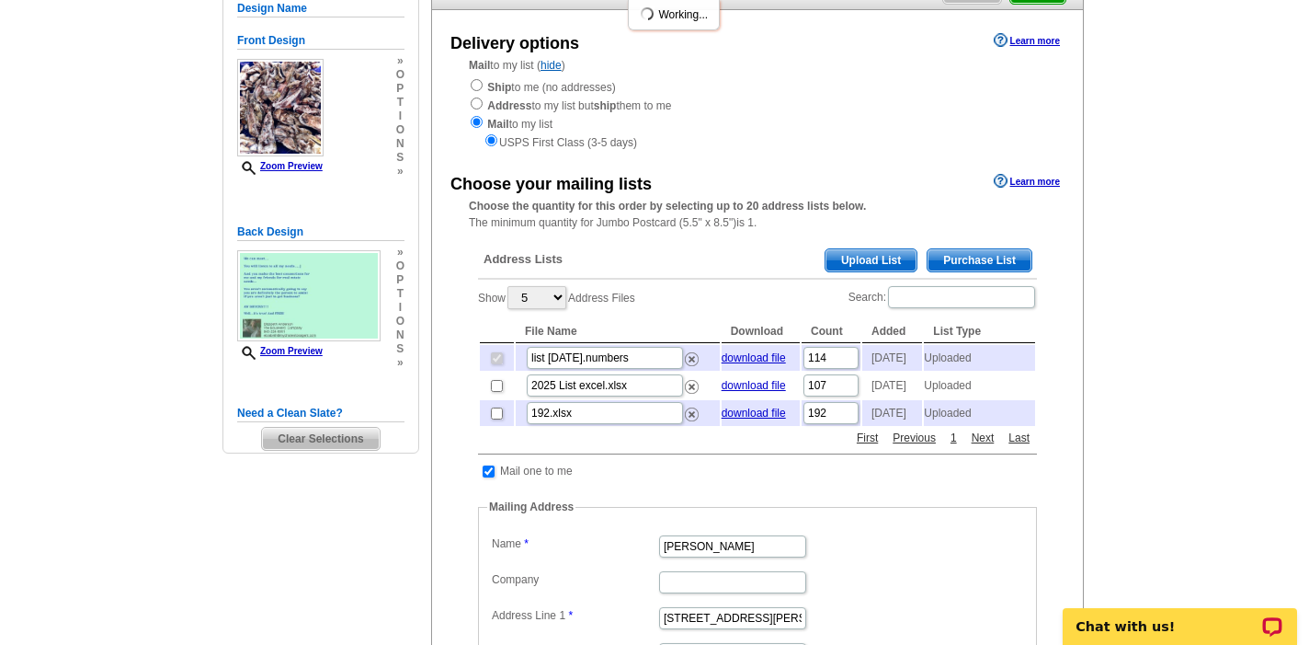
click at [1148, 465] on main "Need Help? call 800-260-5887, chat with support, or have our designers make som…" at bounding box center [654, 503] width 1309 height 1146
click at [490, 477] on input "checkbox" at bounding box center [489, 471] width 12 height 12
checkbox input "false"
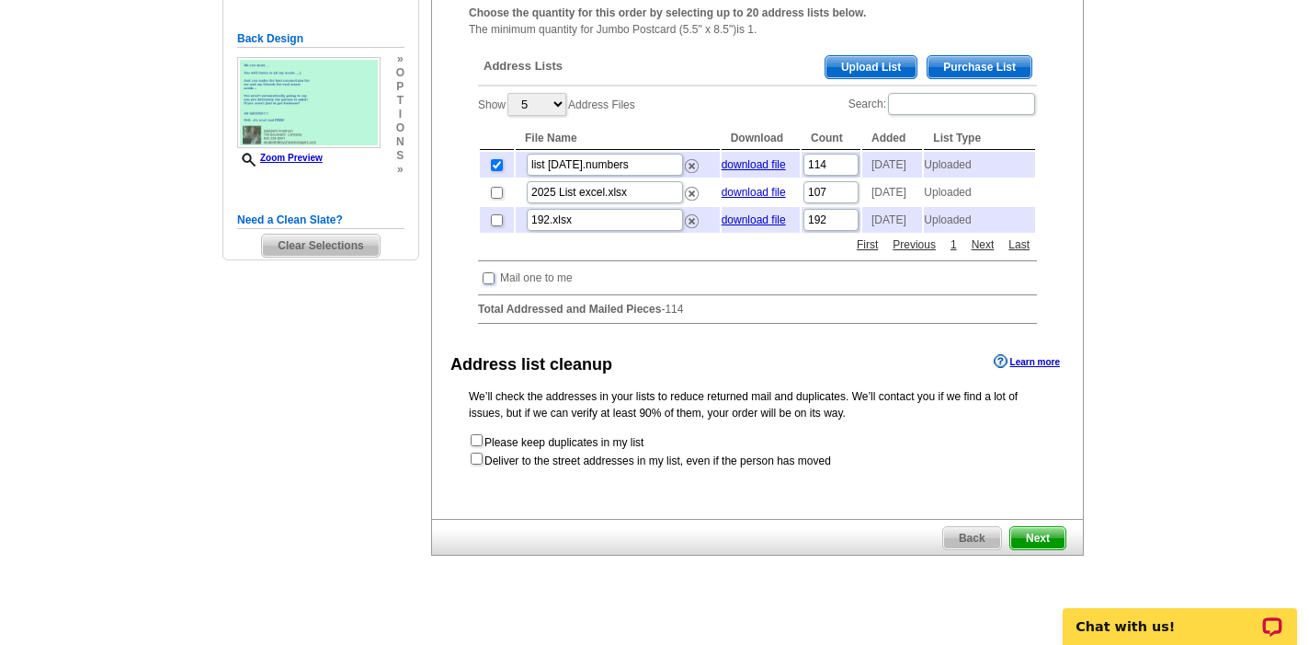
scroll to position [390, 0]
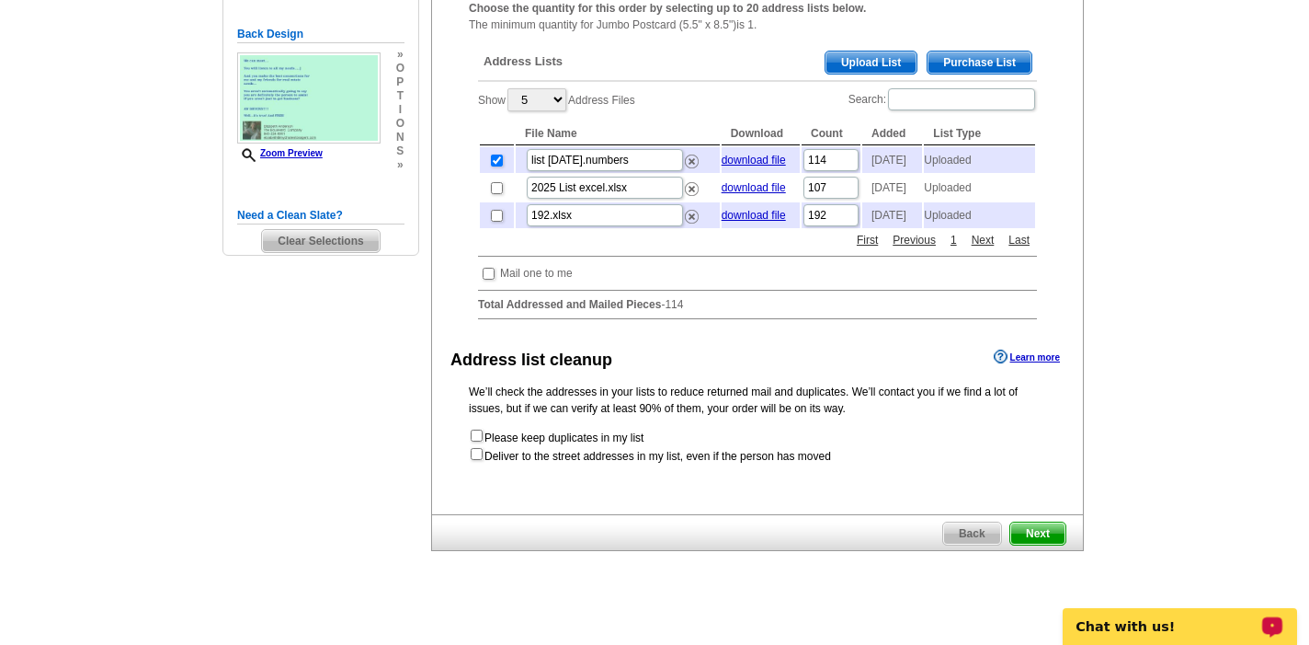
click at [1052, 544] on span "Next" at bounding box center [1038, 533] width 55 height 22
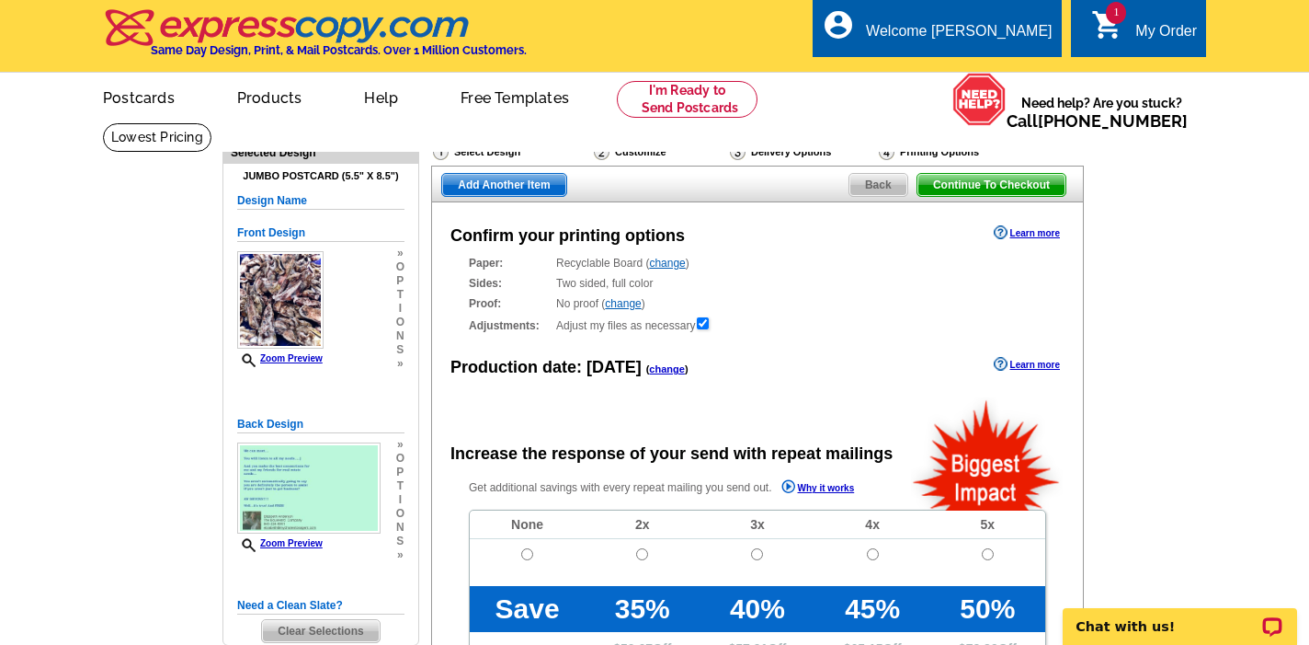
radio input "false"
click at [529, 553] on input "radio" at bounding box center [527, 554] width 12 height 12
radio input "true"
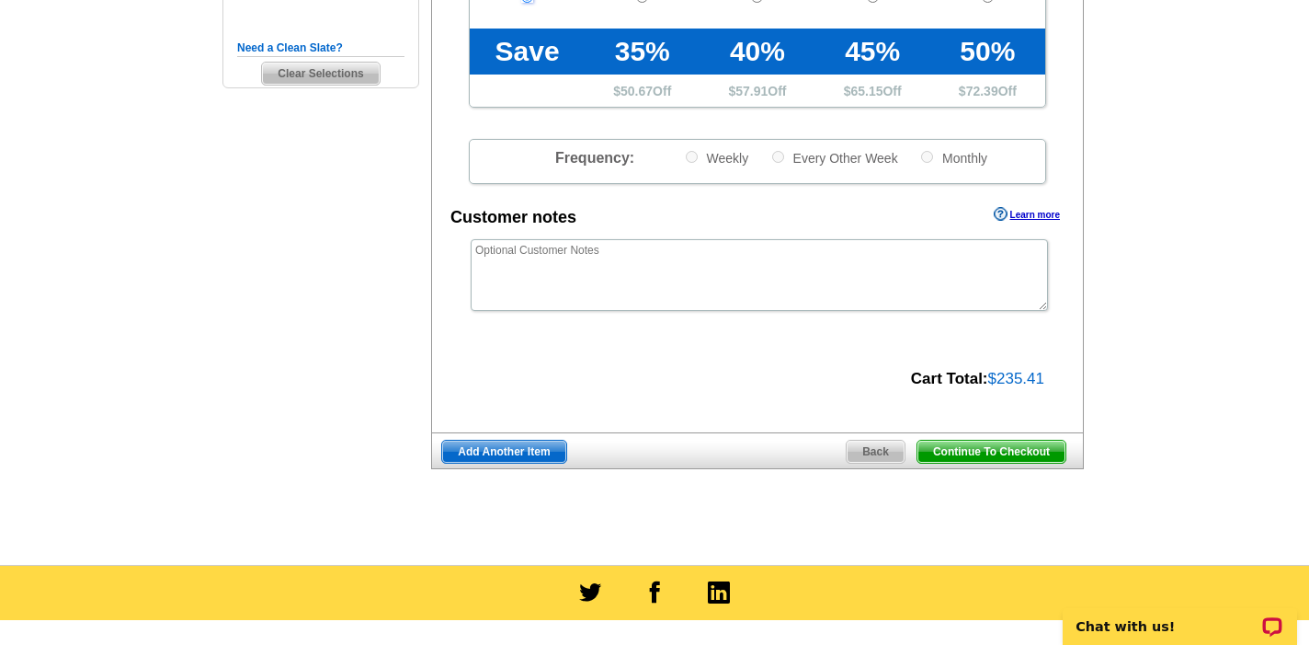
scroll to position [568, 0]
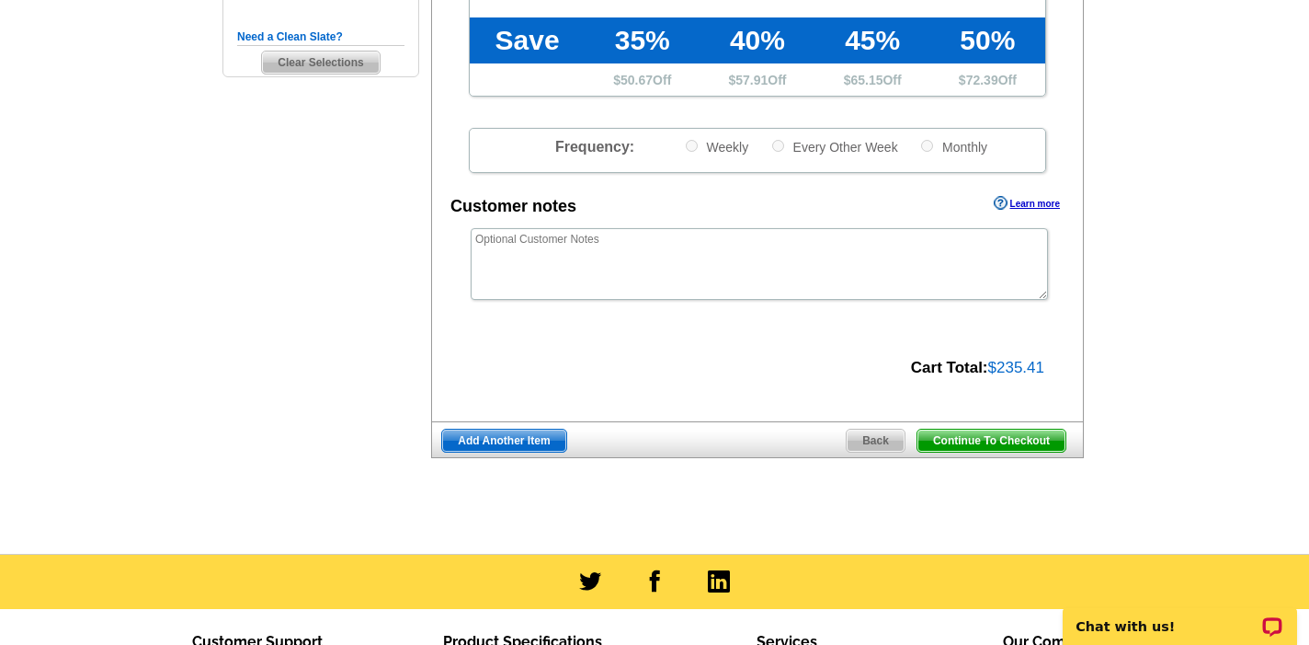
click at [977, 442] on span "Continue To Checkout" at bounding box center [992, 440] width 148 height 22
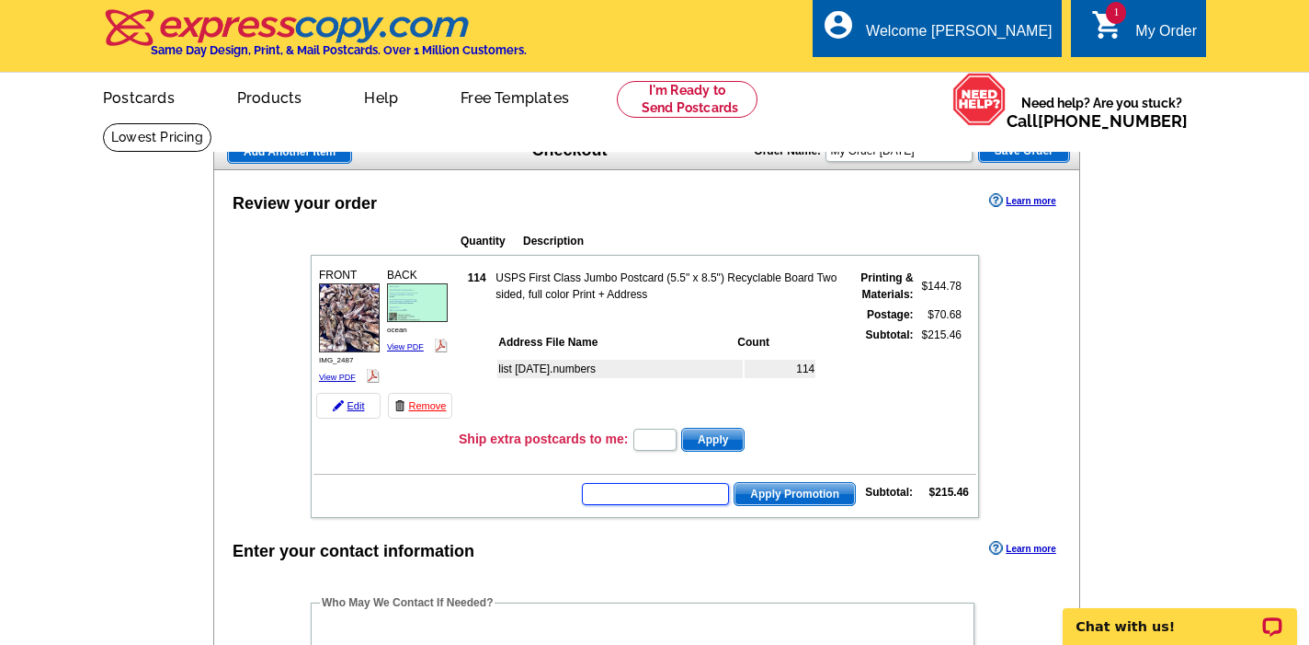
click at [681, 491] on input "text" at bounding box center [655, 494] width 147 height 22
type input "CHAT20"
click at [779, 497] on span "Apply Promotion" at bounding box center [795, 494] width 120 height 22
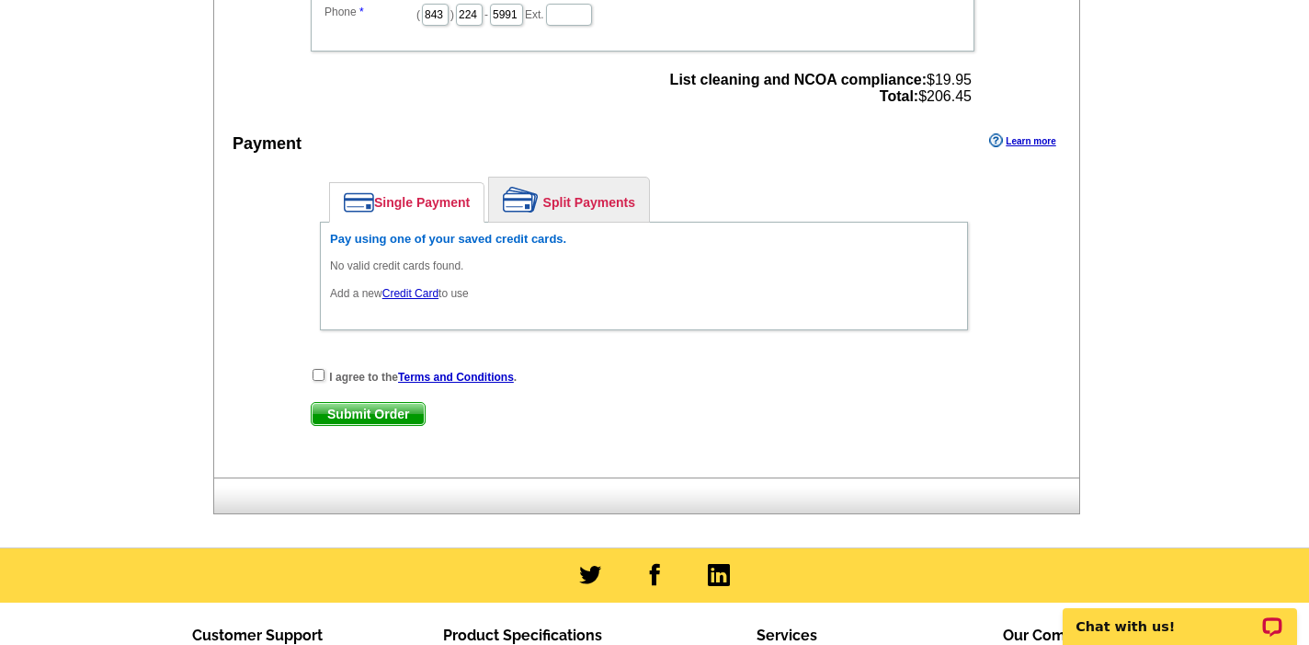
scroll to position [788, 0]
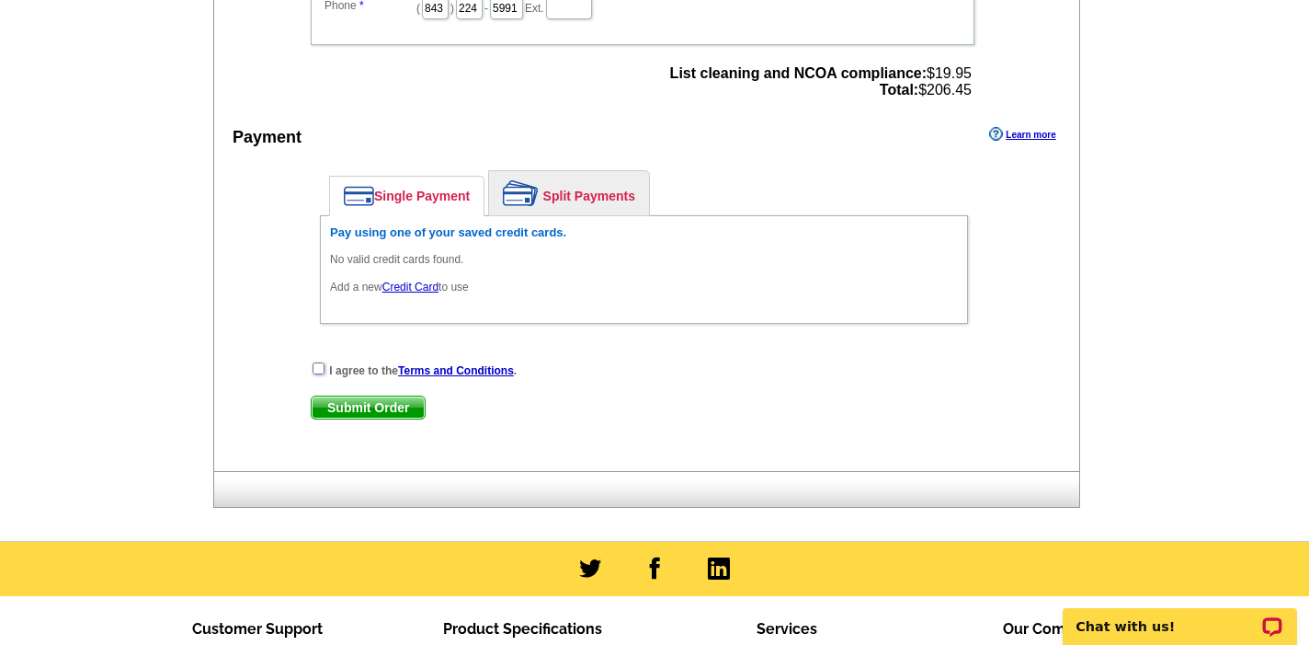
click at [317, 368] on input "checkbox" at bounding box center [319, 368] width 12 height 12
checkbox input "true"
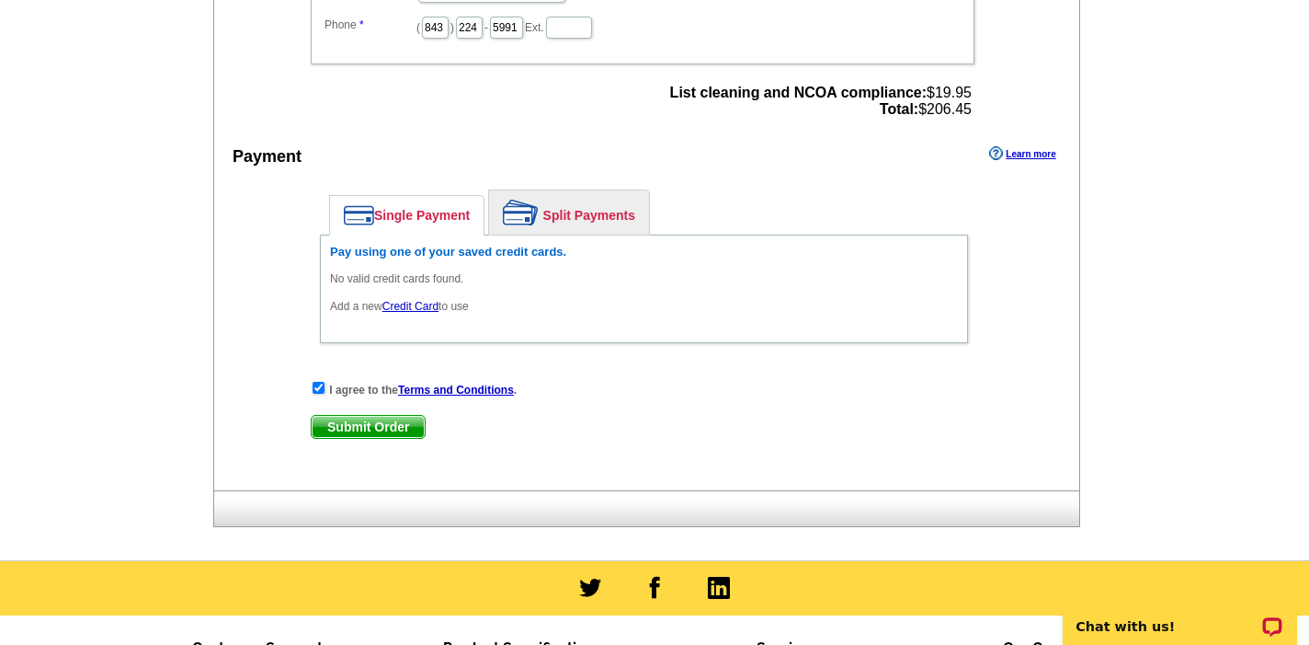
scroll to position [772, 0]
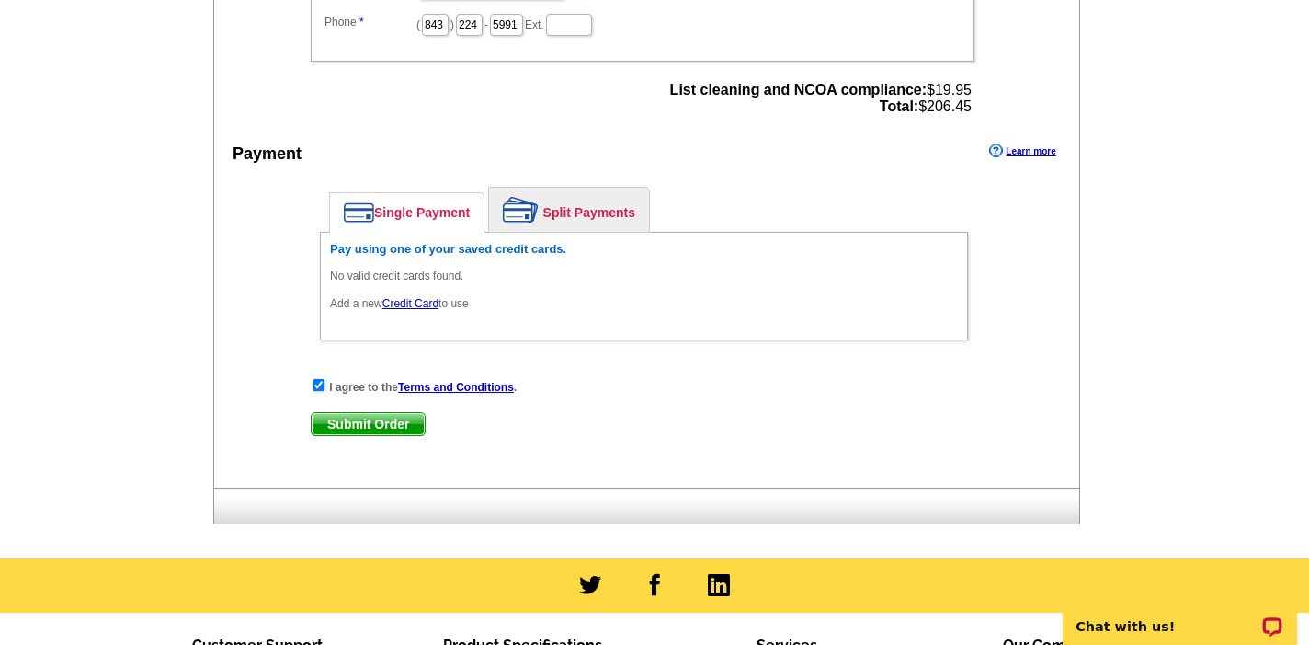
click at [416, 303] on link "Credit Card" at bounding box center [411, 303] width 56 height 13
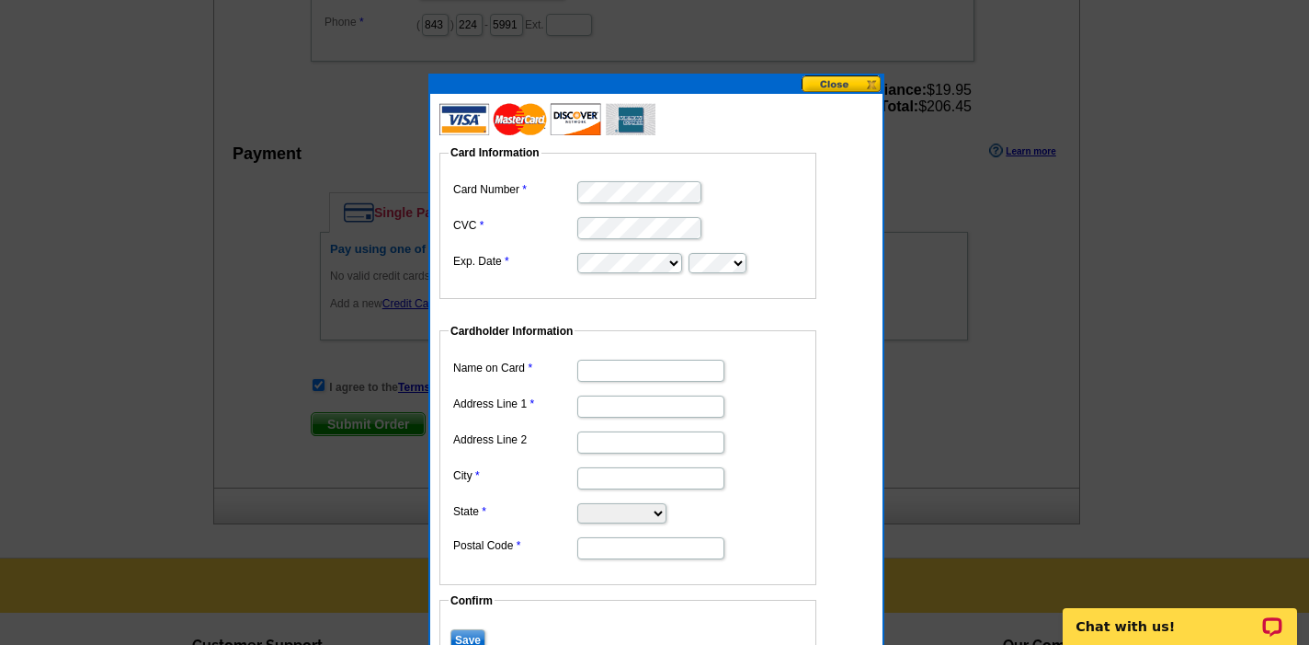
type input "[PERSON_NAME]"
click at [636, 387] on dl "Name on Card Elizabeth Anderson Address Line 1 Address Line 2 City State Alabam…" at bounding box center [628, 458] width 359 height 206
click at [636, 405] on input "Address Line 1" at bounding box center [650, 406] width 147 height 22
type input "[STREET_ADDRESS][PERSON_NAME]"
click at [660, 482] on input "City" at bounding box center [650, 478] width 147 height 22
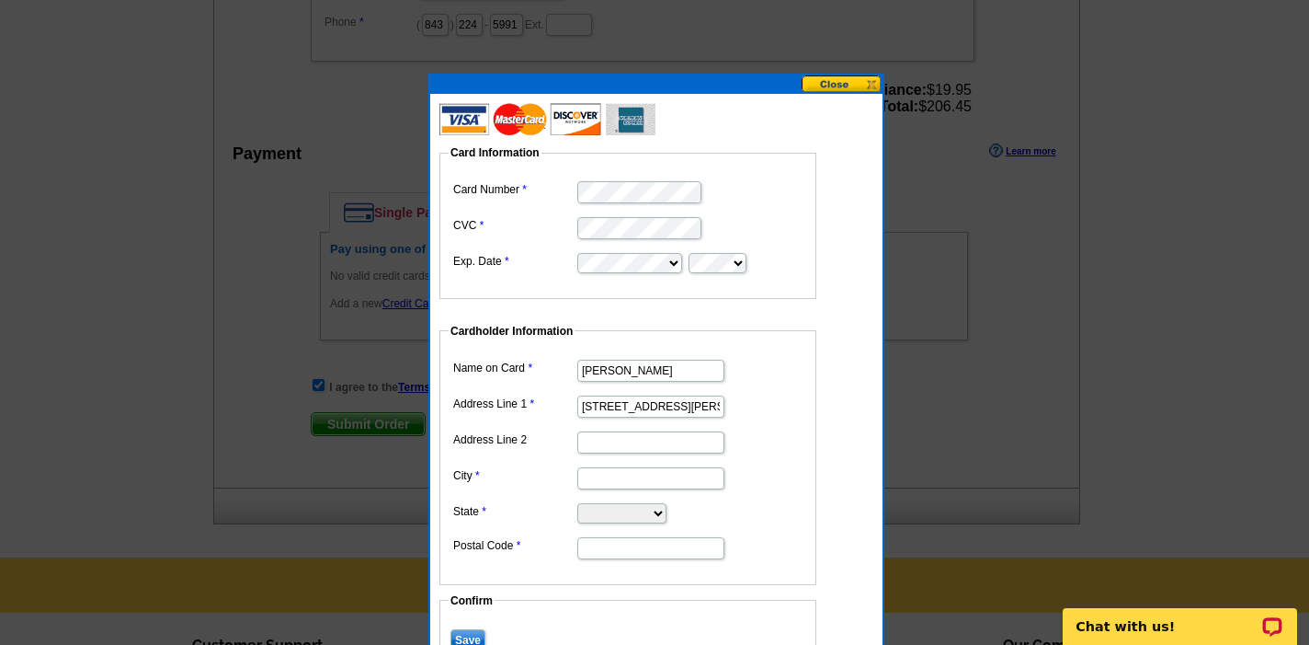
type input "Charleston"
click at [647, 517] on select "Alabama Alaska Arizona Arkansas California Colorado Connecticut District of Col…" at bounding box center [621, 513] width 89 height 20
select select "SC"
click at [618, 546] on input "Postal Code" at bounding box center [650, 548] width 147 height 22
type input "29492"
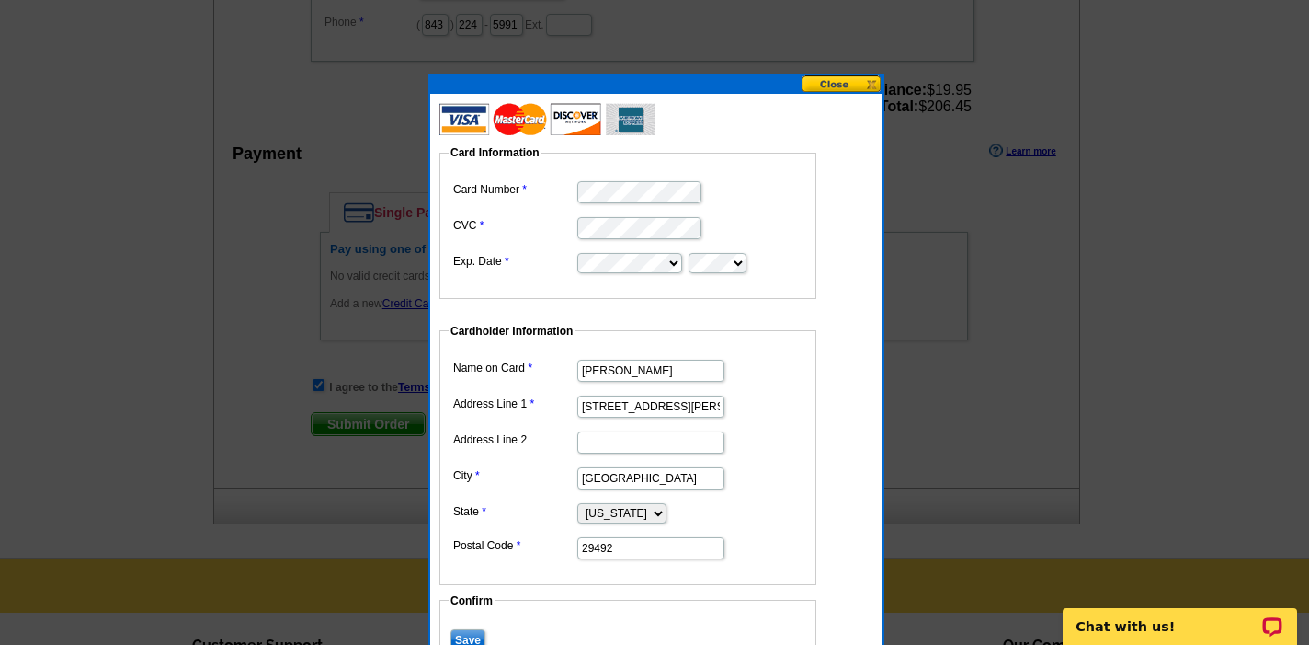
click at [471, 638] on input "Save" at bounding box center [468, 640] width 35 height 22
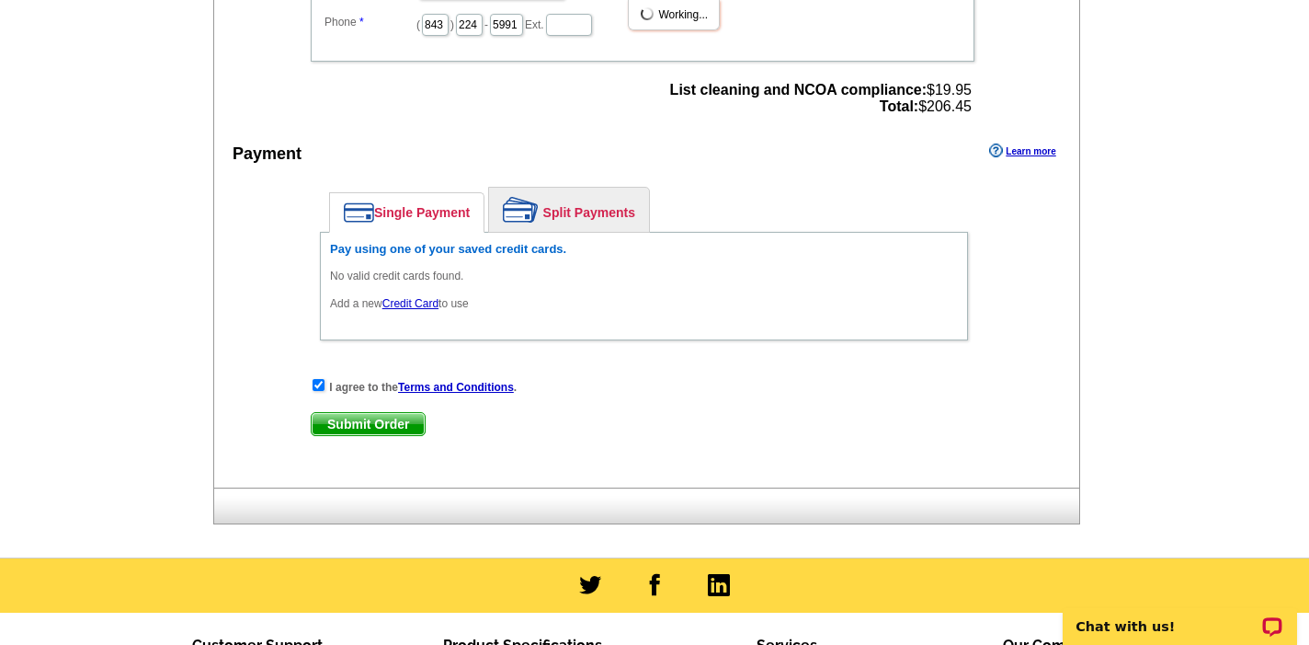
click at [342, 395] on div "I agree to the Terms and Conditions ." at bounding box center [644, 386] width 667 height 18
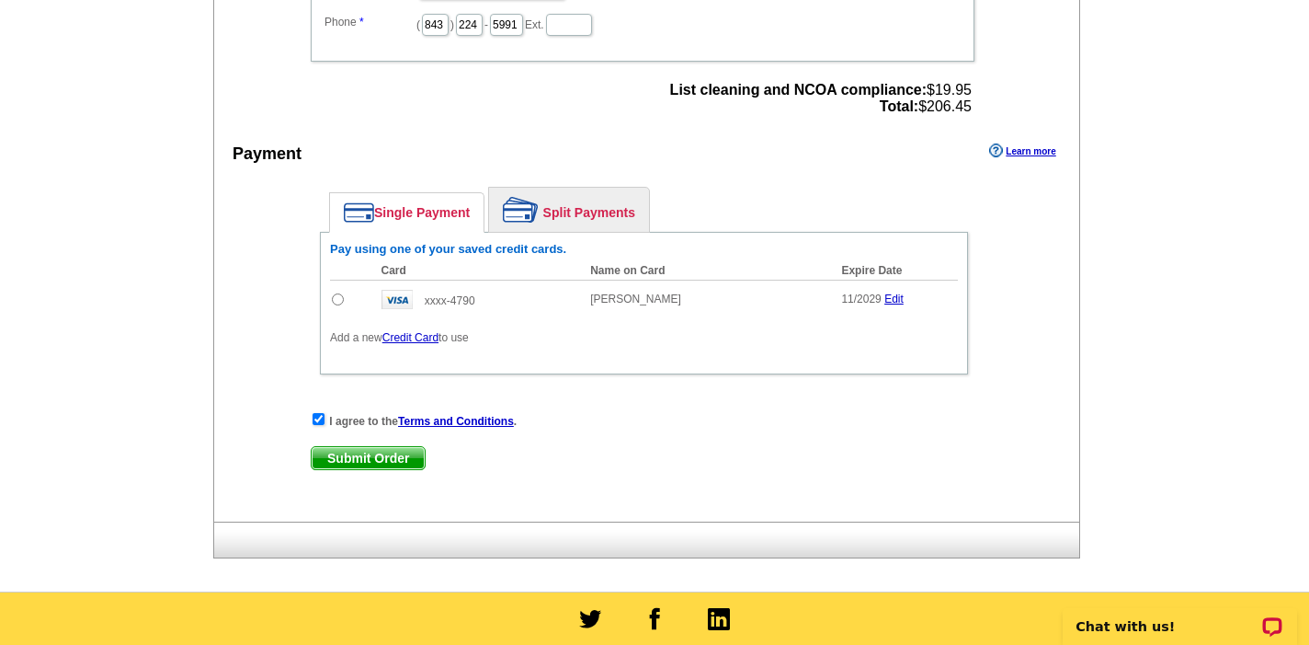
click at [332, 296] on input "radio" at bounding box center [338, 299] width 12 height 12
radio input "true"
click at [387, 461] on span "Submit Order" at bounding box center [368, 458] width 113 height 22
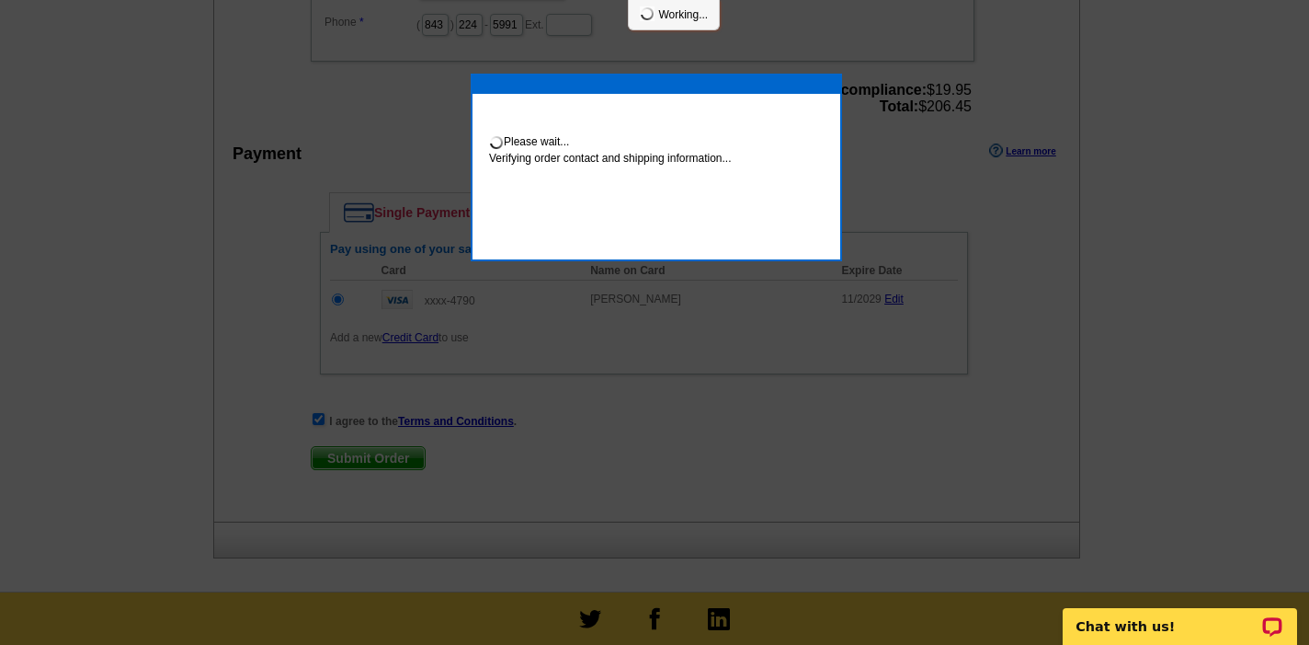
scroll to position [764, 0]
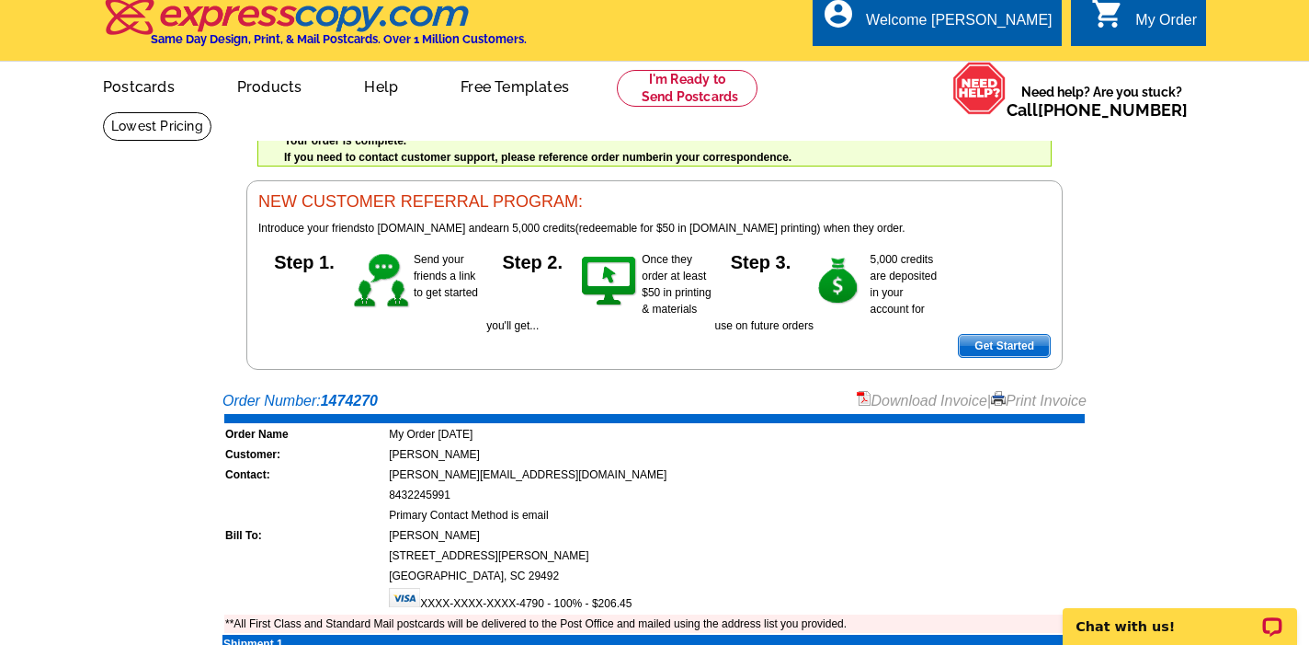
scroll to position [29, 0]
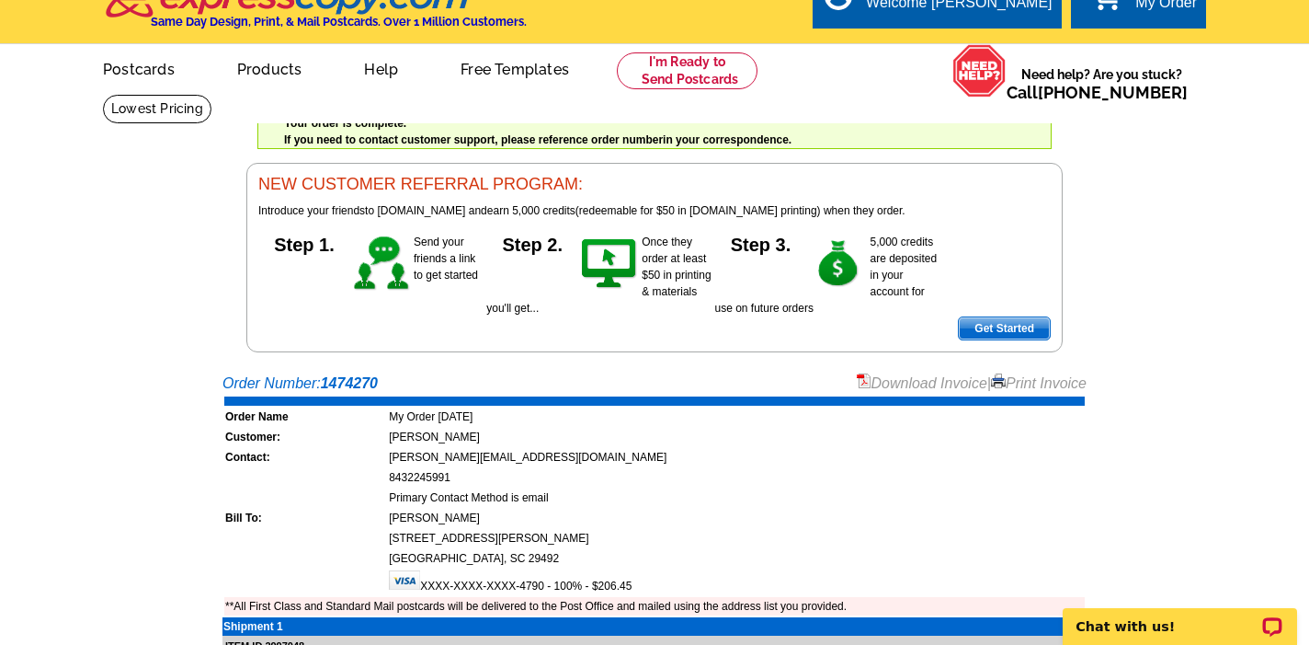
click at [884, 383] on link "Download Invoice" at bounding box center [922, 383] width 131 height 16
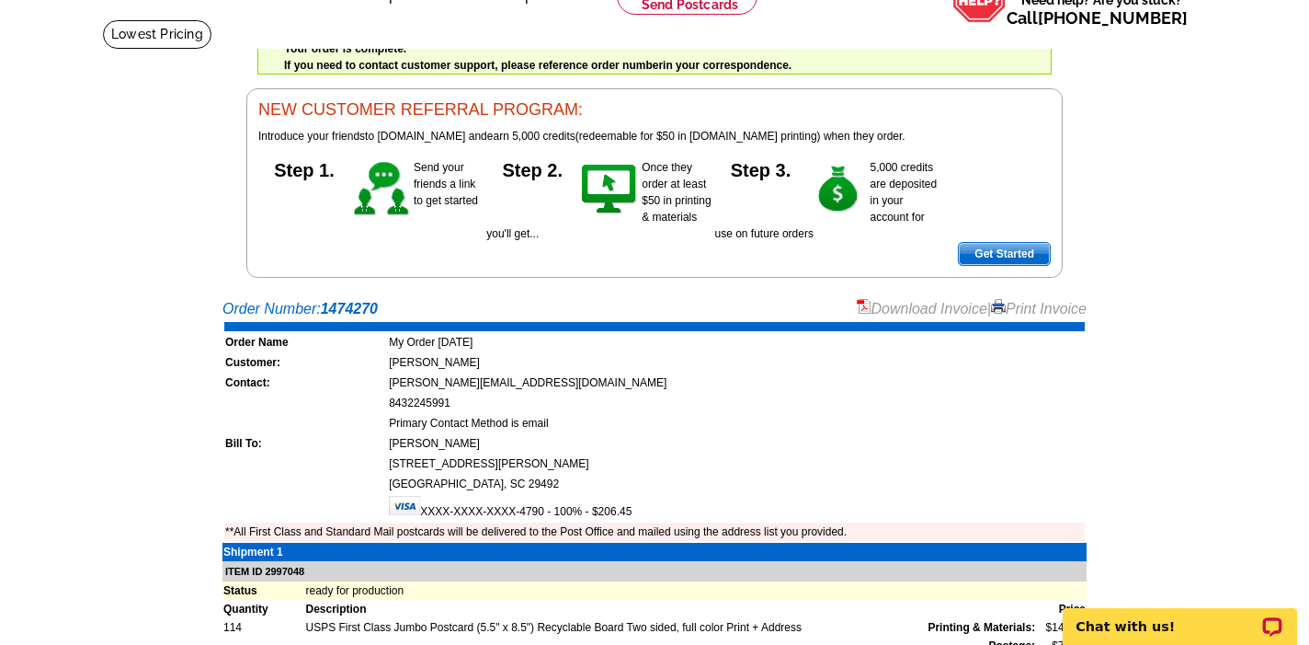
scroll to position [0, 0]
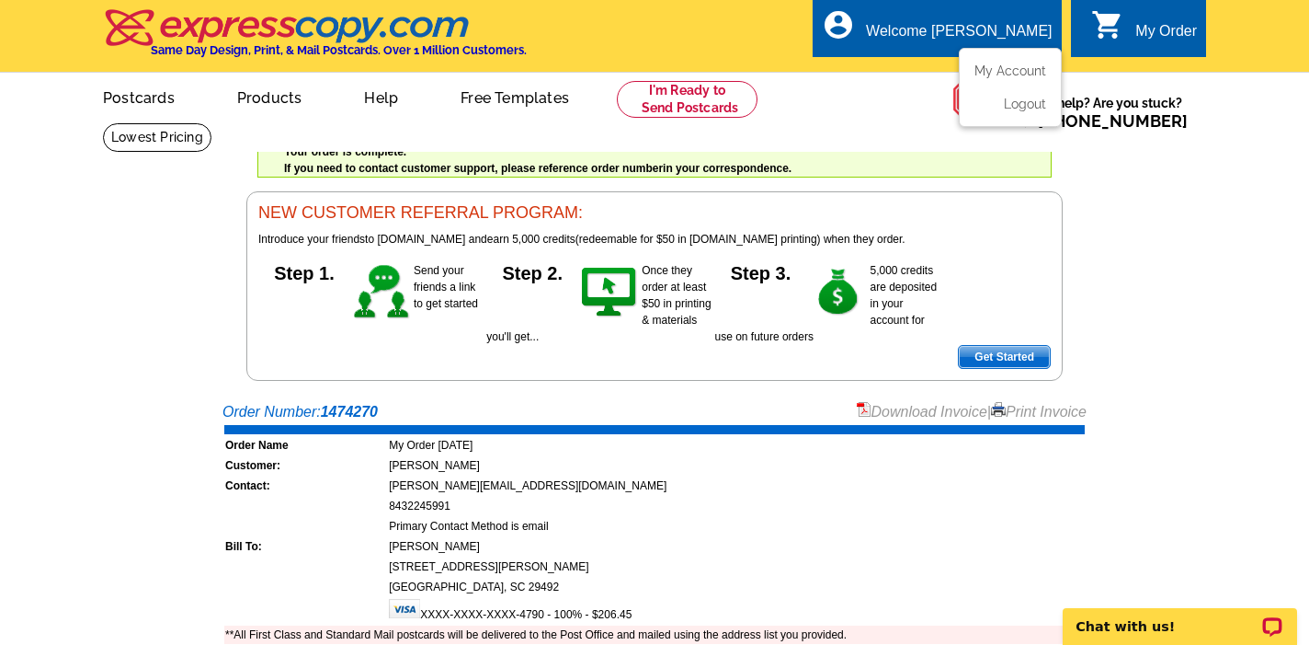
click at [966, 37] on div "Welcome [PERSON_NAME]" at bounding box center [959, 36] width 186 height 26
click at [994, 67] on link "My Account" at bounding box center [1006, 71] width 79 height 17
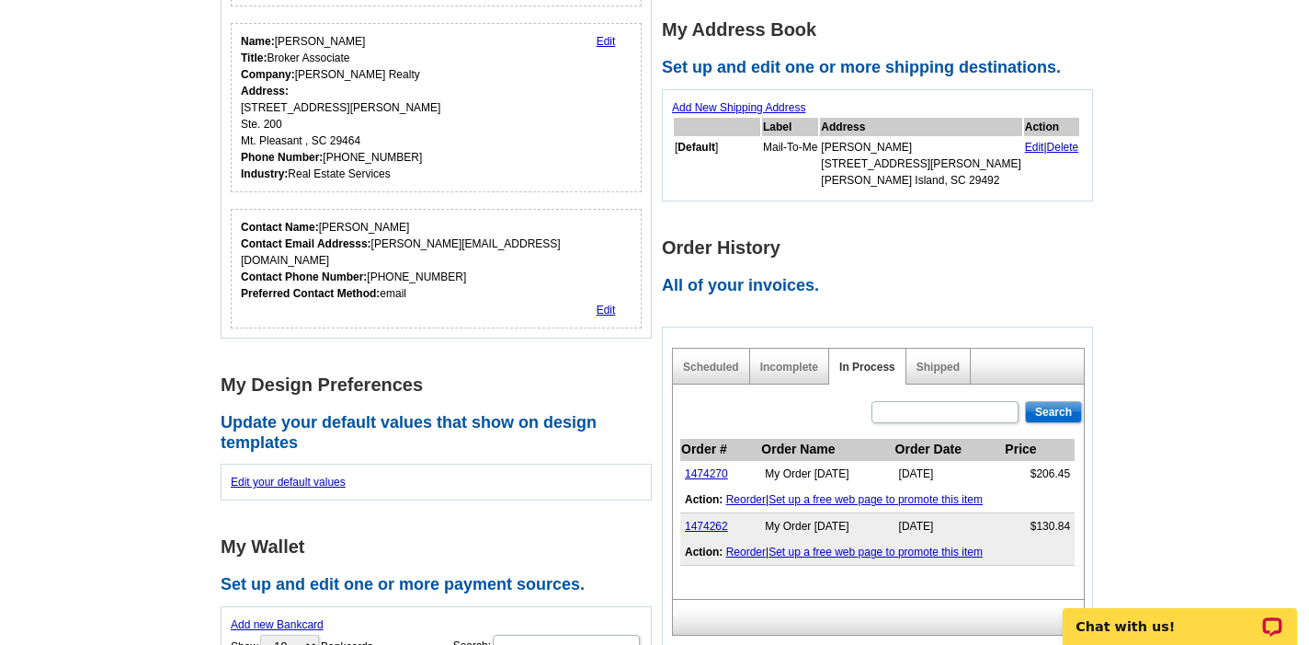
scroll to position [344, 0]
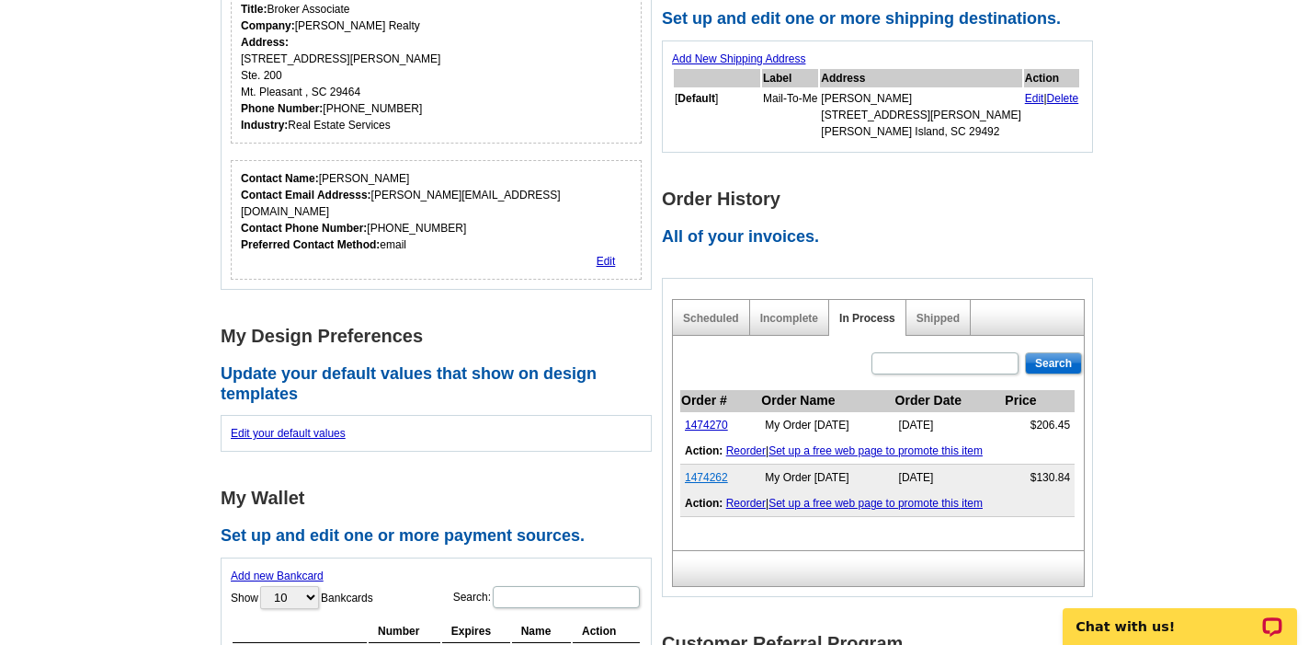
click at [704, 475] on link "1474262" at bounding box center [706, 477] width 43 height 13
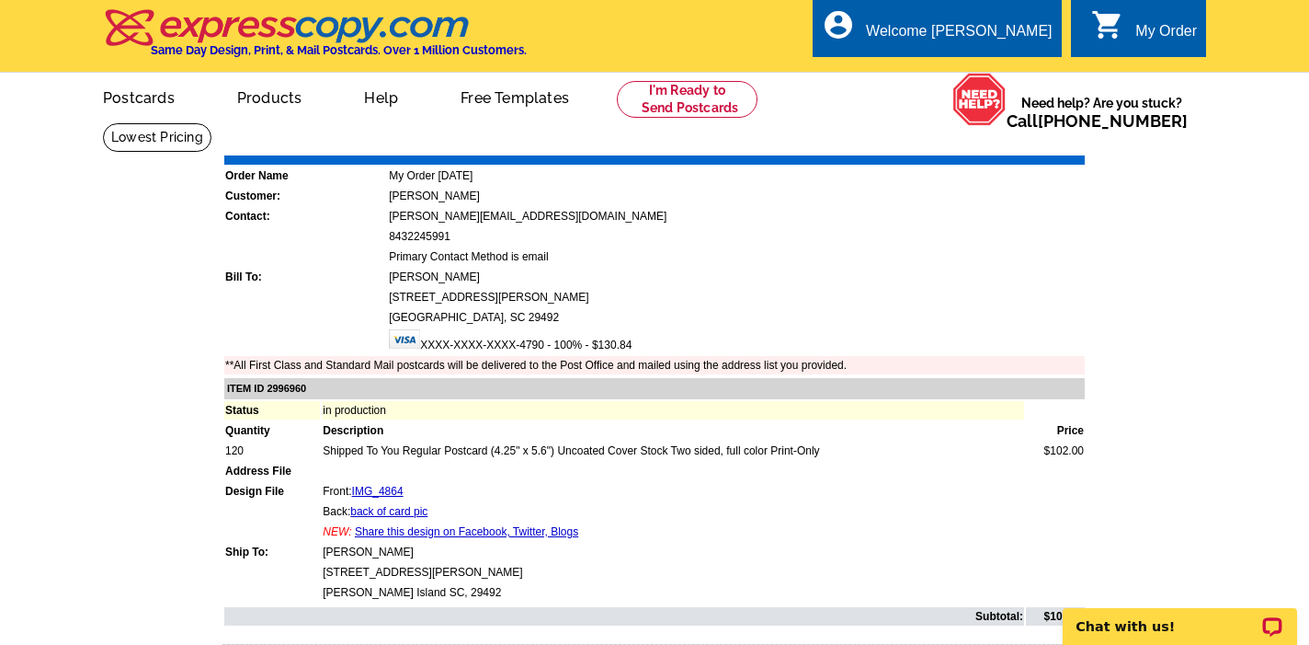
click at [913, 146] on link "Download Invoice" at bounding box center [922, 142] width 131 height 16
click at [966, 26] on div "Welcome [PERSON_NAME]" at bounding box center [959, 36] width 186 height 26
click at [990, 114] on ul "My Account Logout" at bounding box center [1010, 87] width 103 height 79
click at [1010, 106] on link "Logout" at bounding box center [1023, 104] width 47 height 17
